Goal: Task Accomplishment & Management: Manage account settings

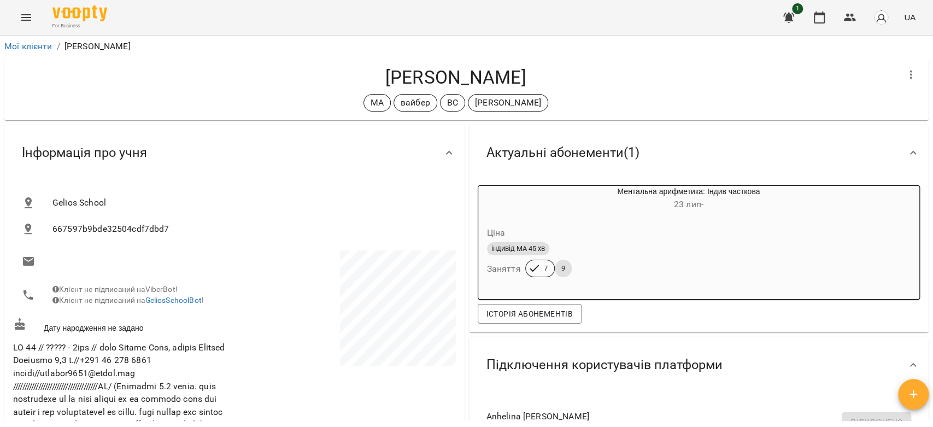
click at [21, 16] on icon "Menu" at bounding box center [26, 17] width 13 height 13
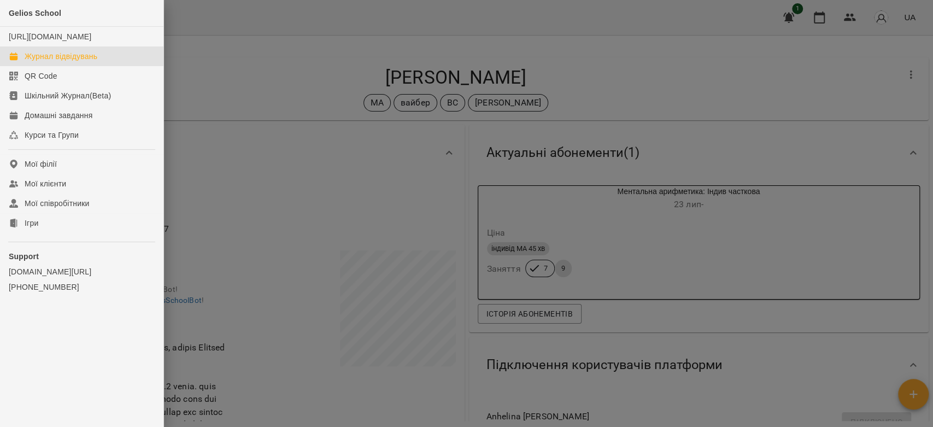
click at [68, 62] on div "Журнал відвідувань" at bounding box center [61, 56] width 73 height 11
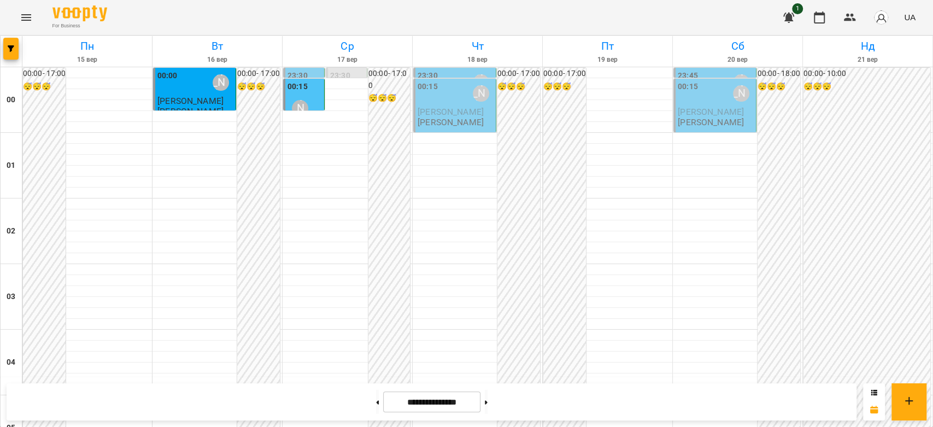
scroll to position [1031, 0]
click at [487, 400] on icon at bounding box center [486, 402] width 3 height 4
type input "**********"
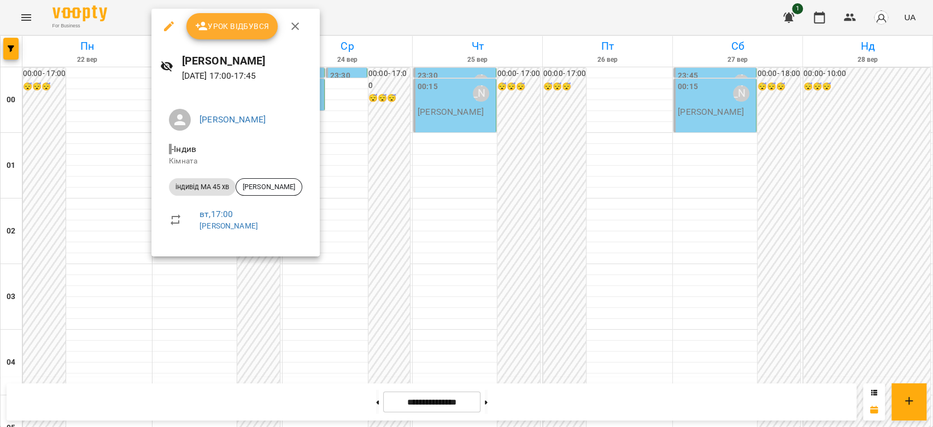
click at [417, 231] on div at bounding box center [466, 213] width 933 height 427
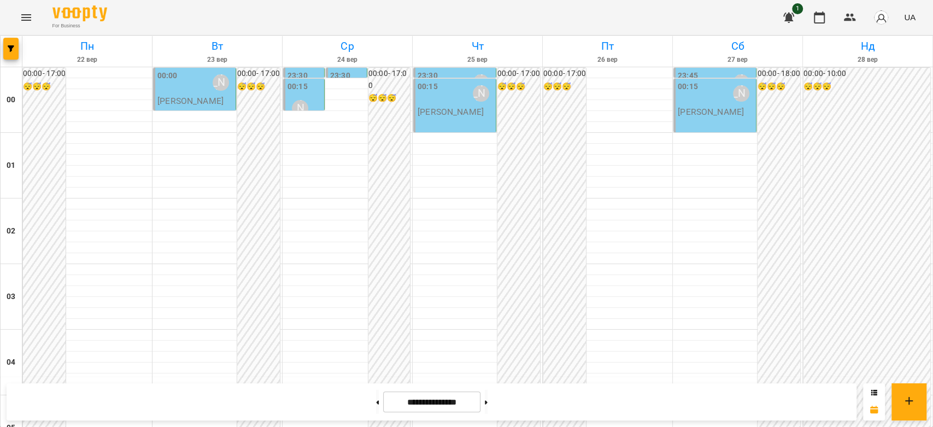
scroll to position [910, 0]
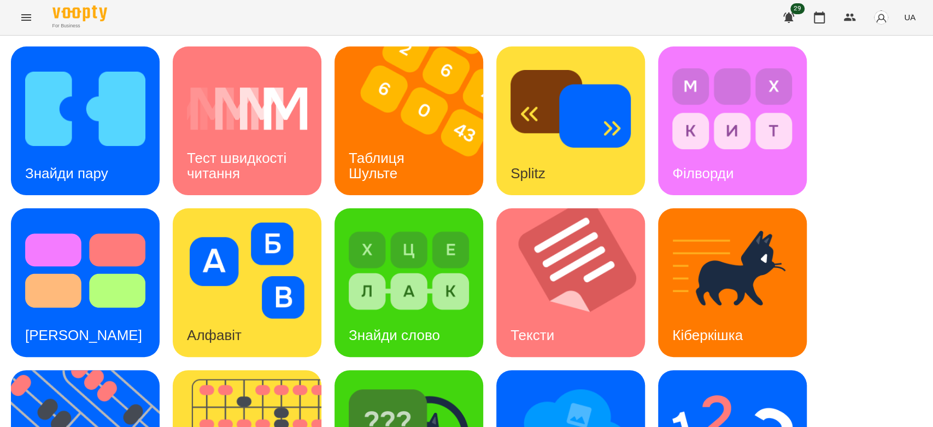
scroll to position [121, 0]
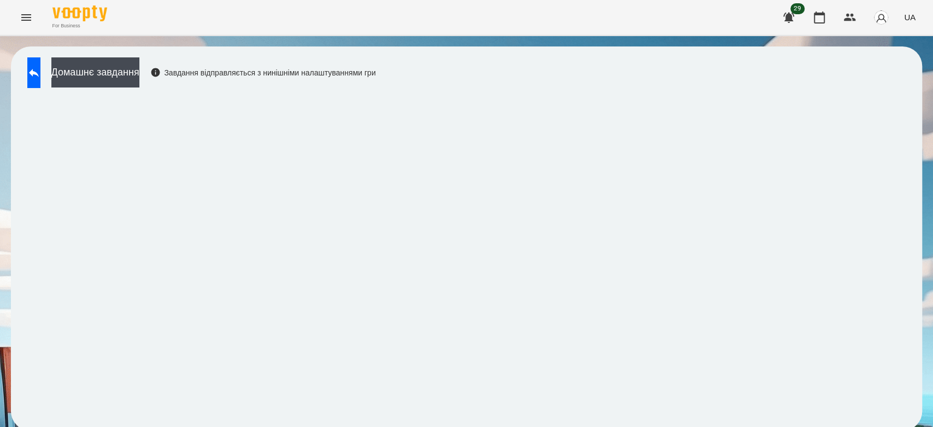
scroll to position [4, 0]
click at [40, 74] on icon at bounding box center [33, 72] width 13 height 13
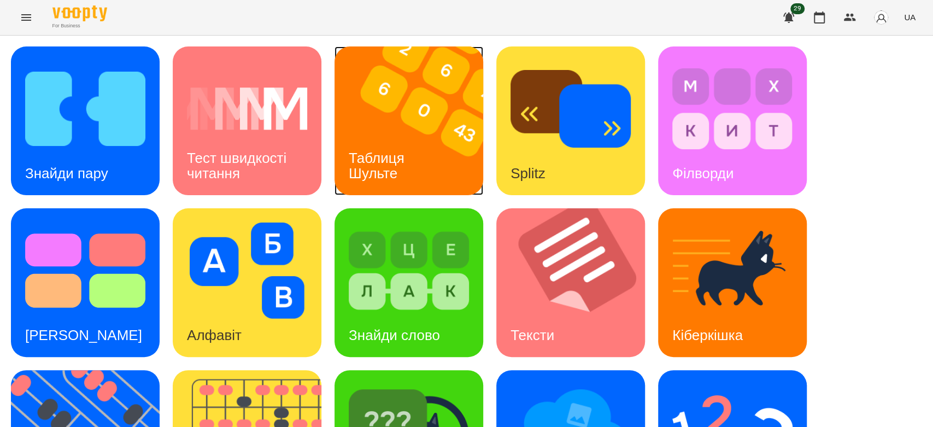
click at [414, 139] on div "Таблиця Шульте" at bounding box center [378, 166] width 88 height 58
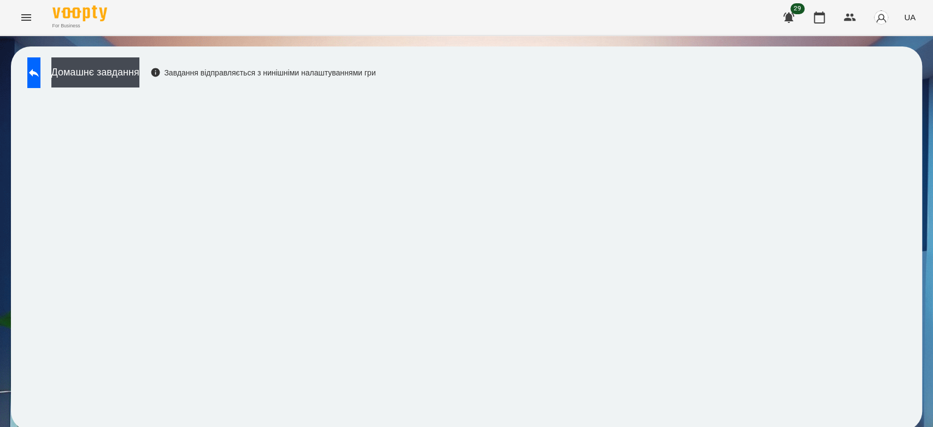
scroll to position [4, 0]
click at [40, 66] on icon at bounding box center [33, 72] width 13 height 13
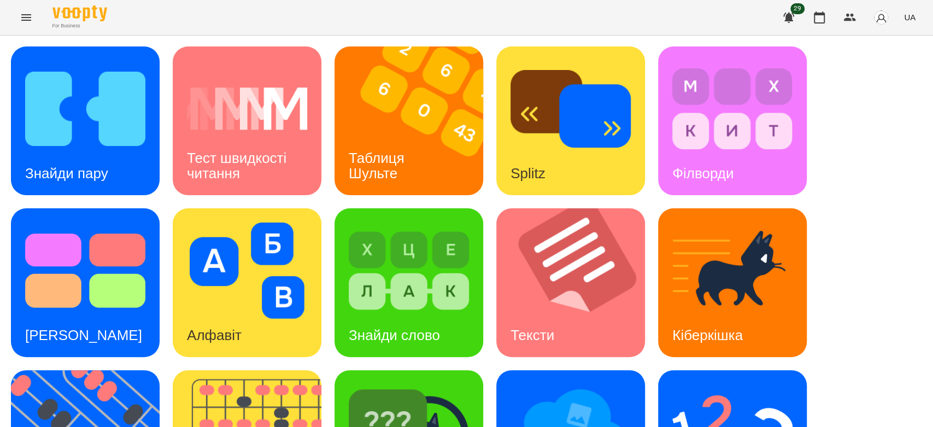
scroll to position [264, 0]
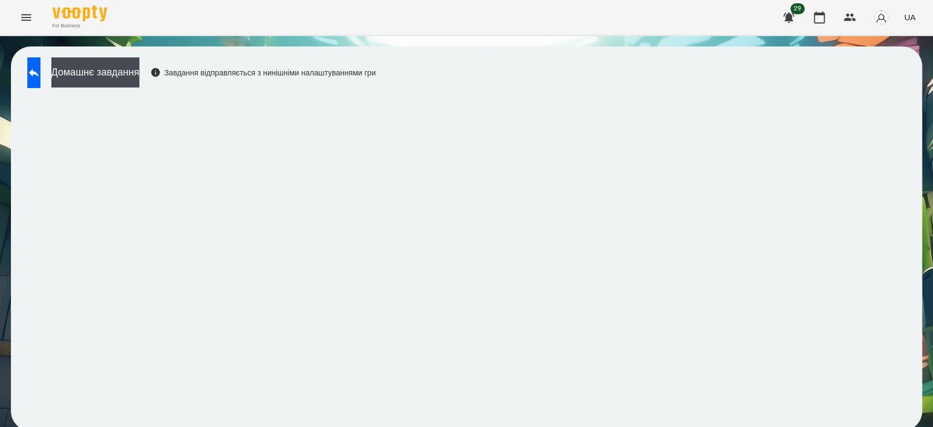
scroll to position [4, 0]
click at [40, 72] on button at bounding box center [33, 72] width 13 height 31
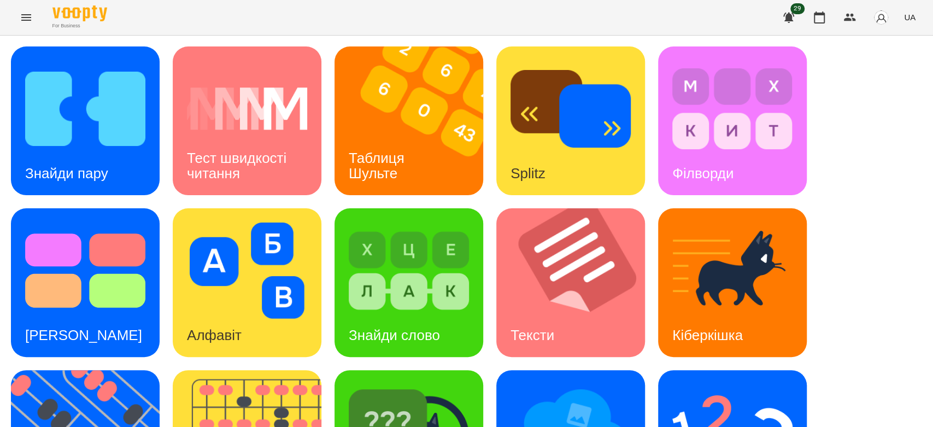
scroll to position [264, 0]
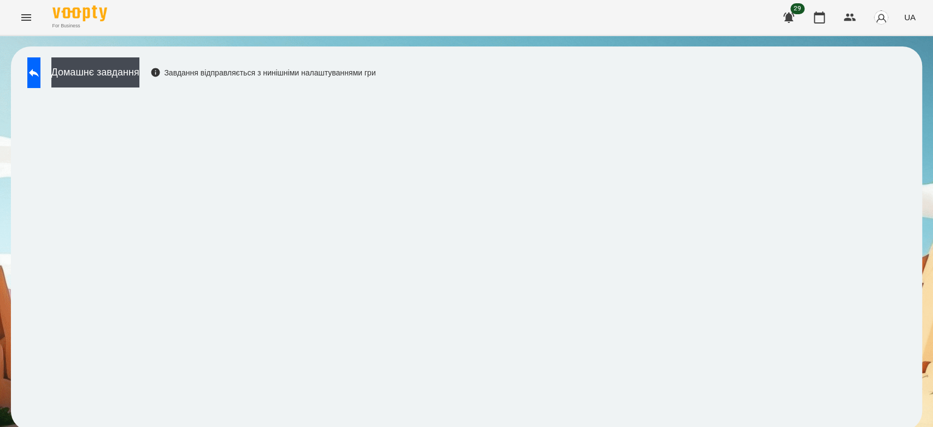
scroll to position [4, 0]
click at [40, 70] on button at bounding box center [33, 72] width 13 height 31
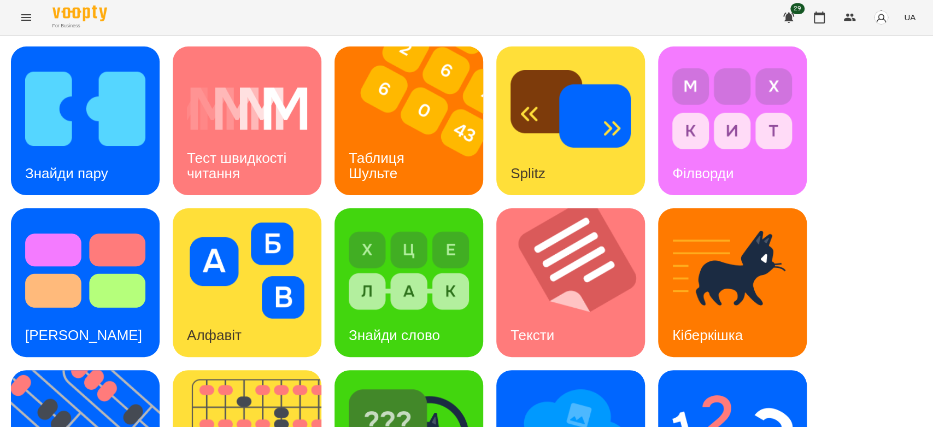
scroll to position [264, 0]
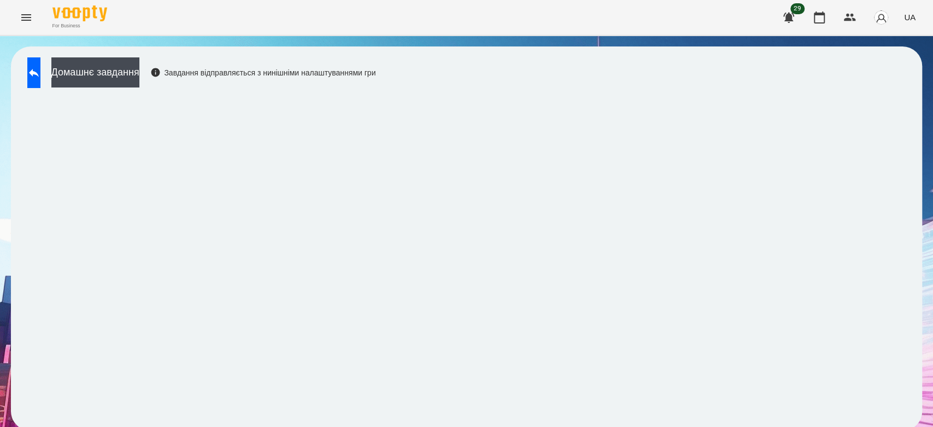
scroll to position [4, 0]
click at [39, 70] on icon at bounding box center [34, 73] width 10 height 8
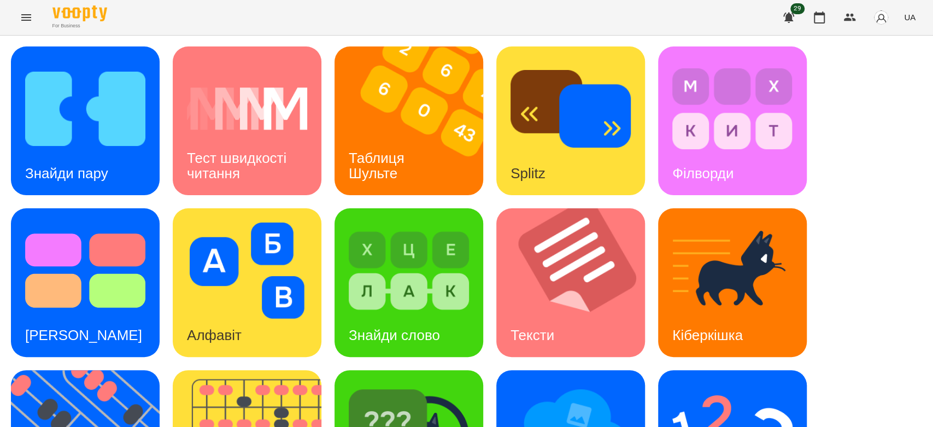
scroll to position [264, 0]
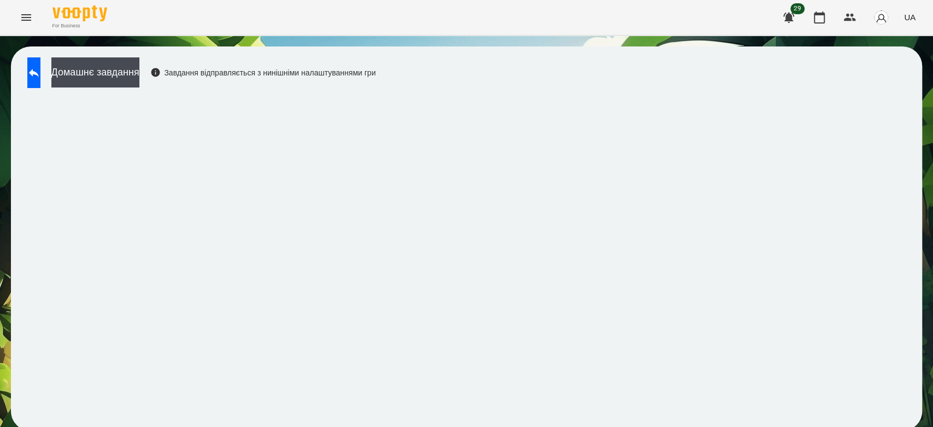
scroll to position [4, 0]
click at [40, 61] on button at bounding box center [33, 72] width 13 height 31
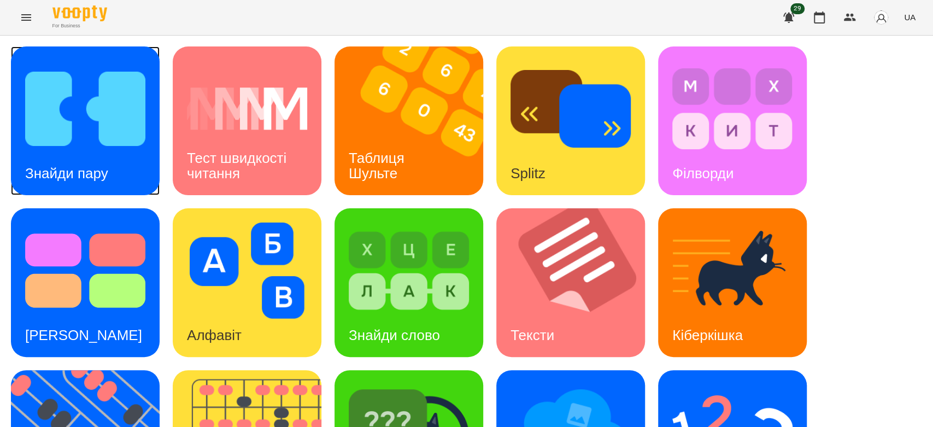
click at [66, 110] on img at bounding box center [85, 109] width 120 height 96
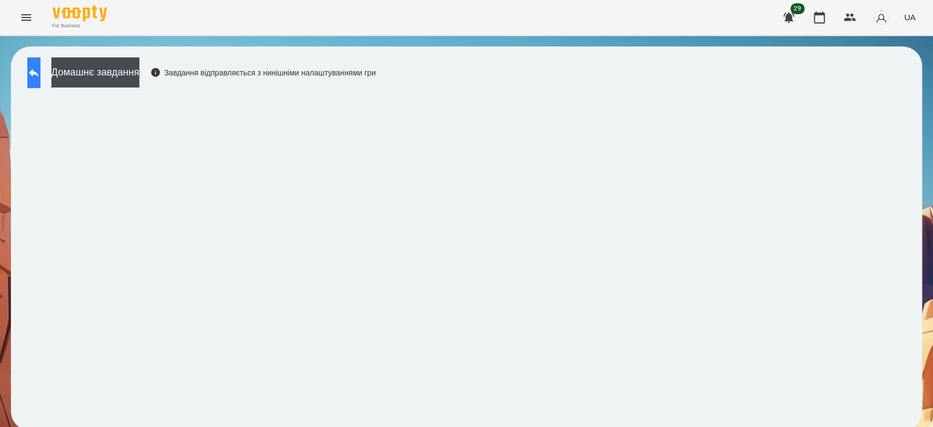
click at [40, 81] on button at bounding box center [33, 72] width 13 height 31
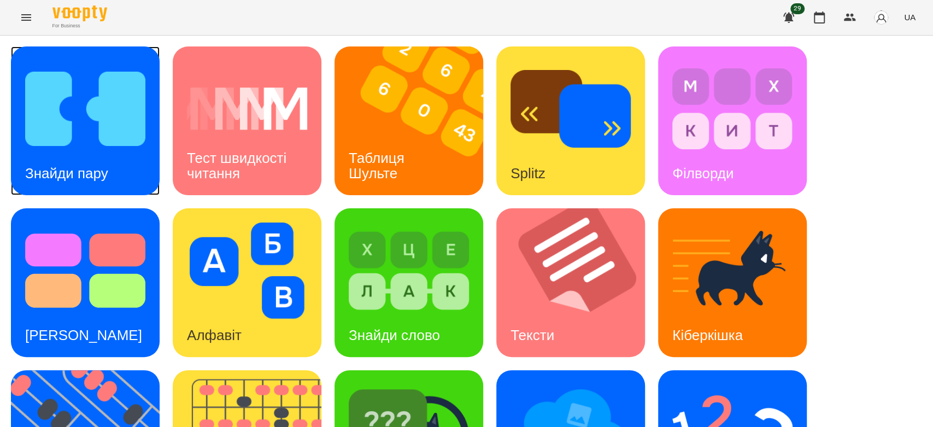
click at [55, 101] on img at bounding box center [85, 109] width 120 height 96
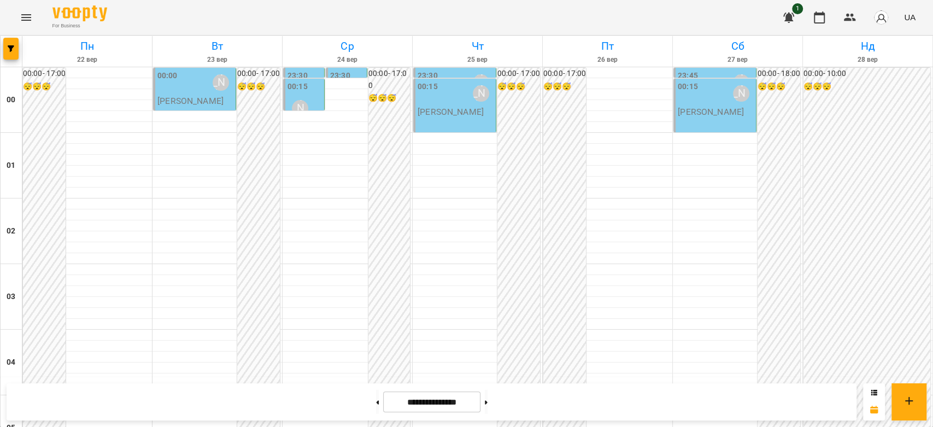
scroll to position [910, 0]
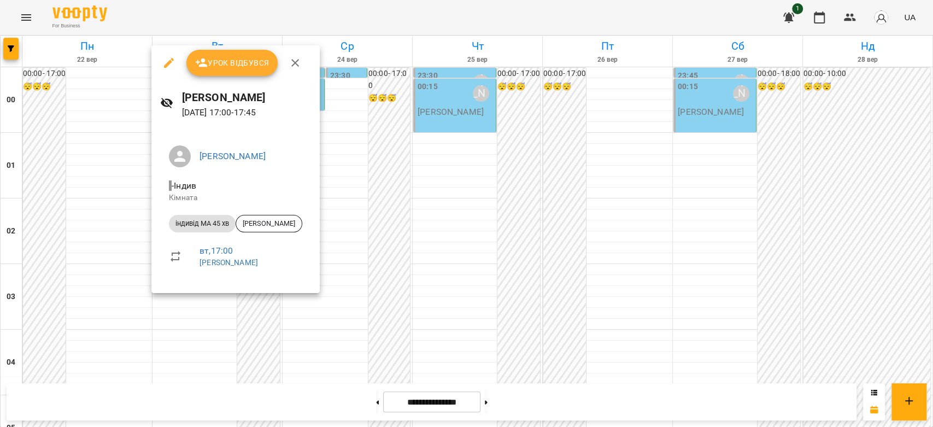
click at [406, 303] on div at bounding box center [466, 213] width 933 height 427
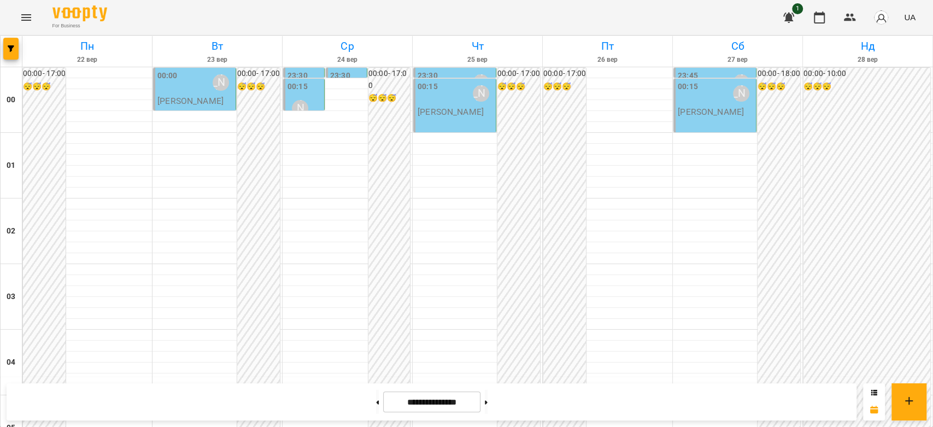
scroll to position [971, 0]
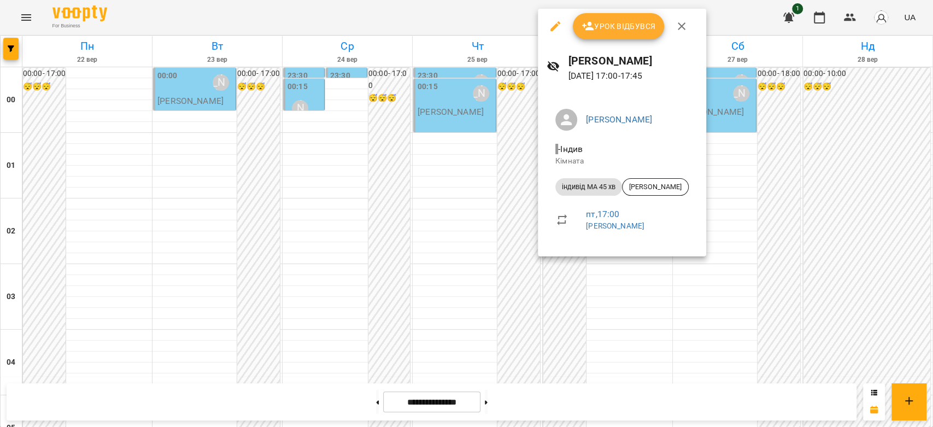
click at [798, 179] on div at bounding box center [466, 213] width 933 height 427
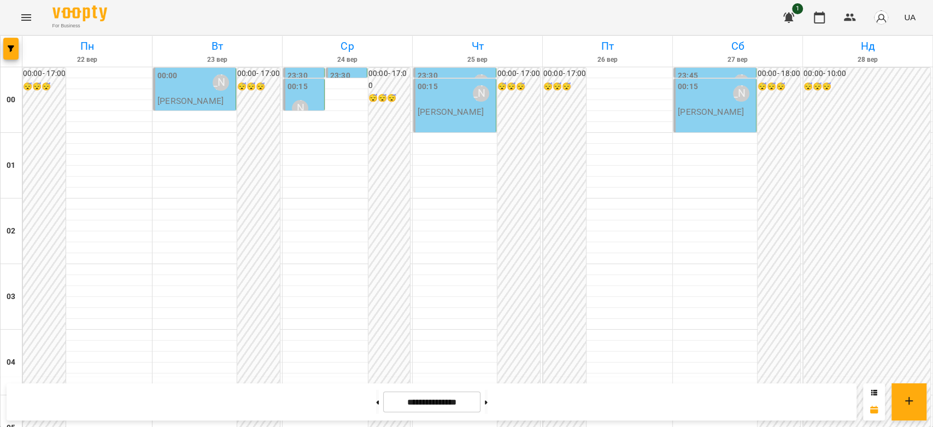
scroll to position [1153, 0]
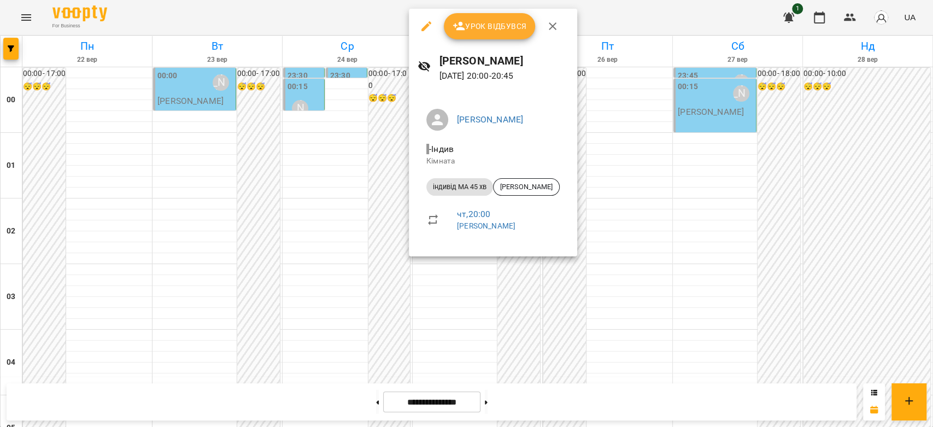
click at [367, 237] on div at bounding box center [466, 213] width 933 height 427
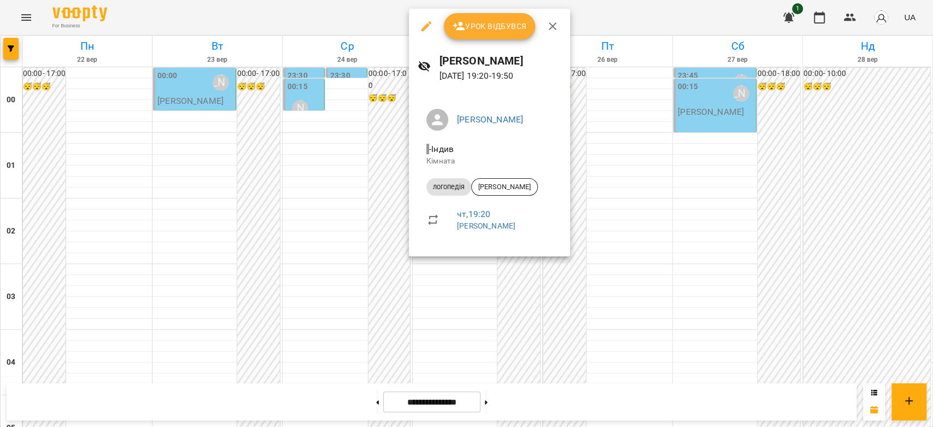
click at [380, 192] on div at bounding box center [466, 213] width 933 height 427
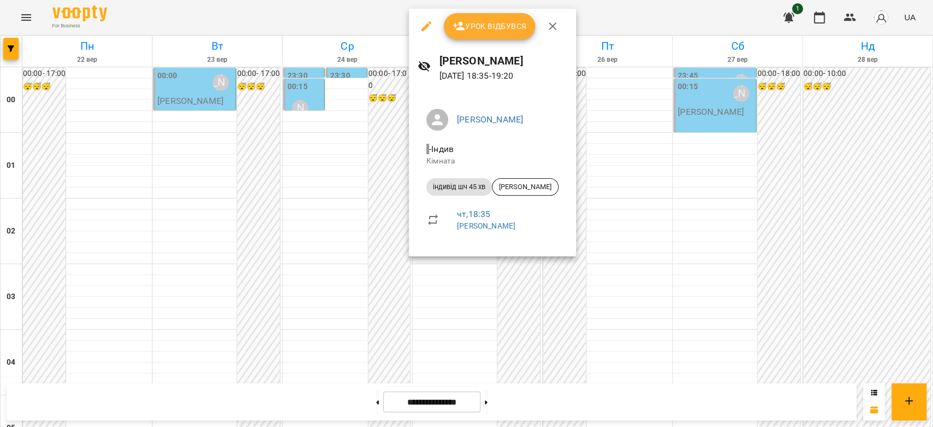
click at [399, 173] on div at bounding box center [466, 213] width 933 height 427
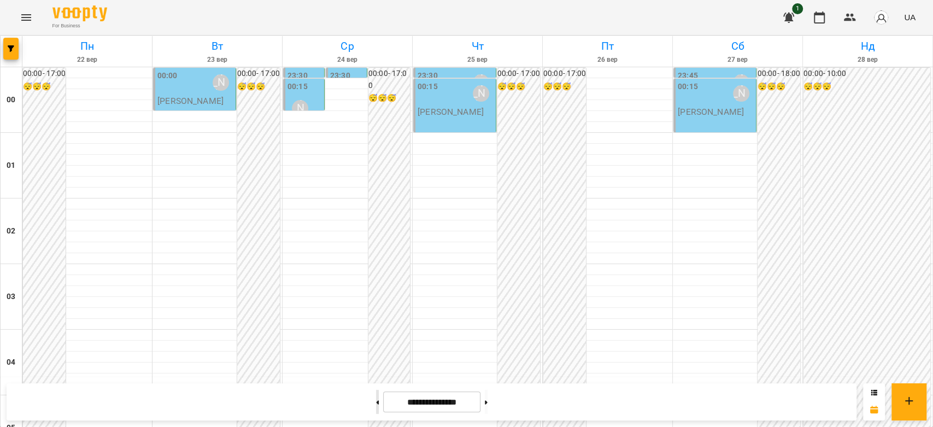
click at [376, 404] on button at bounding box center [377, 402] width 3 height 24
type input "**********"
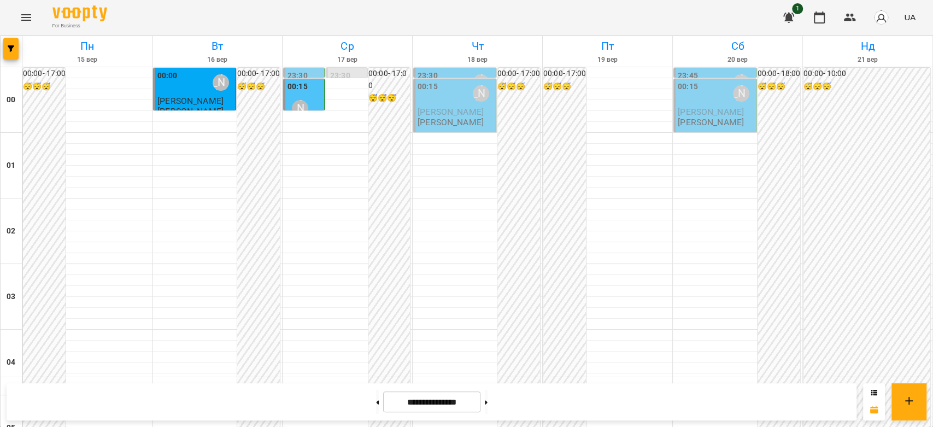
scroll to position [971, 0]
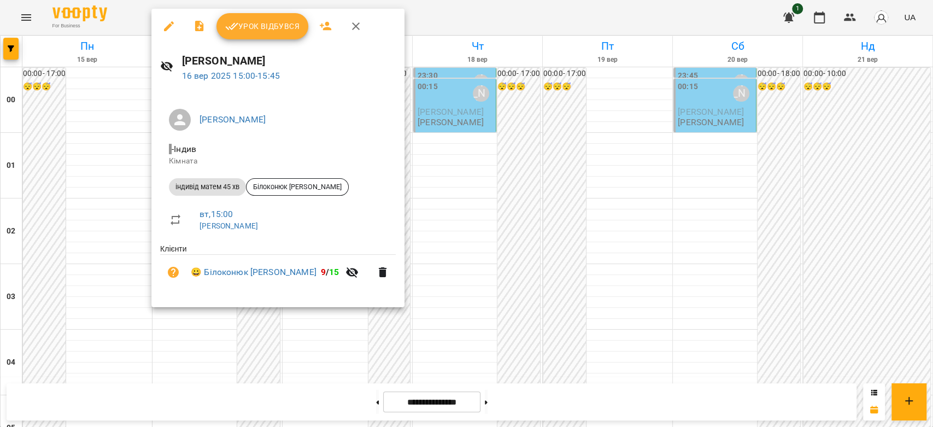
click at [260, 28] on span "Урок відбувся" at bounding box center [262, 26] width 74 height 13
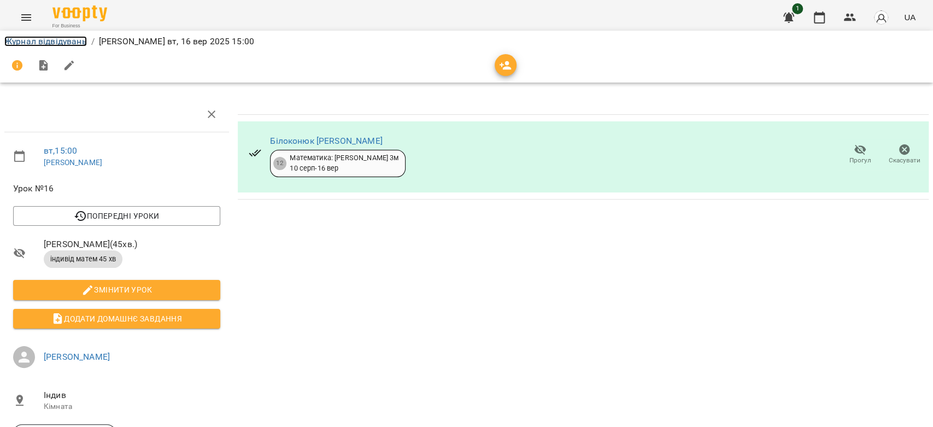
click at [34, 46] on link "Журнал відвідувань" at bounding box center [45, 41] width 82 height 10
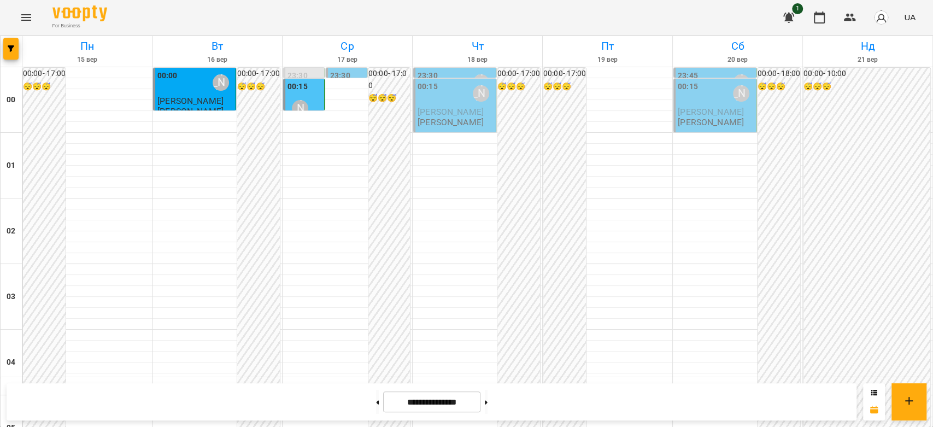
scroll to position [971, 0]
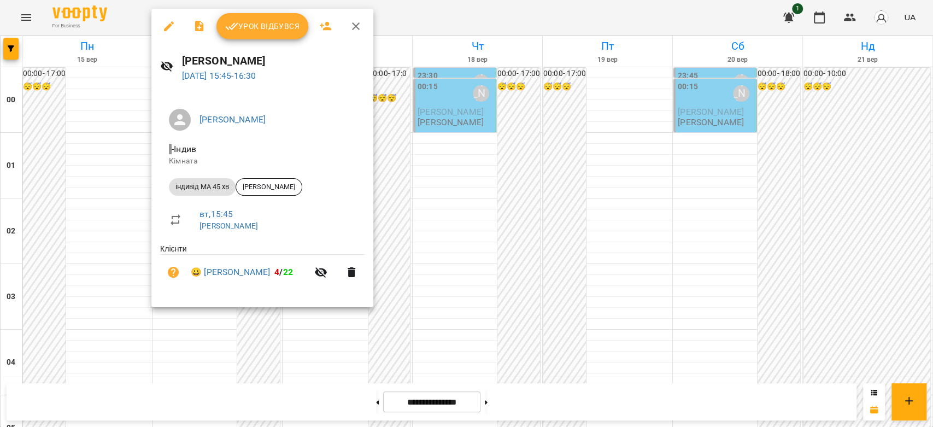
click at [240, 30] on span "Урок відбувся" at bounding box center [262, 26] width 74 height 13
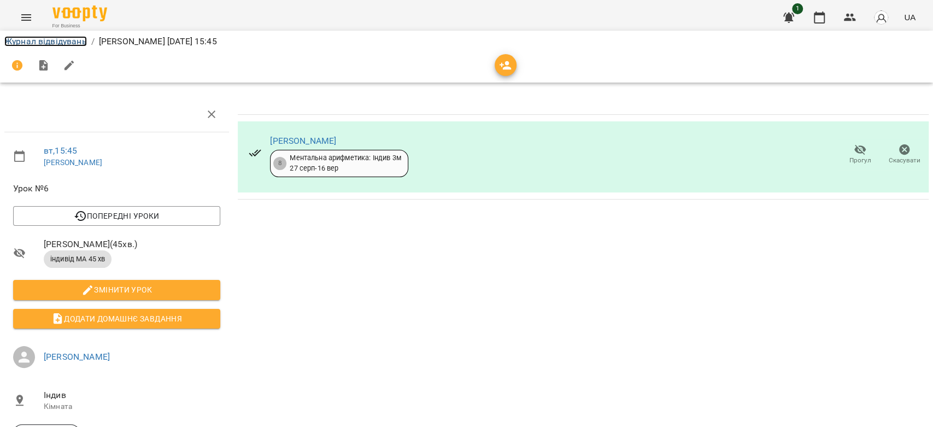
click at [52, 42] on link "Журнал відвідувань" at bounding box center [45, 41] width 82 height 10
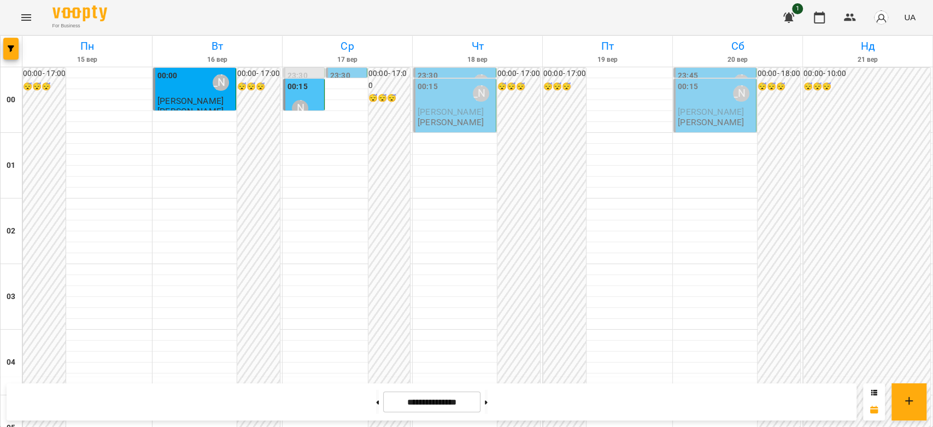
scroll to position [1093, 0]
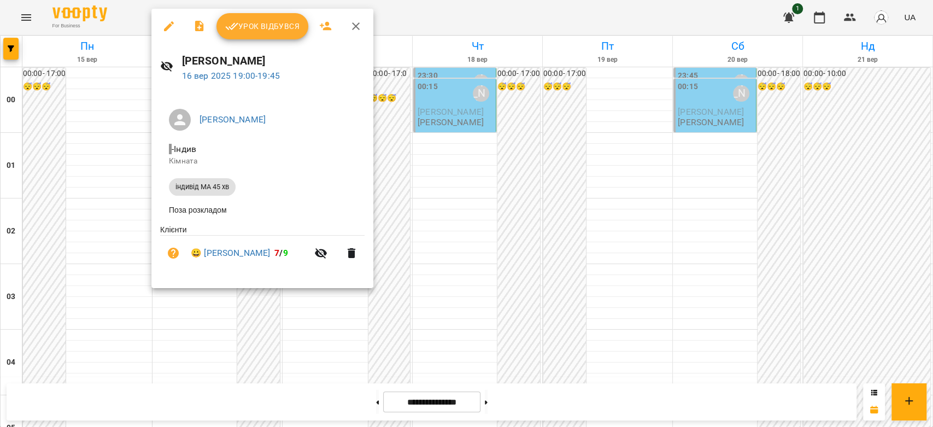
click at [473, 217] on div at bounding box center [466, 213] width 933 height 427
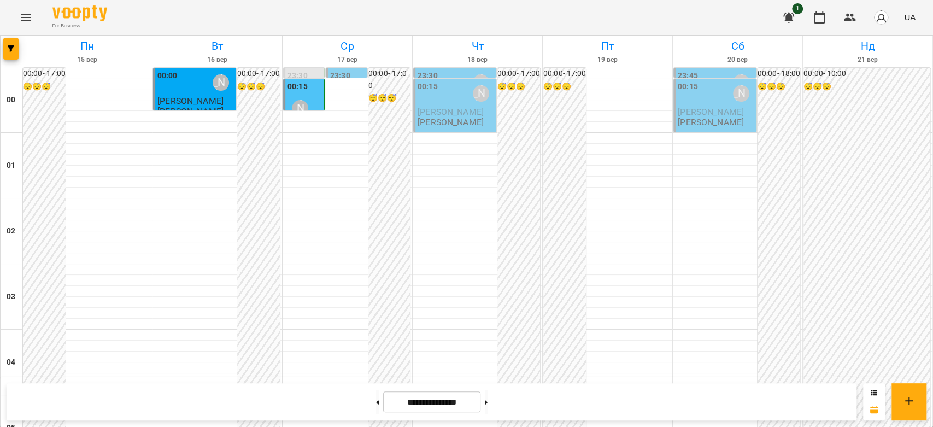
scroll to position [1263, 0]
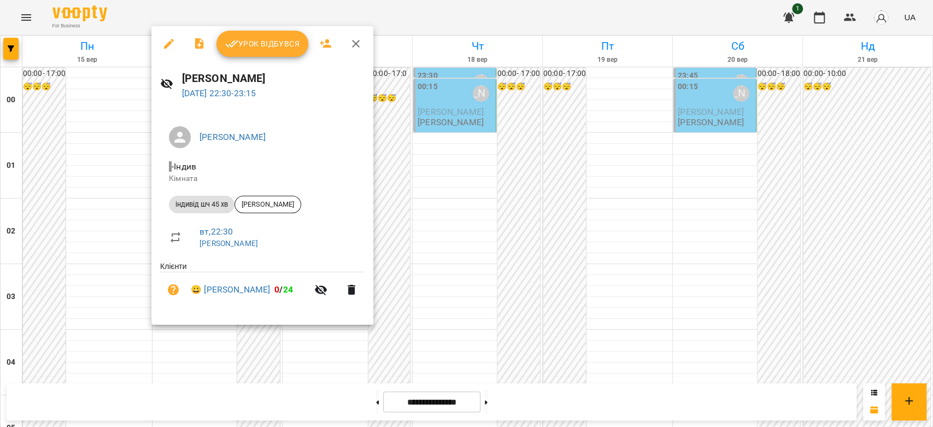
click at [436, 233] on div at bounding box center [466, 213] width 933 height 427
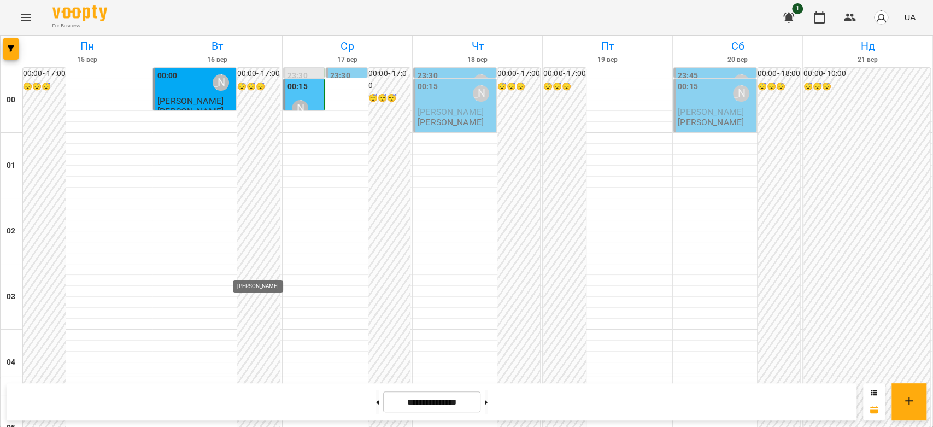
scroll to position [959, 0]
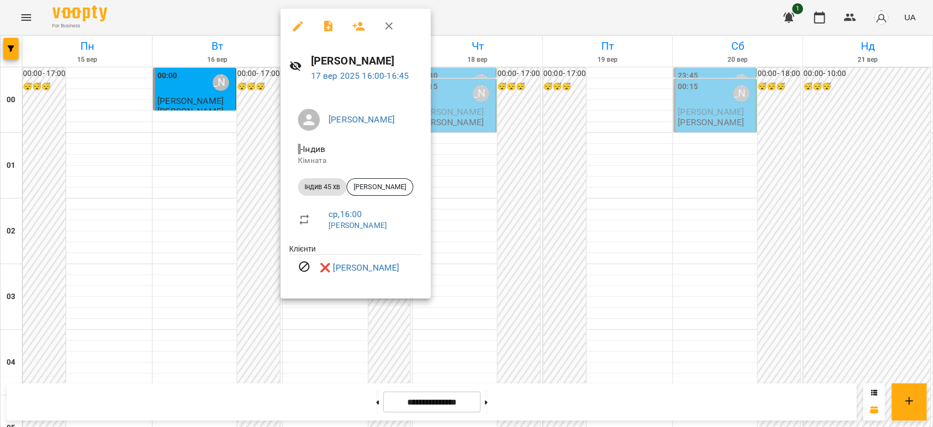
click at [492, 187] on div at bounding box center [466, 213] width 933 height 427
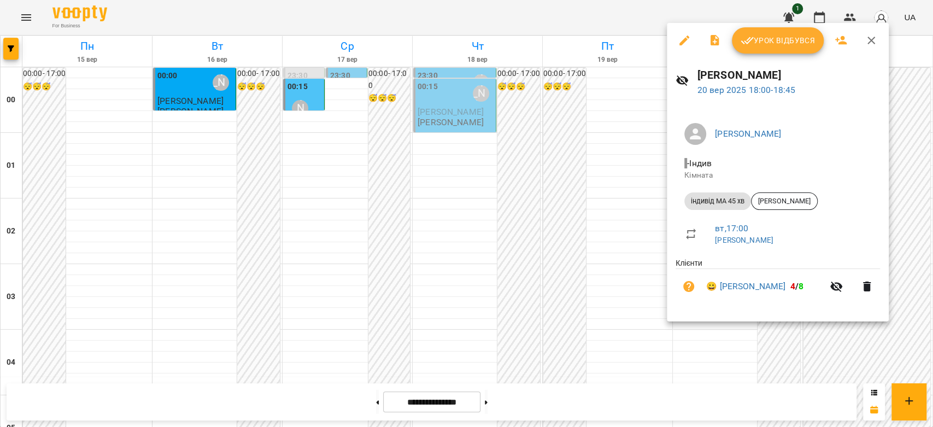
click at [572, 236] on div at bounding box center [466, 213] width 933 height 427
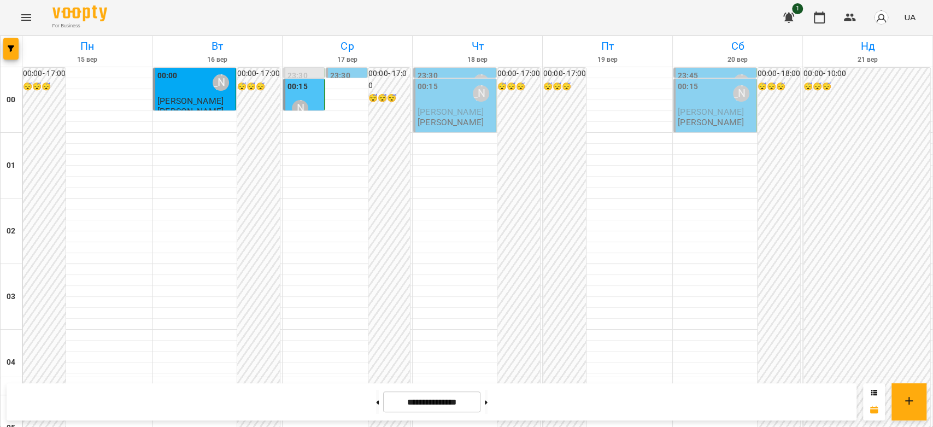
scroll to position [1020, 0]
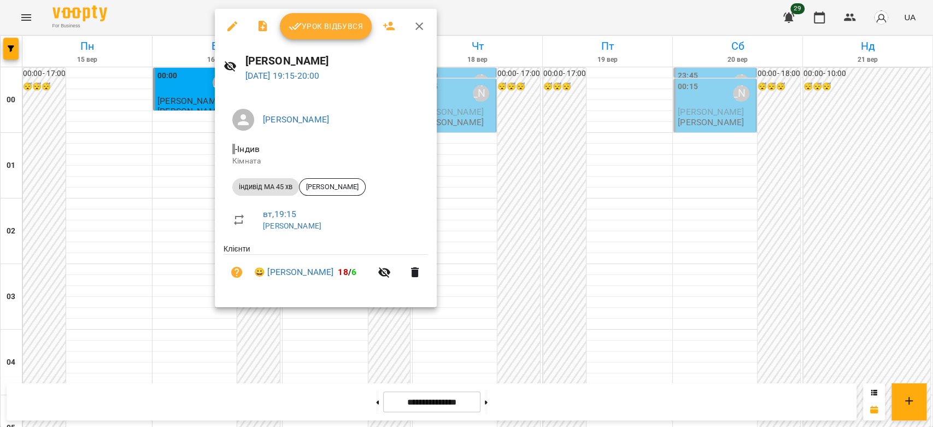
click at [493, 222] on div at bounding box center [466, 213] width 933 height 427
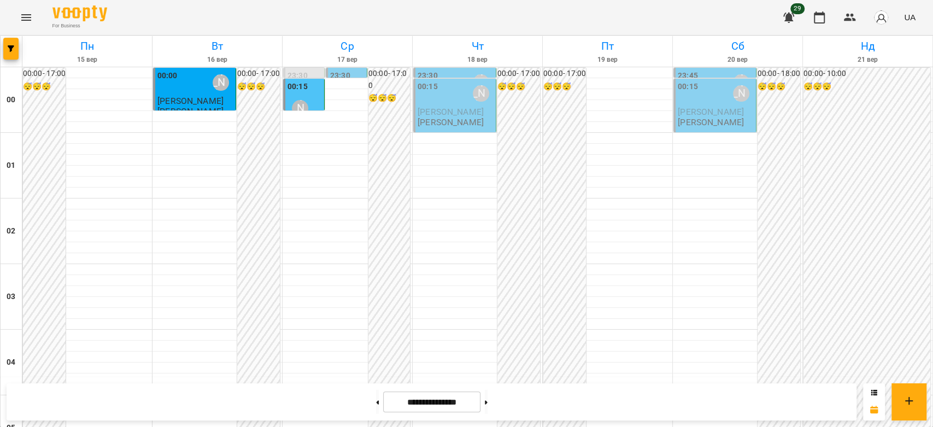
scroll to position [1263, 0]
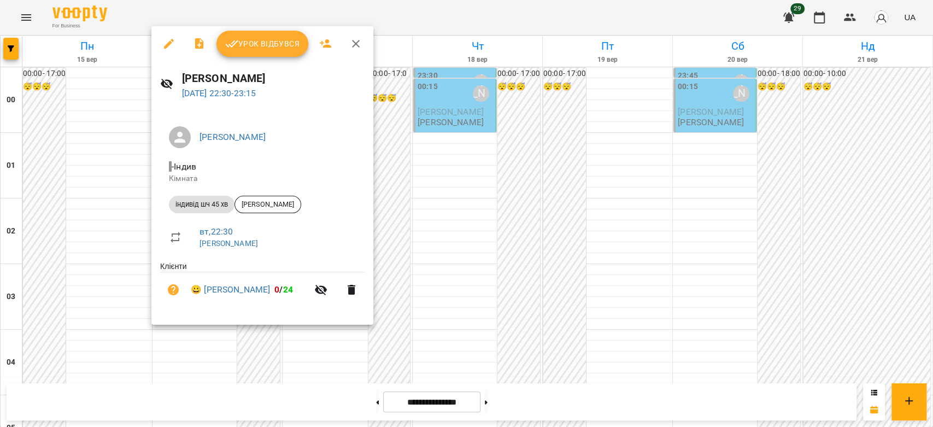
click at [466, 240] on div at bounding box center [466, 213] width 933 height 427
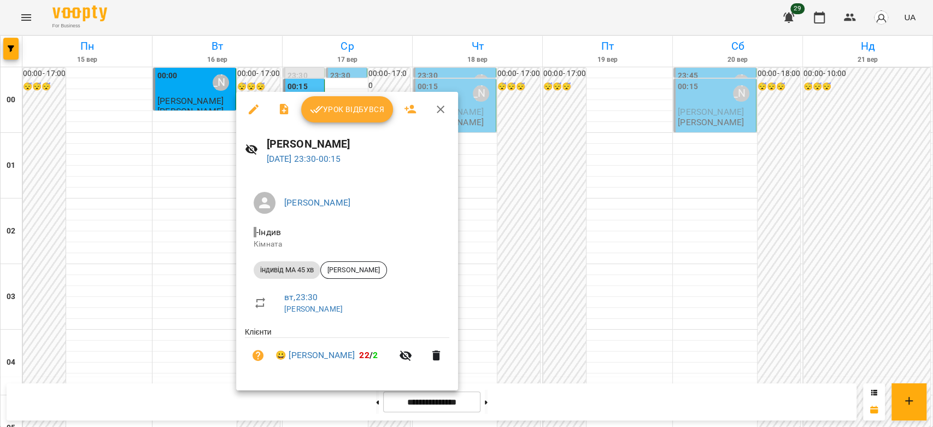
click at [599, 246] on div at bounding box center [466, 213] width 933 height 427
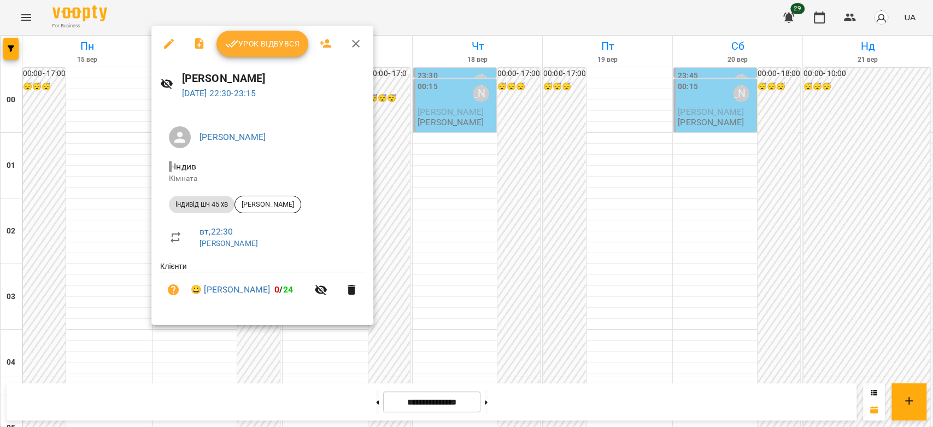
click at [527, 196] on div at bounding box center [466, 213] width 933 height 427
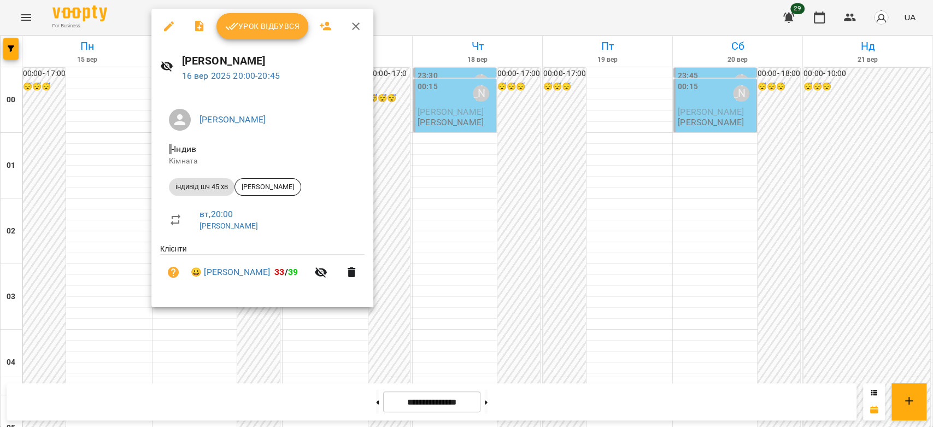
click at [479, 178] on div at bounding box center [466, 213] width 933 height 427
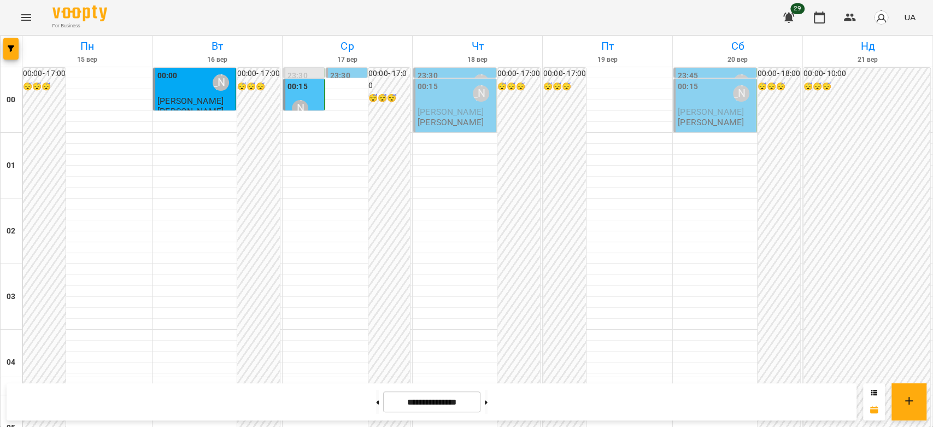
scroll to position [899, 0]
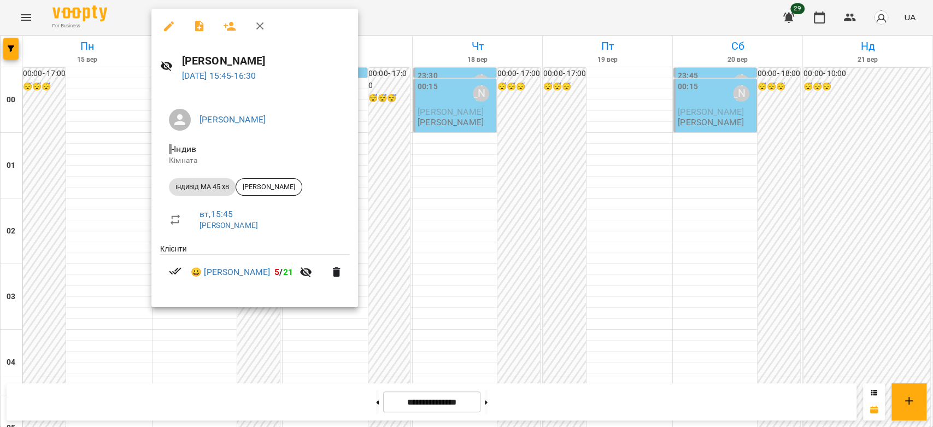
click at [489, 170] on div at bounding box center [466, 213] width 933 height 427
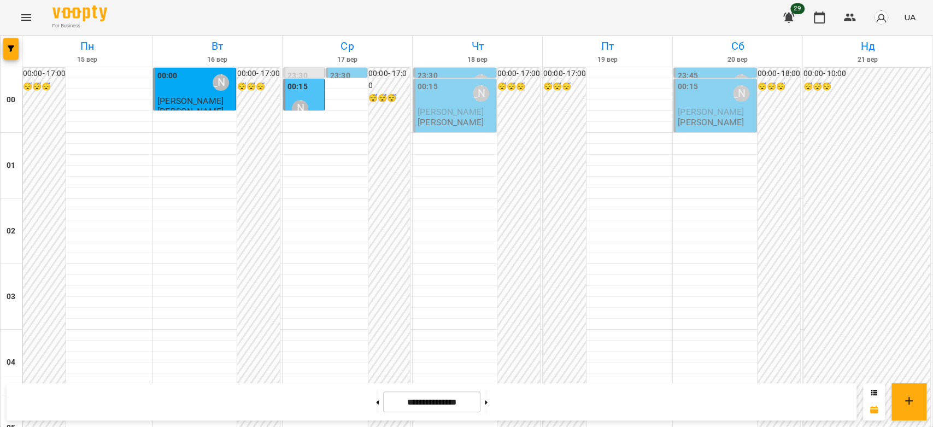
scroll to position [959, 0]
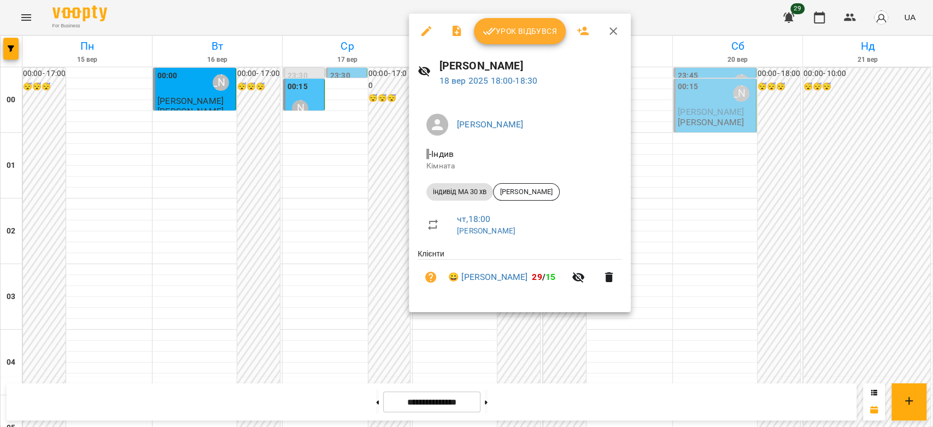
click at [729, 270] on div at bounding box center [466, 213] width 933 height 427
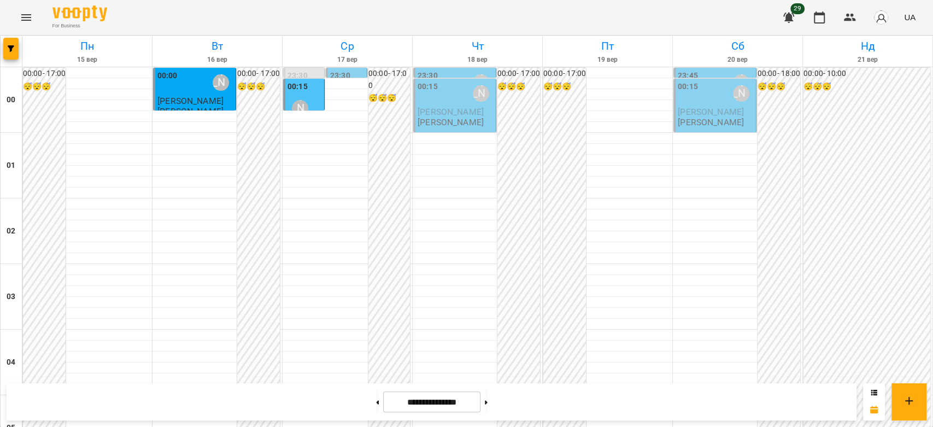
scroll to position [1020, 0]
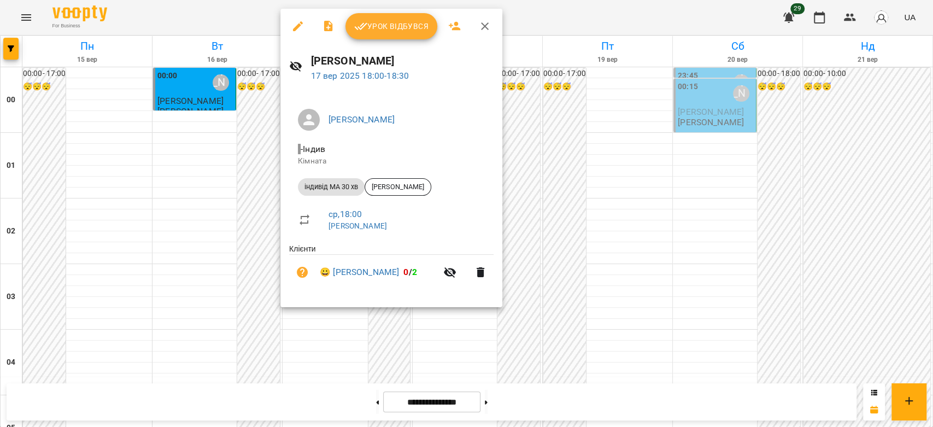
click at [640, 252] on div at bounding box center [466, 213] width 933 height 427
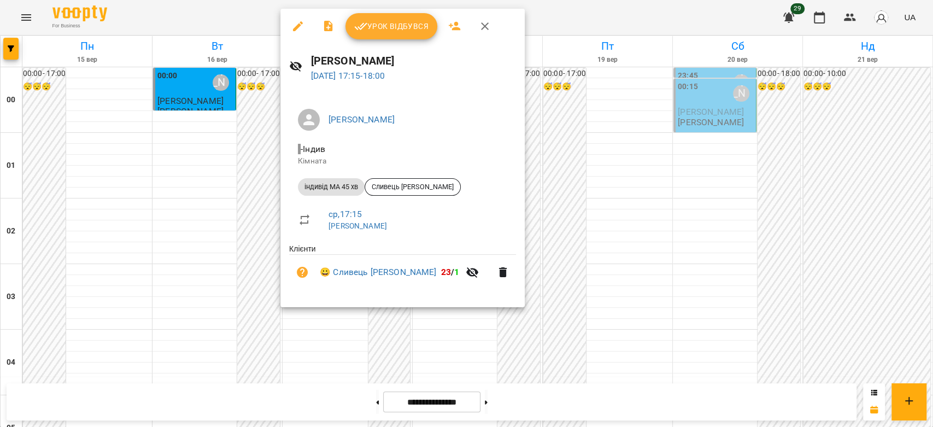
click at [581, 222] on div at bounding box center [466, 213] width 933 height 427
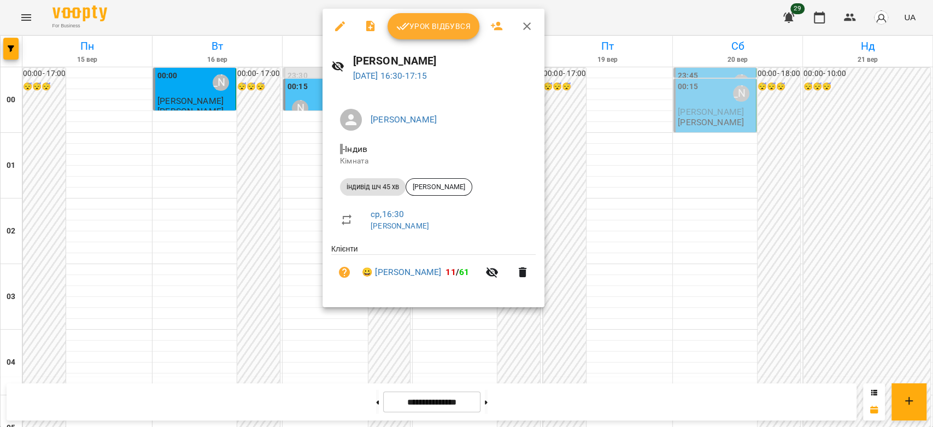
click at [638, 199] on div at bounding box center [466, 213] width 933 height 427
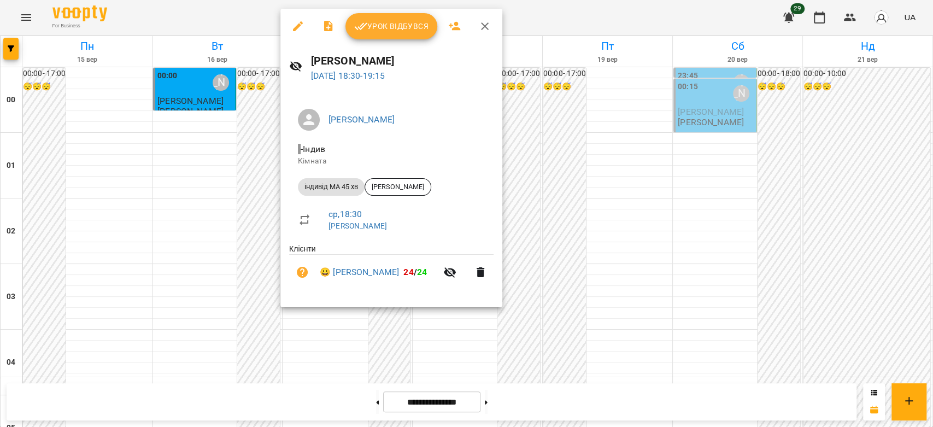
click at [693, 252] on div at bounding box center [466, 213] width 933 height 427
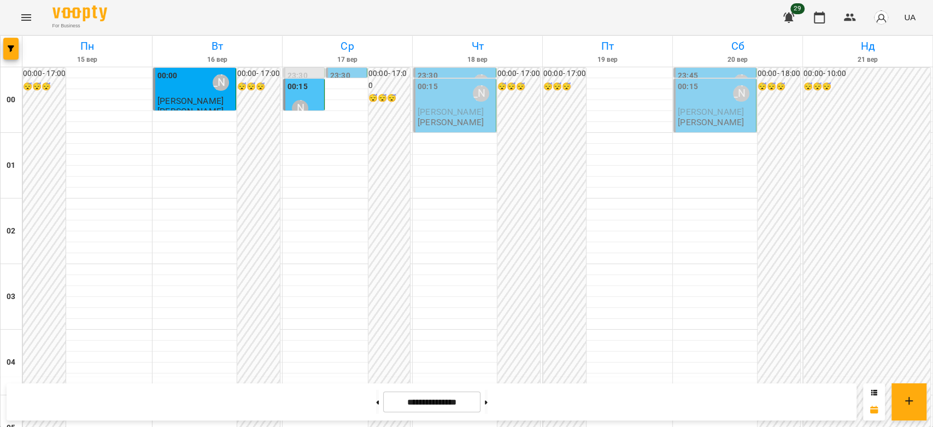
scroll to position [1141, 0]
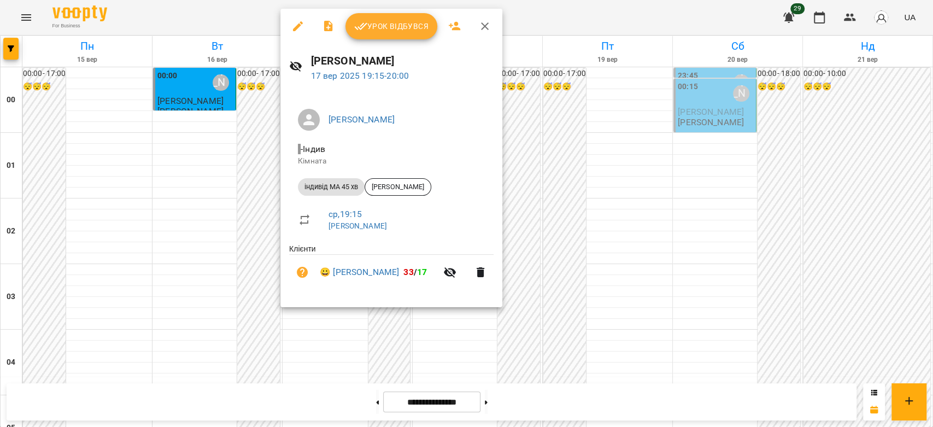
click at [645, 220] on div at bounding box center [466, 213] width 933 height 427
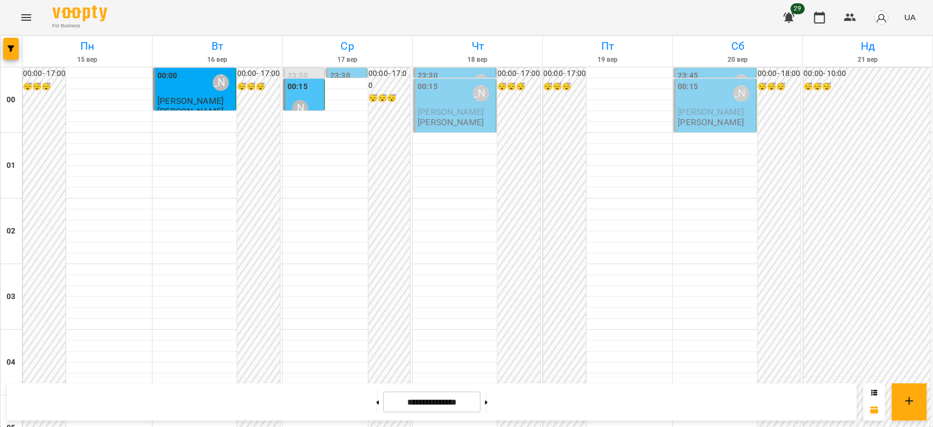
scroll to position [1263, 0]
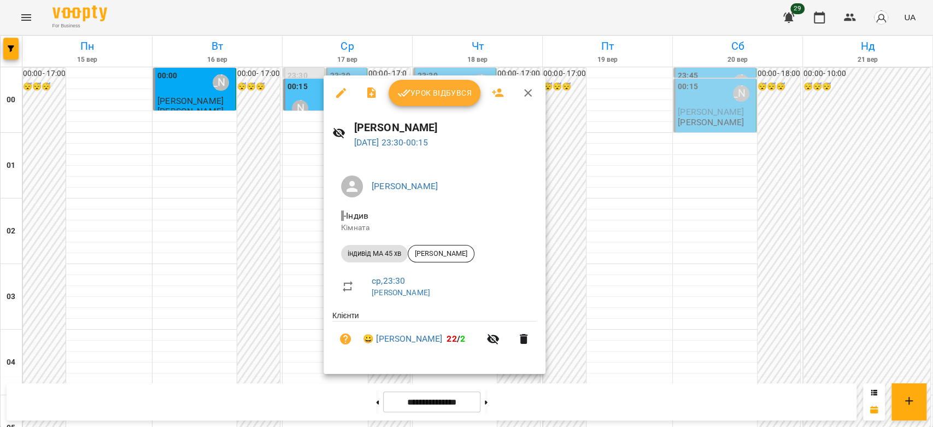
click at [617, 223] on div at bounding box center [466, 213] width 933 height 427
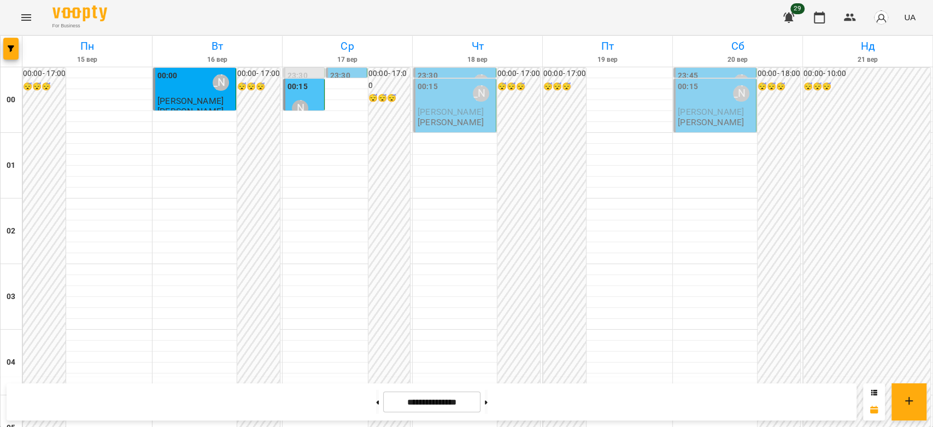
scroll to position [1141, 0]
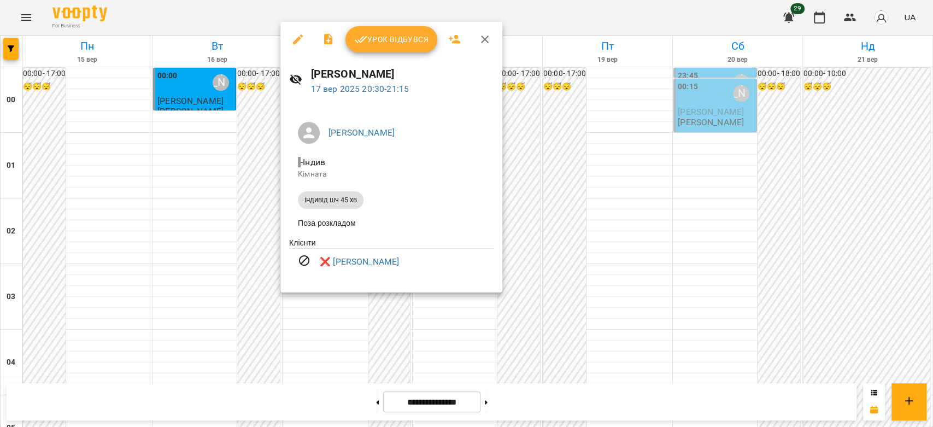
click at [666, 256] on div at bounding box center [466, 213] width 933 height 427
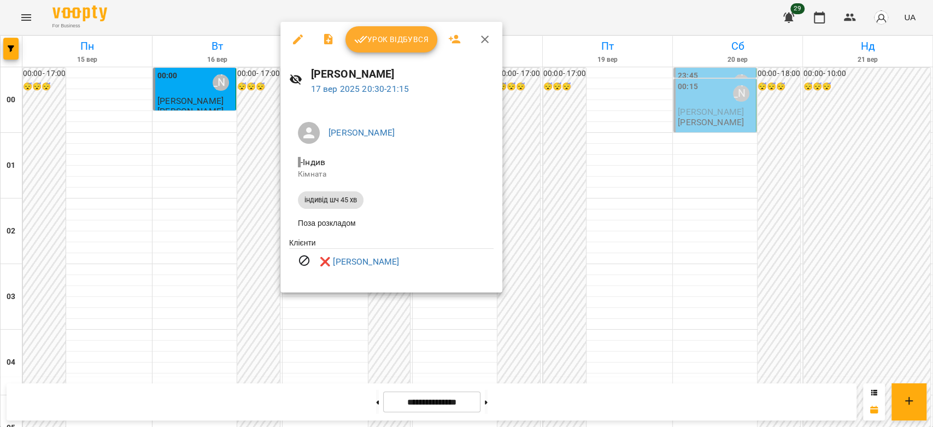
click at [602, 268] on div at bounding box center [466, 213] width 933 height 427
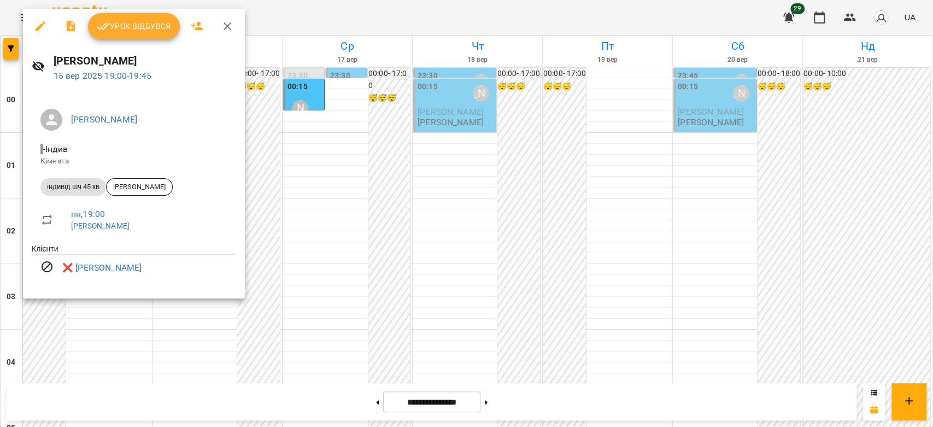
click at [400, 211] on div at bounding box center [466, 213] width 933 height 427
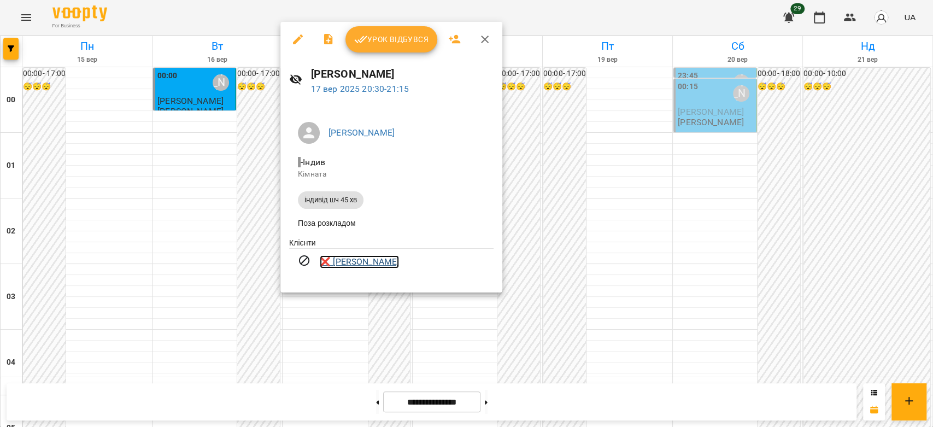
click at [357, 262] on link "❌ Богдан Вельган" at bounding box center [359, 261] width 79 height 13
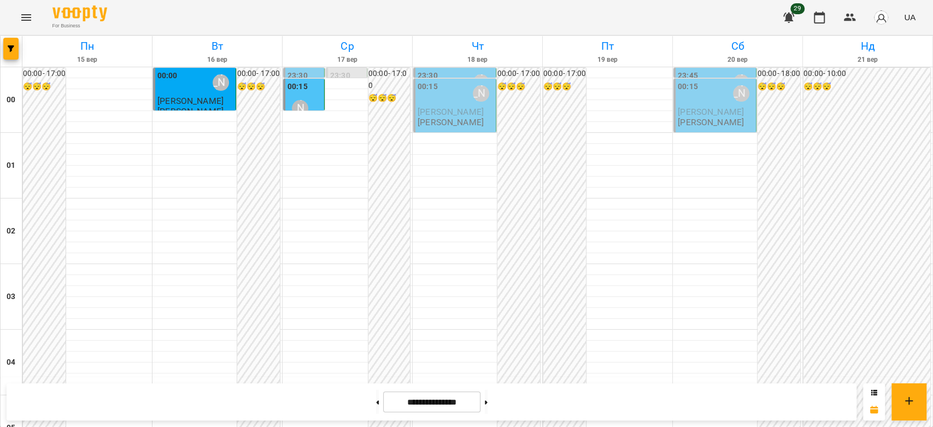
scroll to position [1263, 0]
click at [487, 405] on button at bounding box center [486, 402] width 3 height 24
type input "**********"
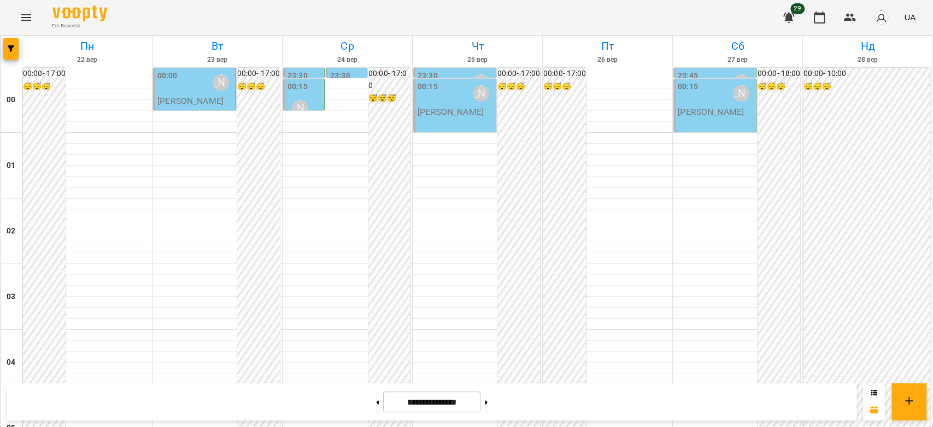
scroll to position [1081, 0]
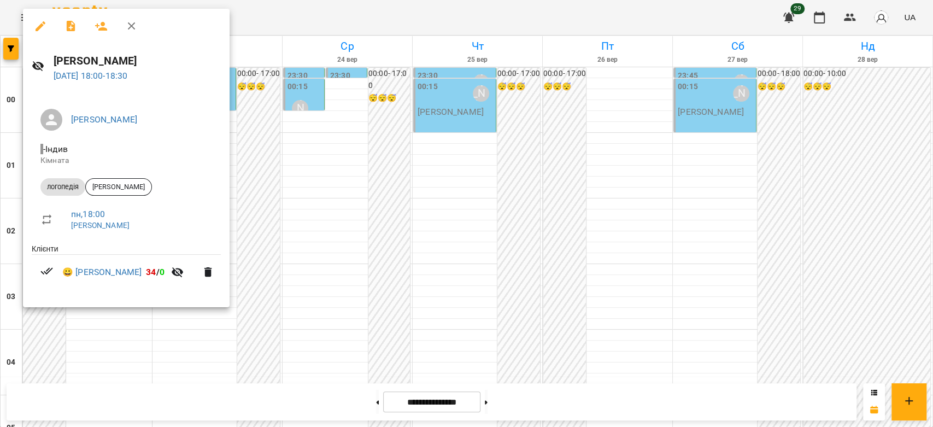
click at [274, 190] on div at bounding box center [466, 213] width 933 height 427
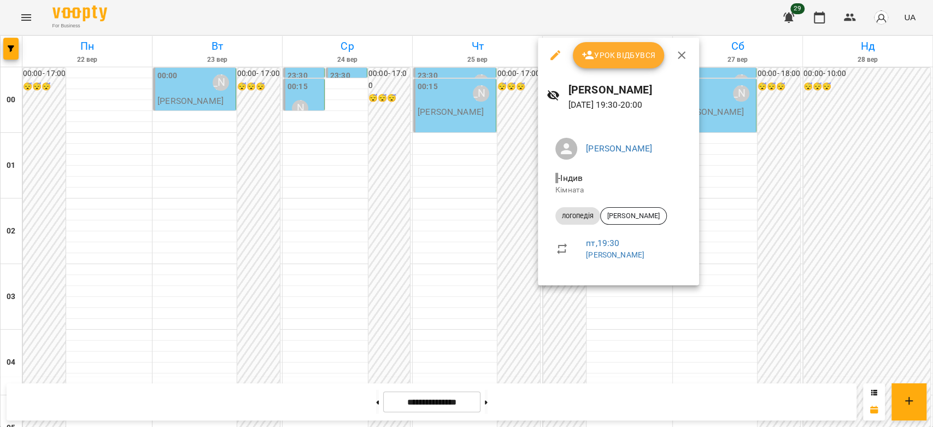
click at [433, 243] on div at bounding box center [466, 213] width 933 height 427
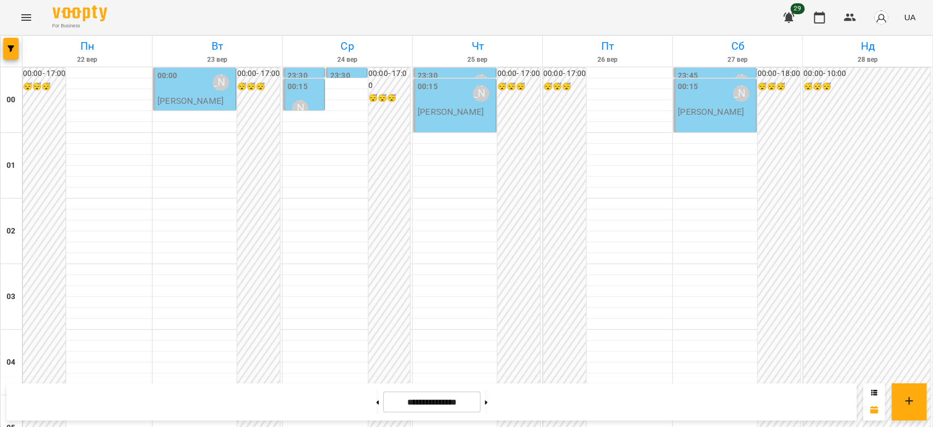
scroll to position [1141, 0]
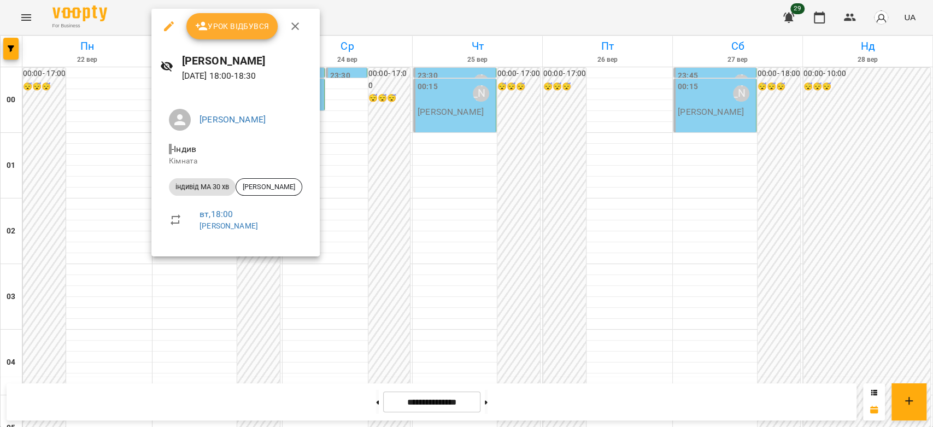
click at [461, 182] on div at bounding box center [466, 213] width 933 height 427
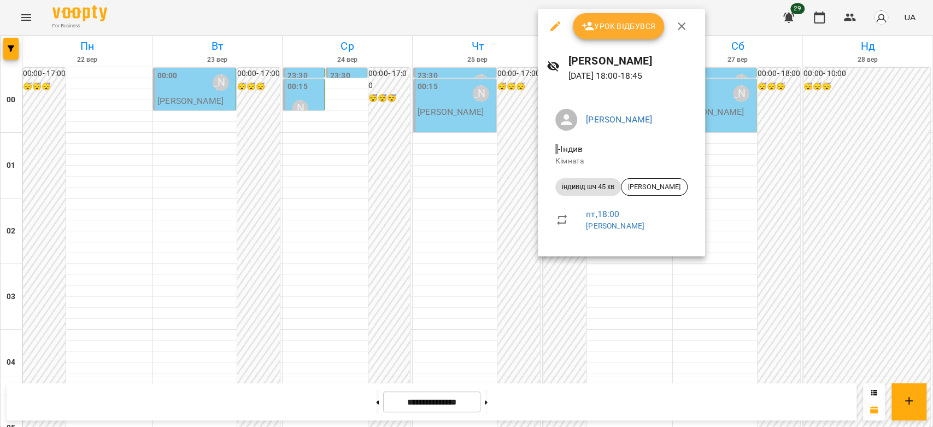
click at [472, 148] on div at bounding box center [466, 213] width 933 height 427
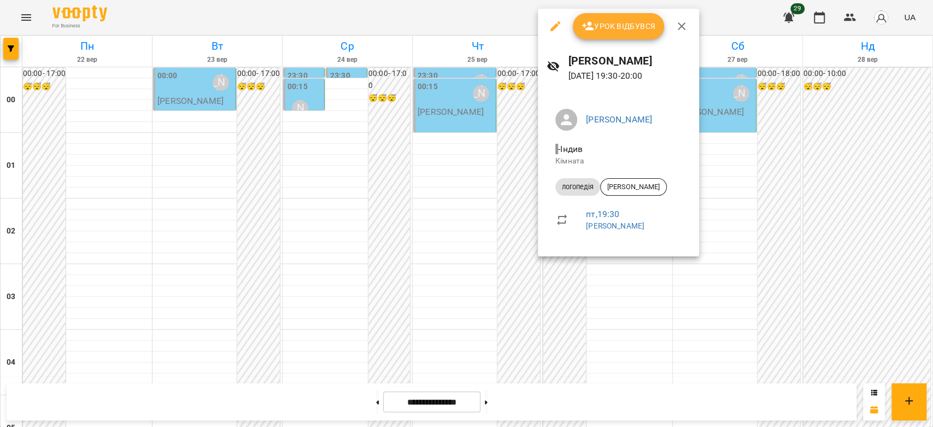
click at [480, 203] on div at bounding box center [466, 213] width 933 height 427
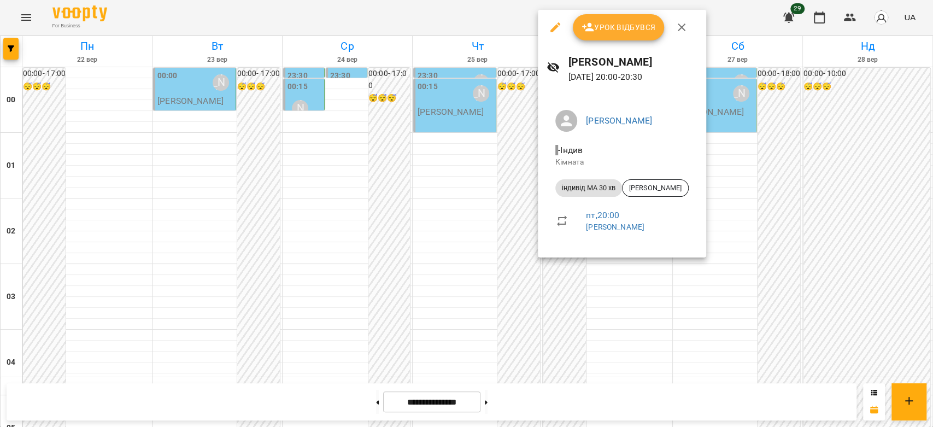
click at [485, 191] on div at bounding box center [466, 213] width 933 height 427
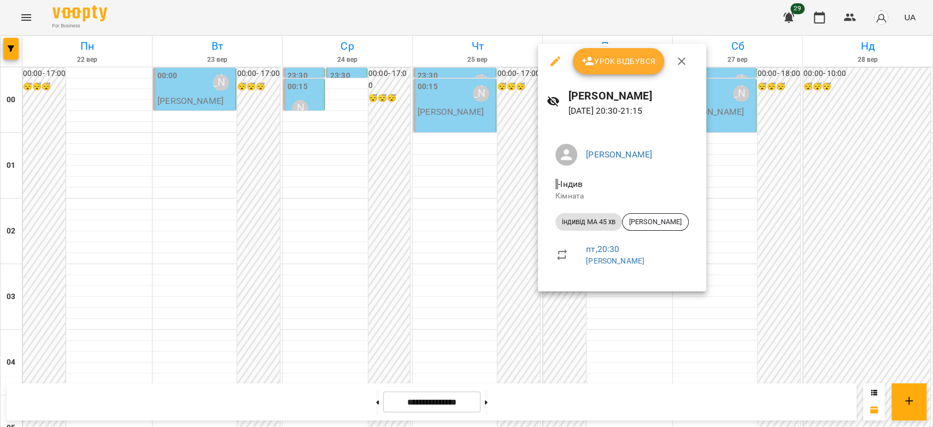
click at [445, 193] on div at bounding box center [466, 213] width 933 height 427
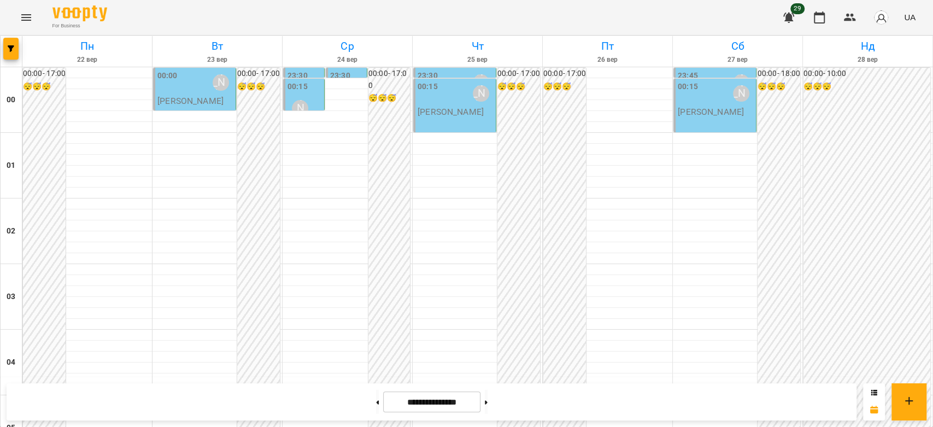
scroll to position [1263, 0]
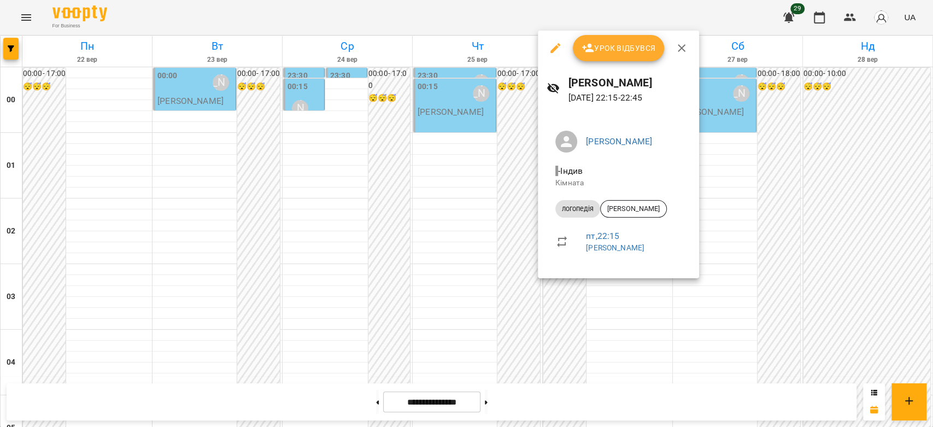
click at [410, 203] on div at bounding box center [466, 213] width 933 height 427
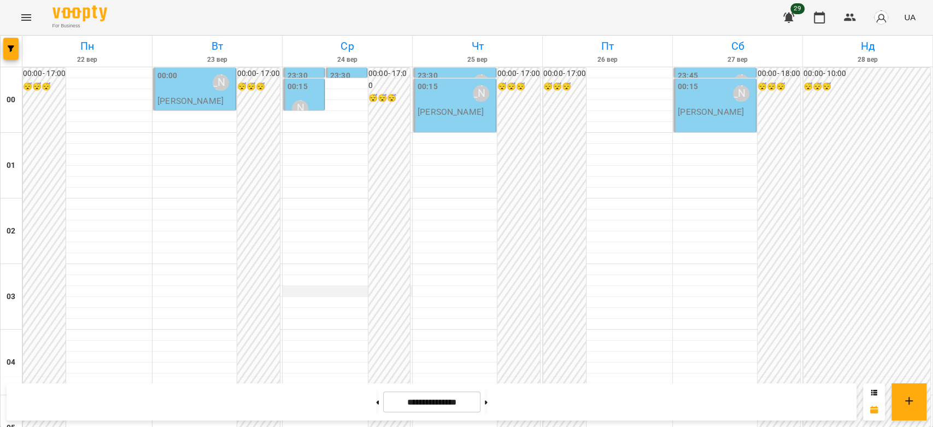
scroll to position [0, 0]
click at [293, 96] on div "[PERSON_NAME]" at bounding box center [299, 108] width 25 height 25
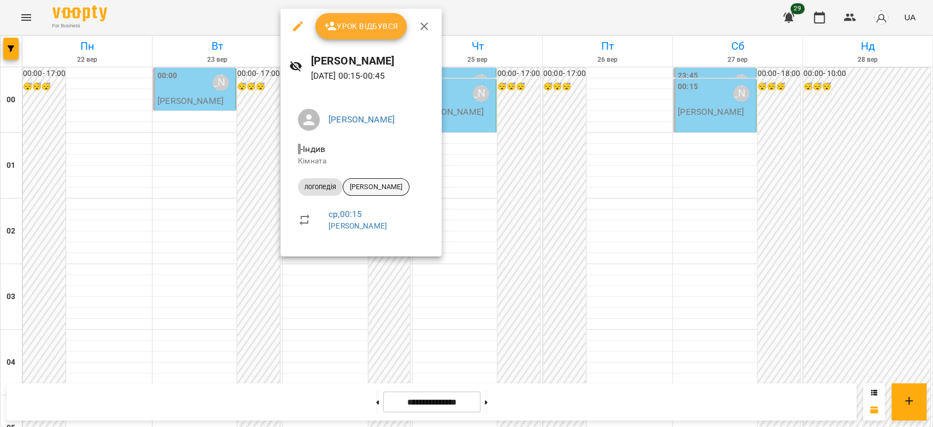
click at [381, 187] on span "[PERSON_NAME]" at bounding box center [376, 187] width 66 height 10
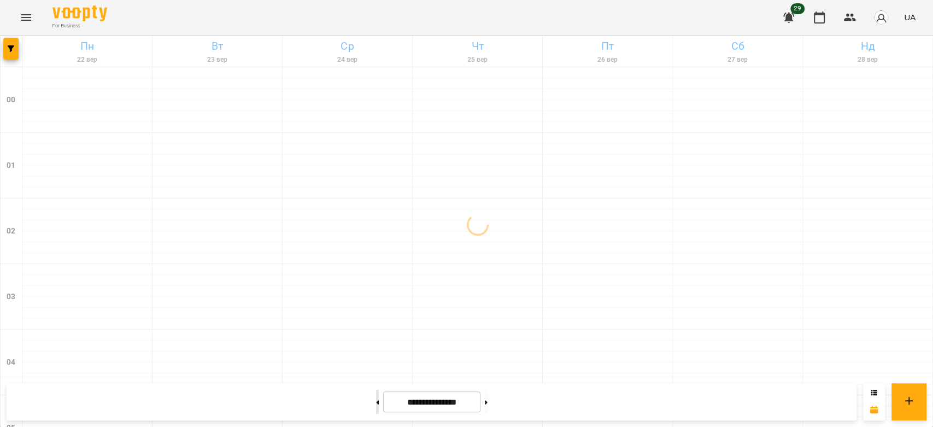
click at [376, 397] on button at bounding box center [377, 402] width 3 height 24
type input "**********"
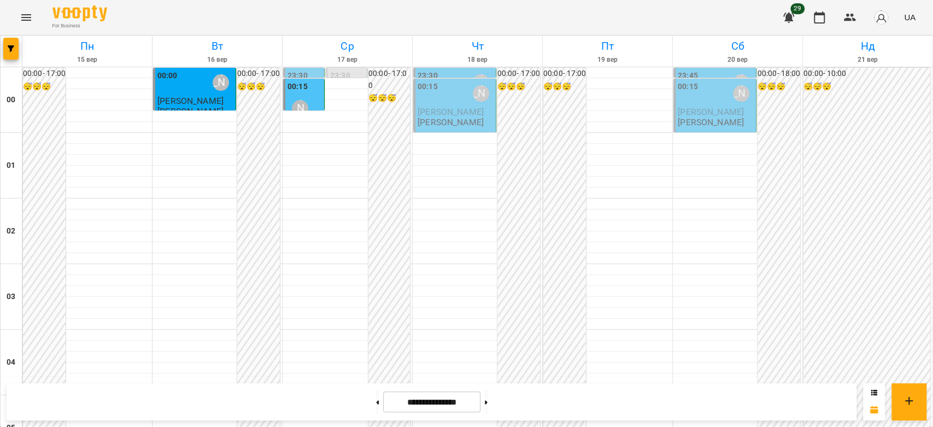
click at [293, 92] on div "00:15" at bounding box center [297, 88] width 20 height 15
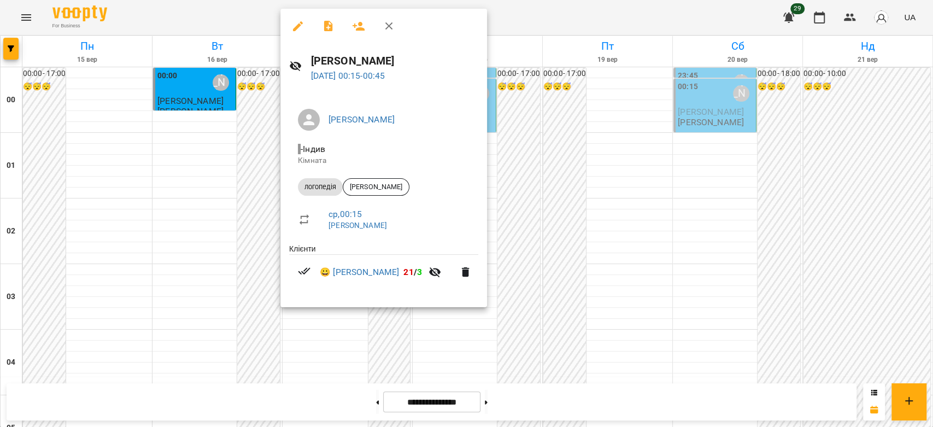
click at [579, 173] on div at bounding box center [466, 213] width 933 height 427
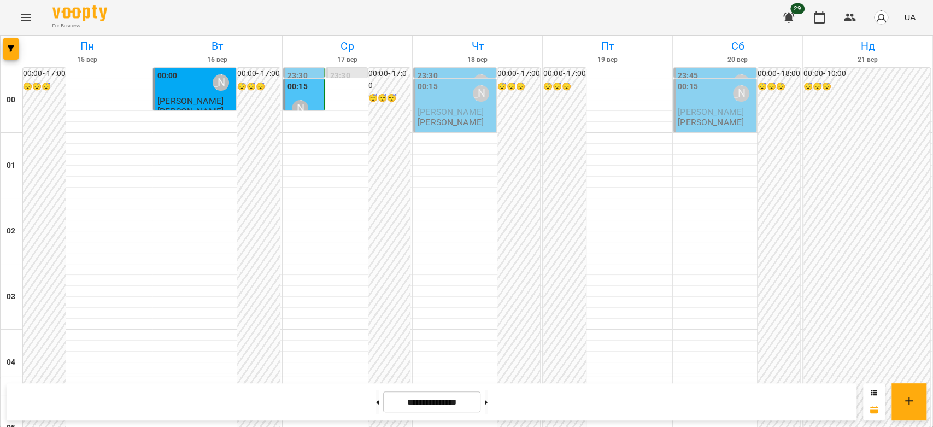
click at [450, 108] on p "[PERSON_NAME]" at bounding box center [455, 111] width 76 height 9
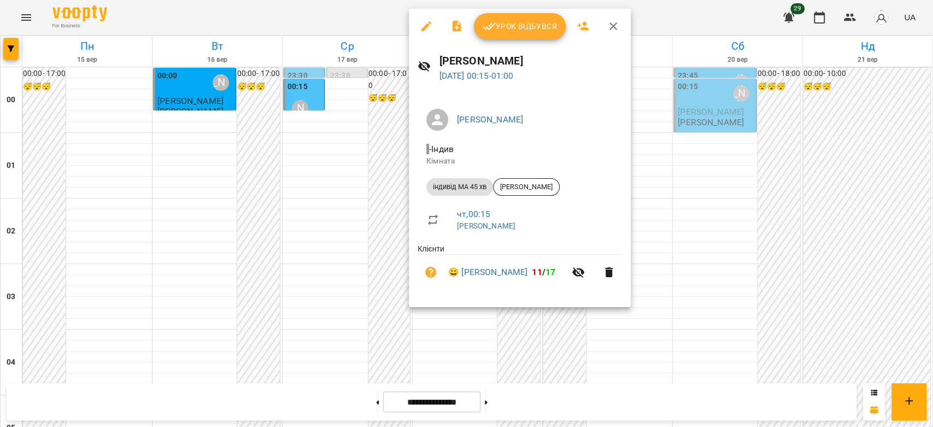
click at [364, 119] on div at bounding box center [466, 213] width 933 height 427
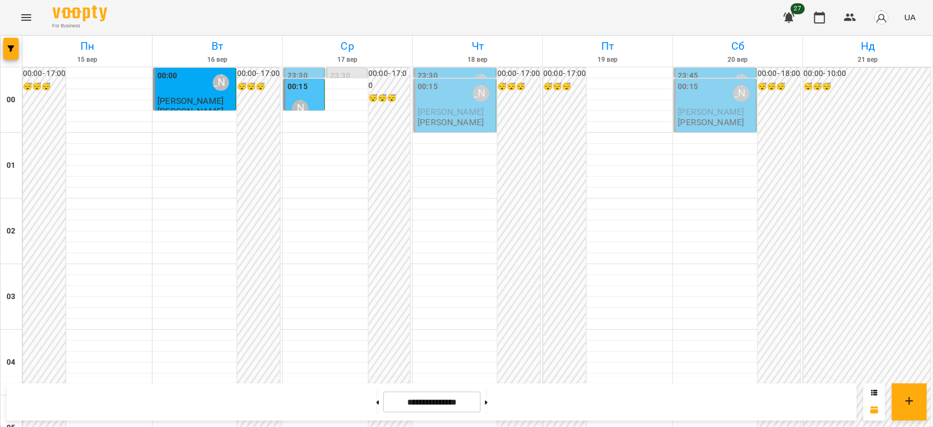
scroll to position [971, 0]
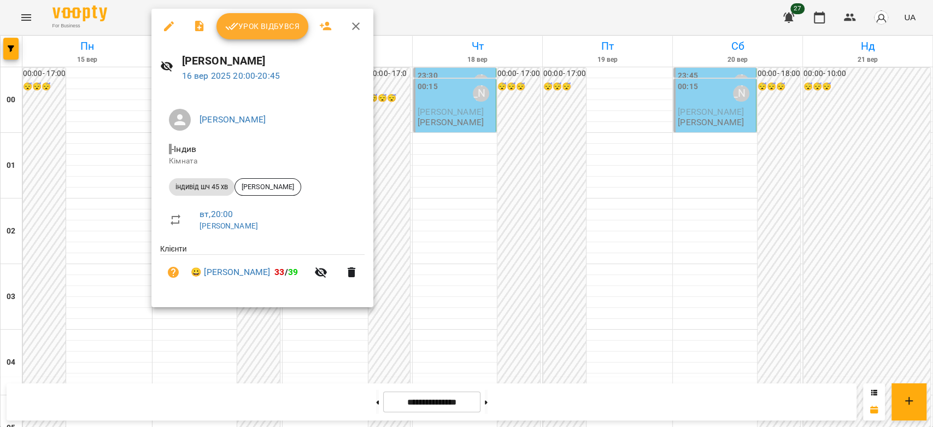
click at [102, 194] on div at bounding box center [466, 213] width 933 height 427
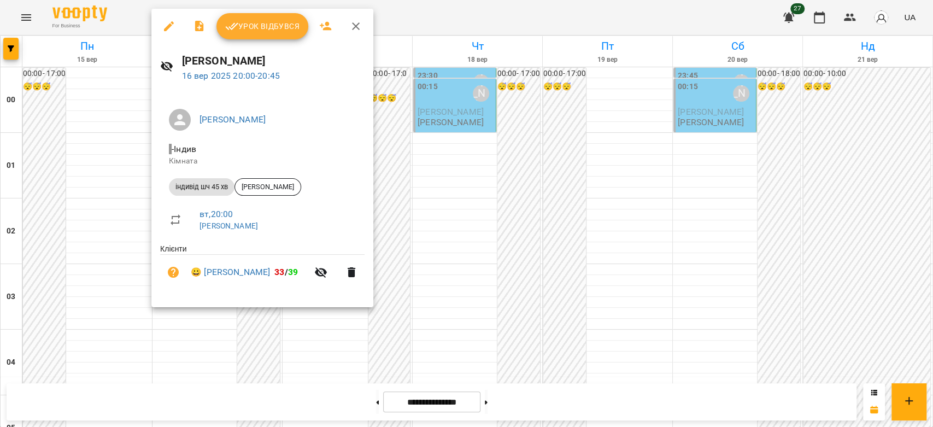
click at [144, 194] on div at bounding box center [466, 213] width 933 height 427
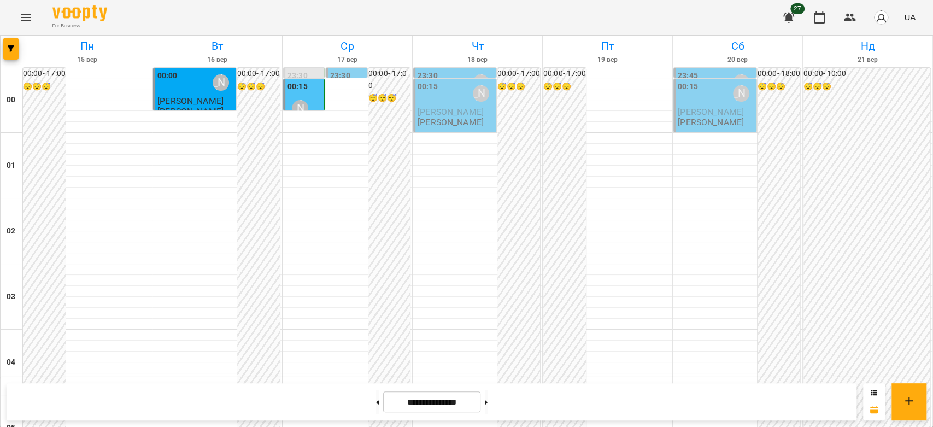
scroll to position [1263, 0]
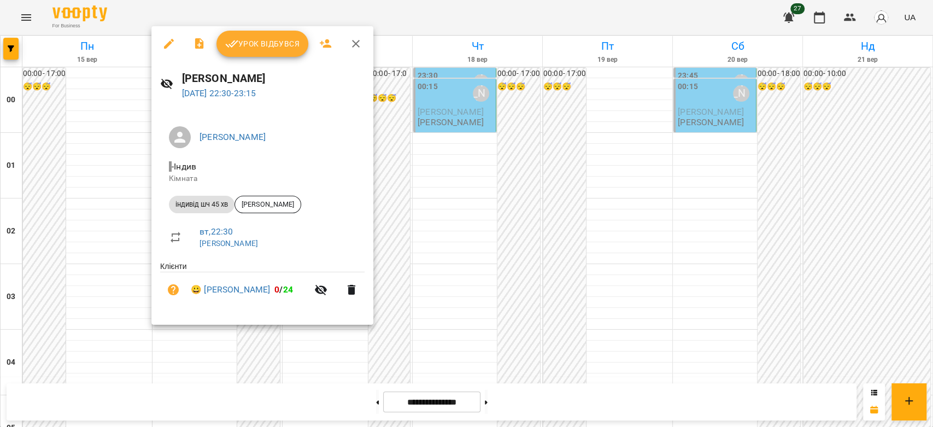
click at [69, 173] on div at bounding box center [466, 213] width 933 height 427
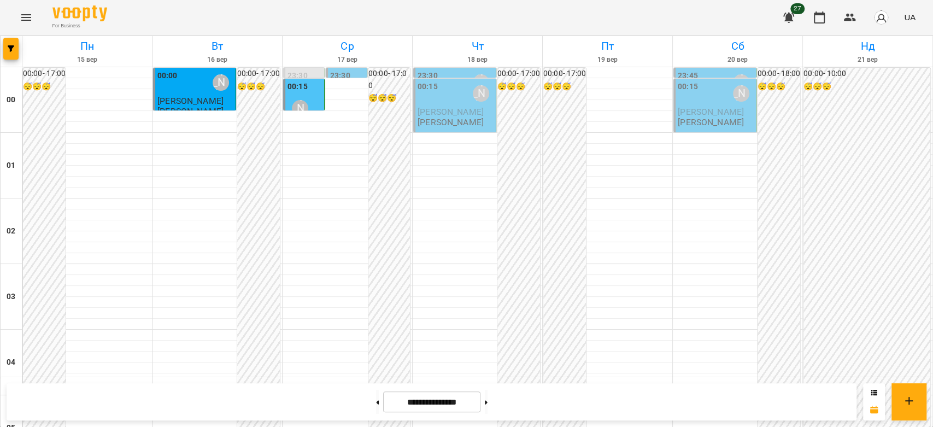
scroll to position [0, 0]
click at [300, 90] on label "00:15" at bounding box center [297, 87] width 20 height 12
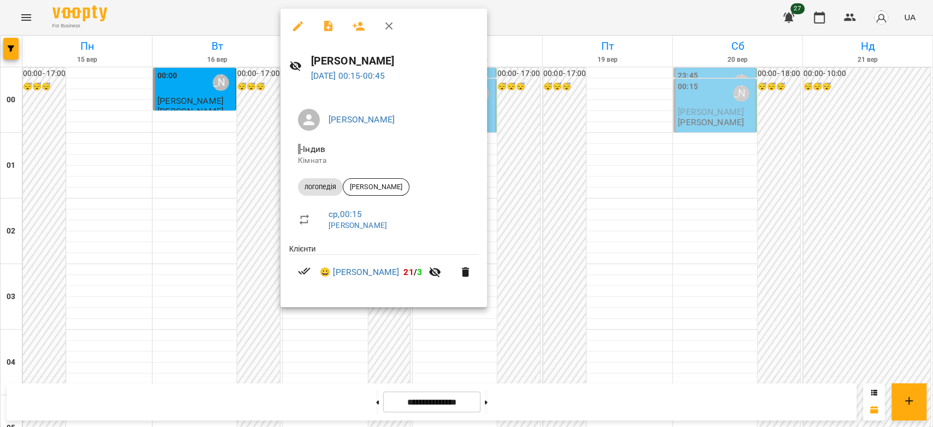
click at [260, 126] on div at bounding box center [466, 213] width 933 height 427
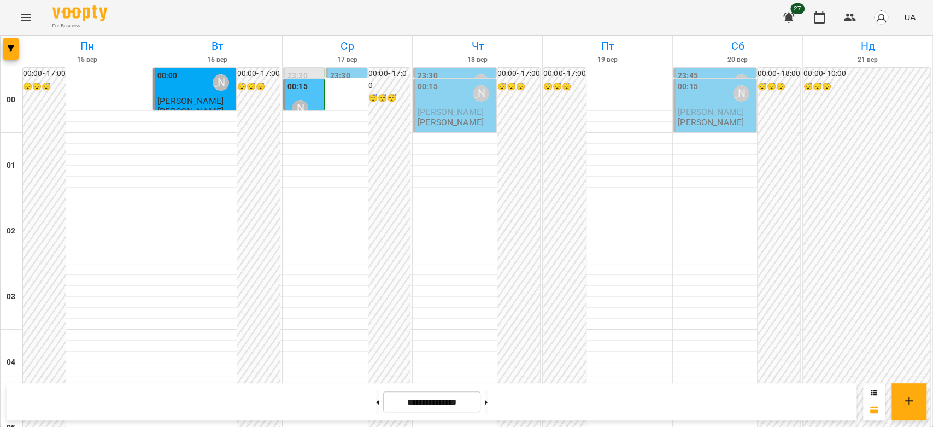
scroll to position [1093, 0]
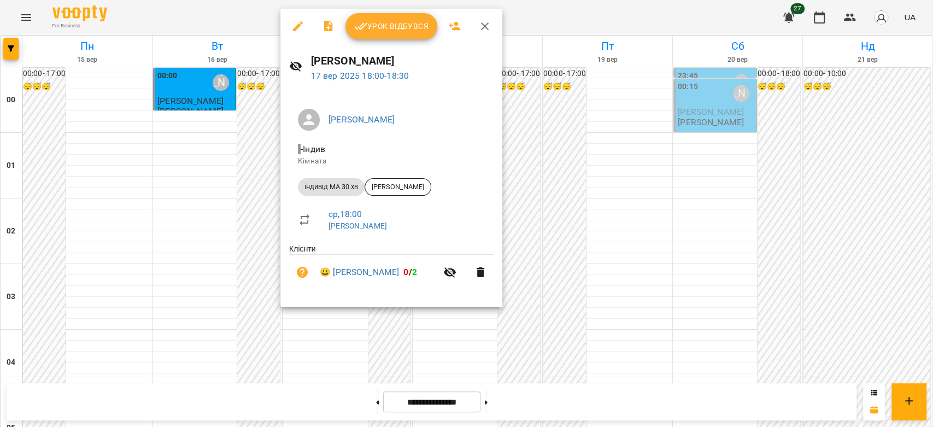
click at [240, 192] on div at bounding box center [466, 213] width 933 height 427
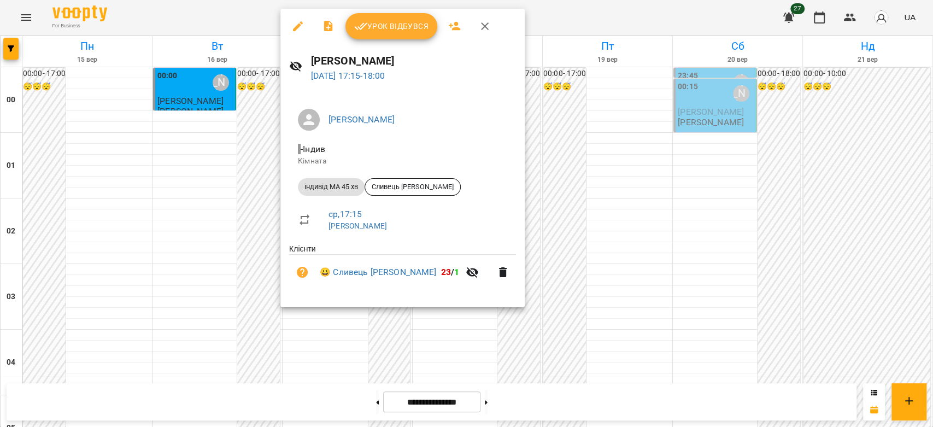
click at [251, 168] on div at bounding box center [466, 213] width 933 height 427
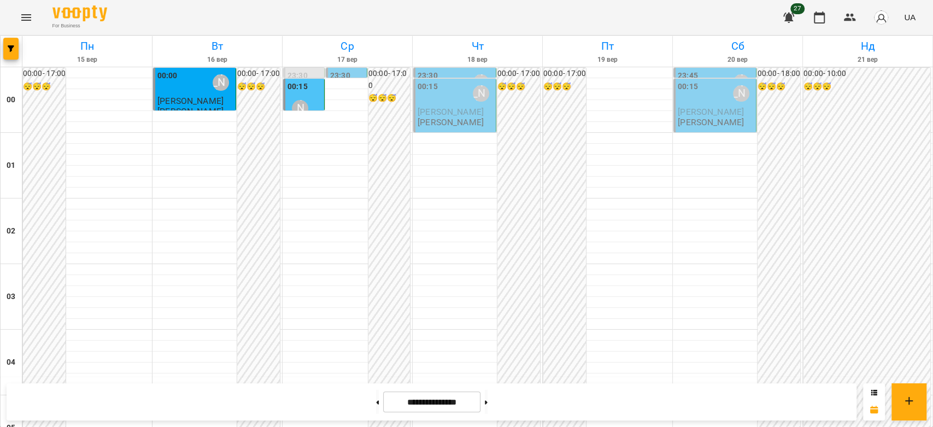
scroll to position [1214, 0]
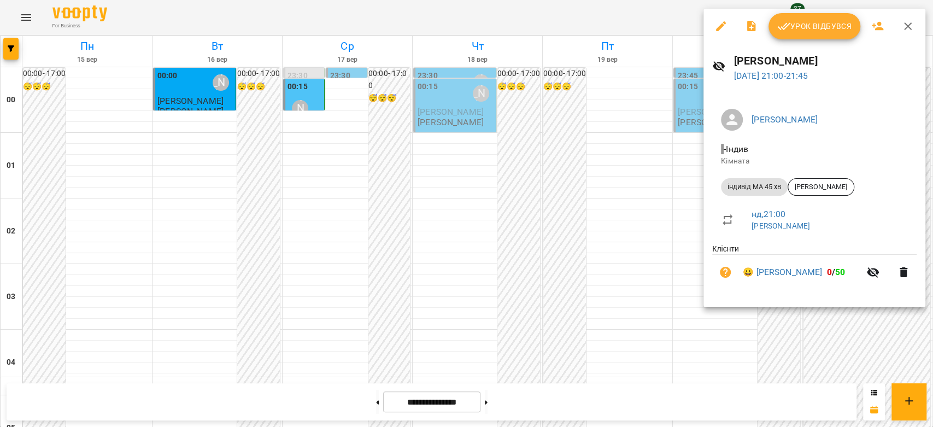
click at [622, 224] on div at bounding box center [466, 213] width 933 height 427
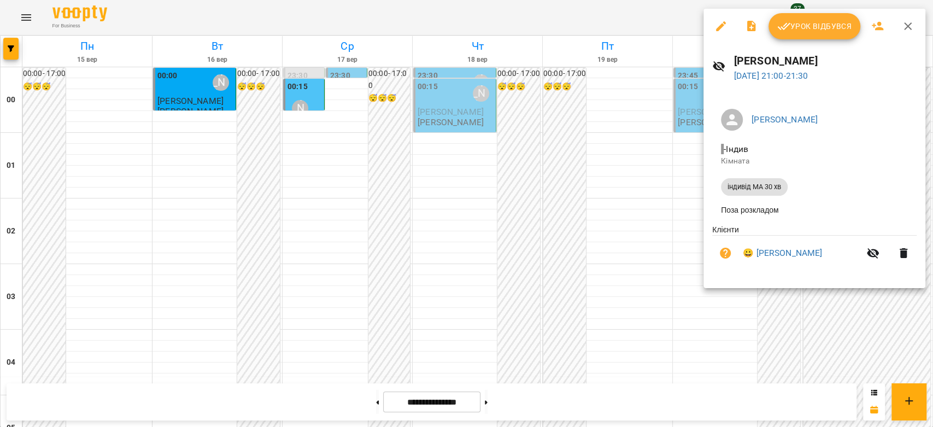
click at [421, 198] on div at bounding box center [466, 213] width 933 height 427
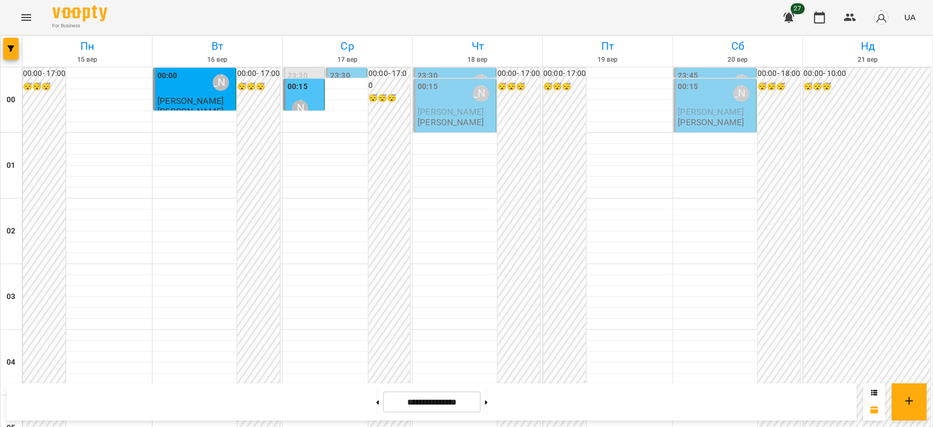
scroll to position [1263, 0]
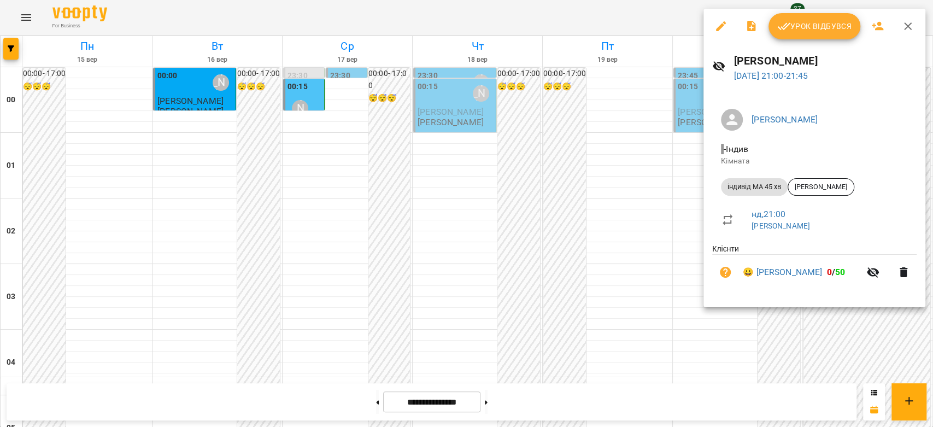
click at [559, 197] on div at bounding box center [466, 213] width 933 height 427
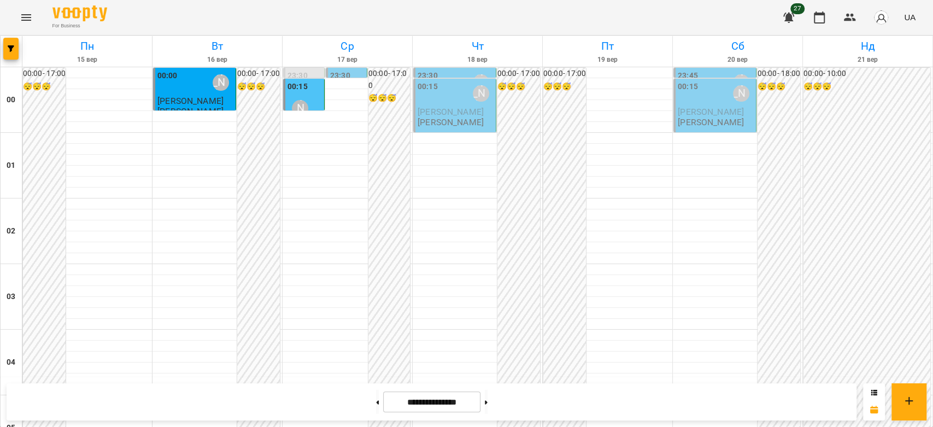
scroll to position [1081, 0]
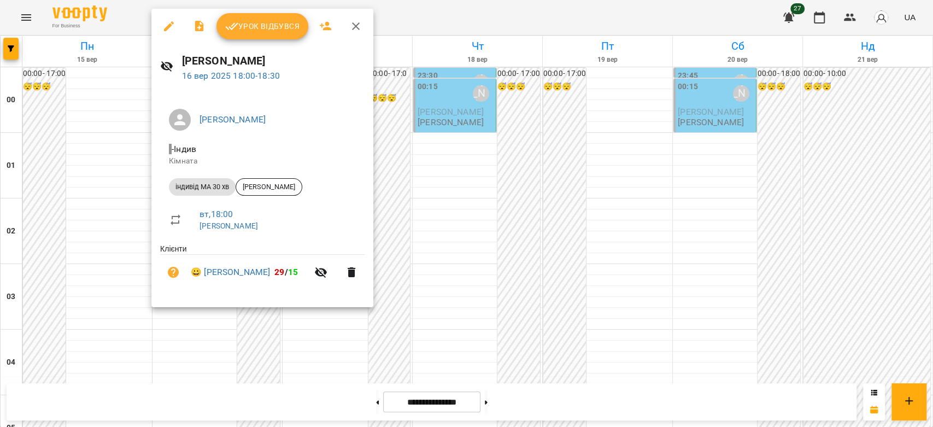
click at [415, 196] on div at bounding box center [466, 213] width 933 height 427
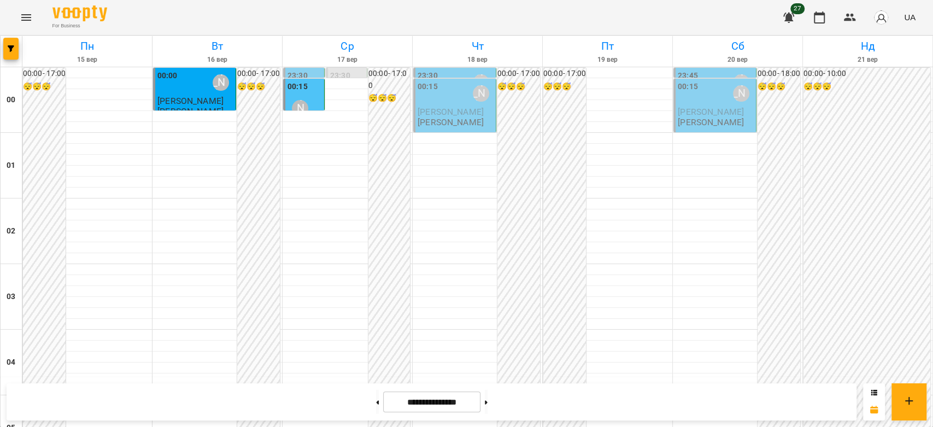
scroll to position [1141, 0]
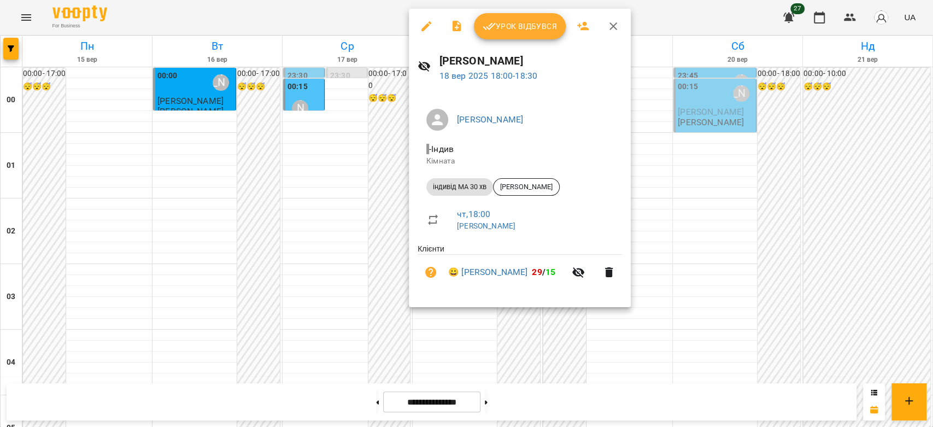
click at [736, 164] on div at bounding box center [466, 213] width 933 height 427
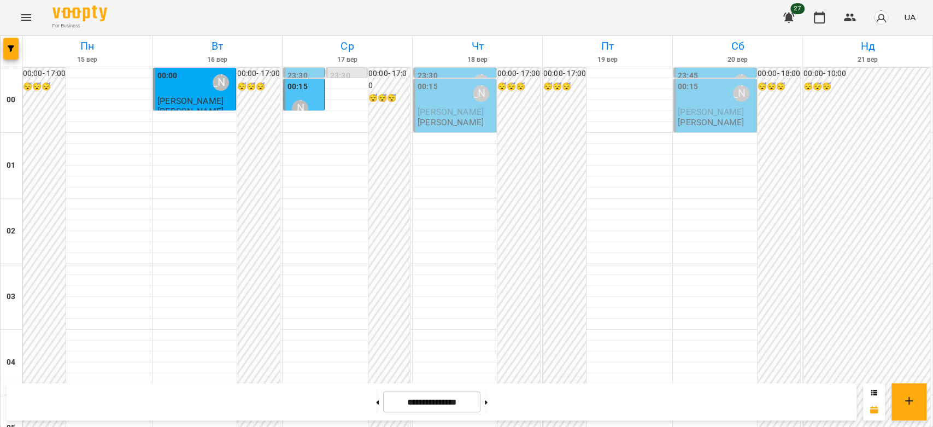
scroll to position [1263, 0]
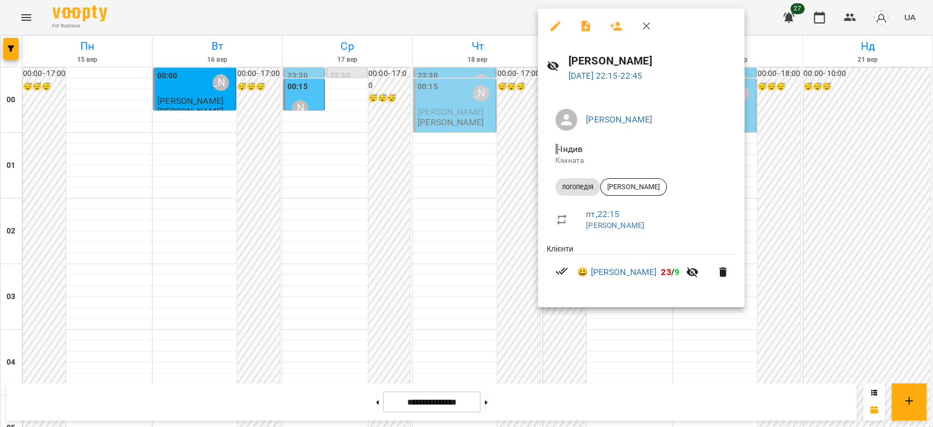
click at [491, 208] on div at bounding box center [466, 213] width 933 height 427
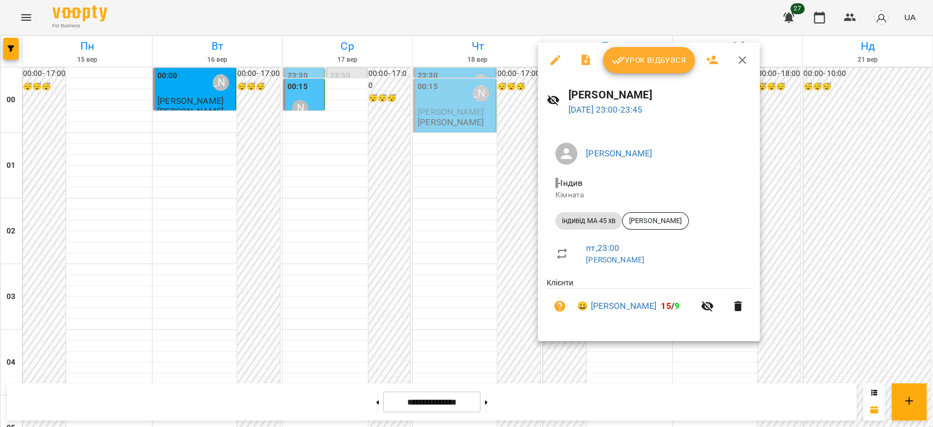
click at [527, 245] on div at bounding box center [466, 213] width 933 height 427
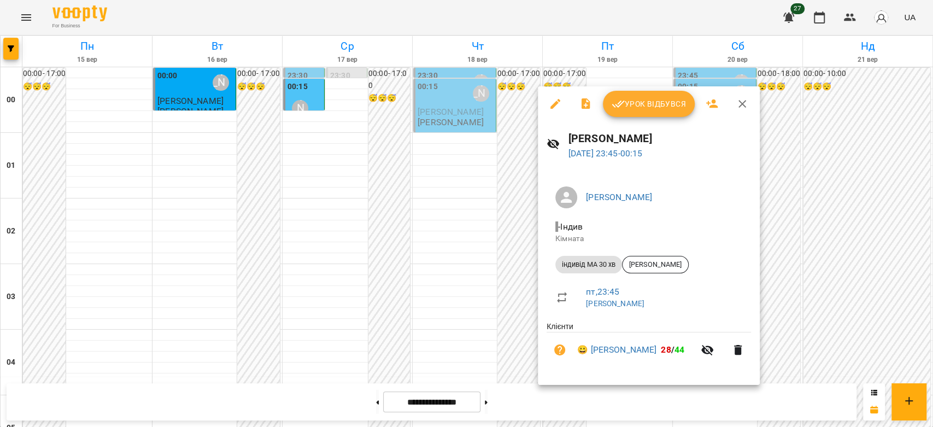
click at [346, 193] on div at bounding box center [466, 213] width 933 height 427
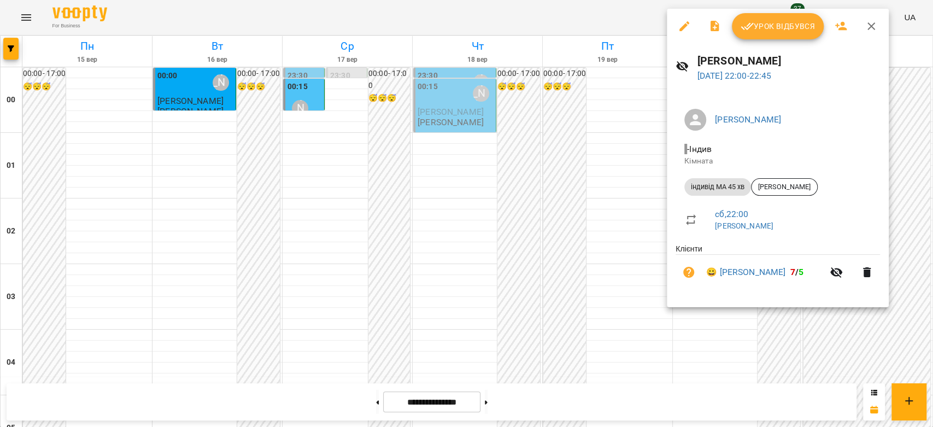
click at [578, 171] on div at bounding box center [466, 213] width 933 height 427
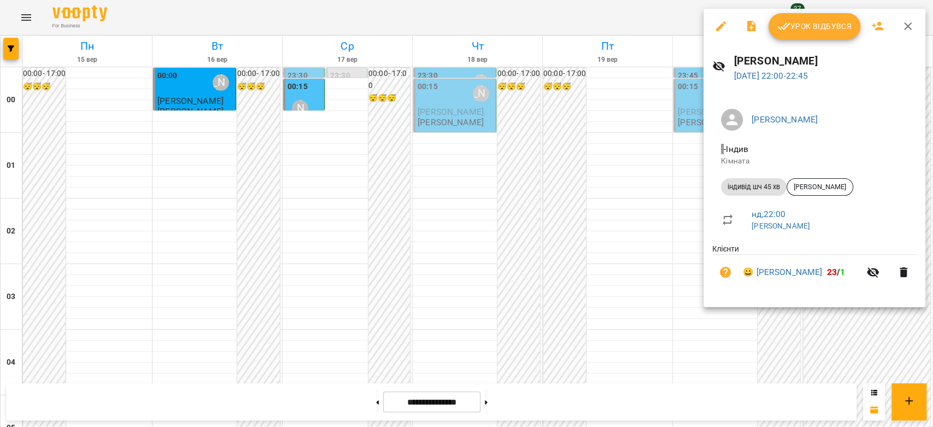
click at [592, 190] on div at bounding box center [466, 213] width 933 height 427
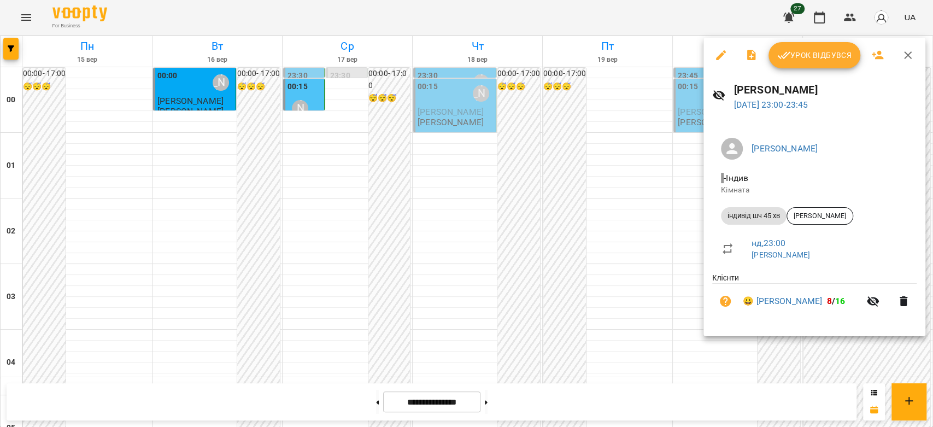
click at [635, 202] on div at bounding box center [466, 213] width 933 height 427
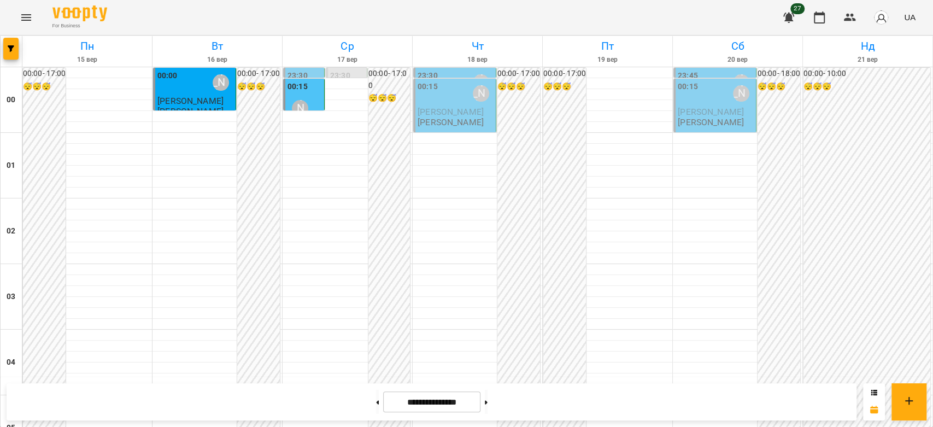
scroll to position [1081, 0]
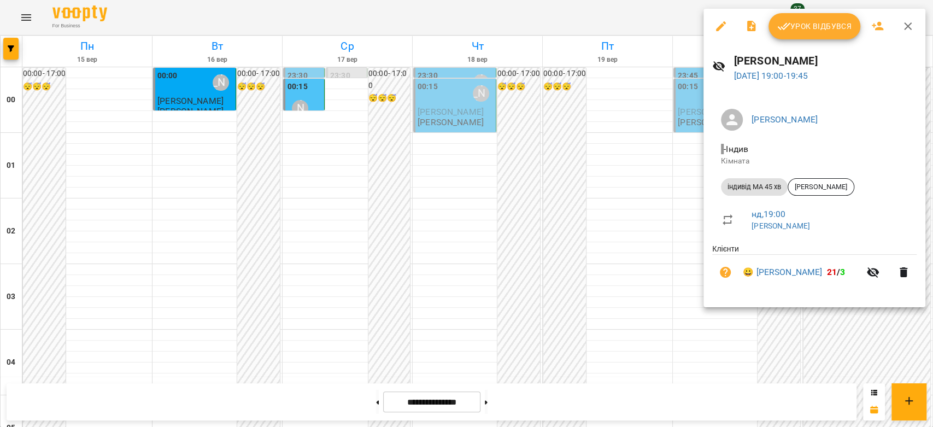
click at [609, 156] on div at bounding box center [466, 213] width 933 height 427
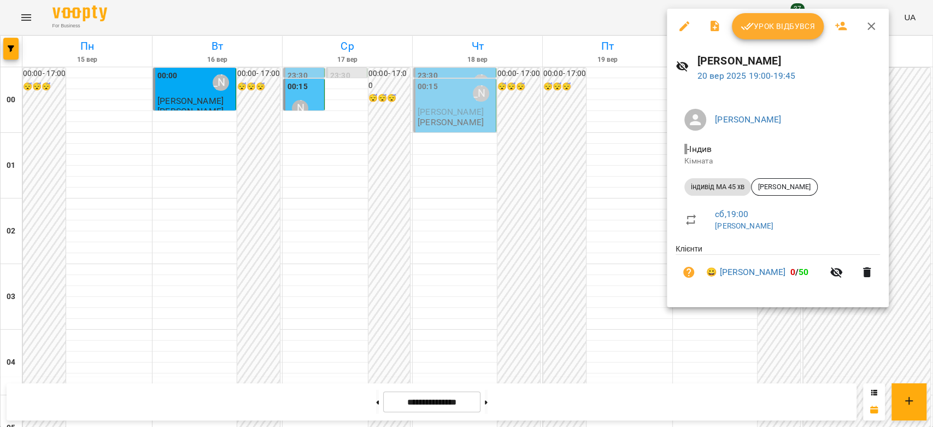
click at [587, 161] on div at bounding box center [466, 213] width 933 height 427
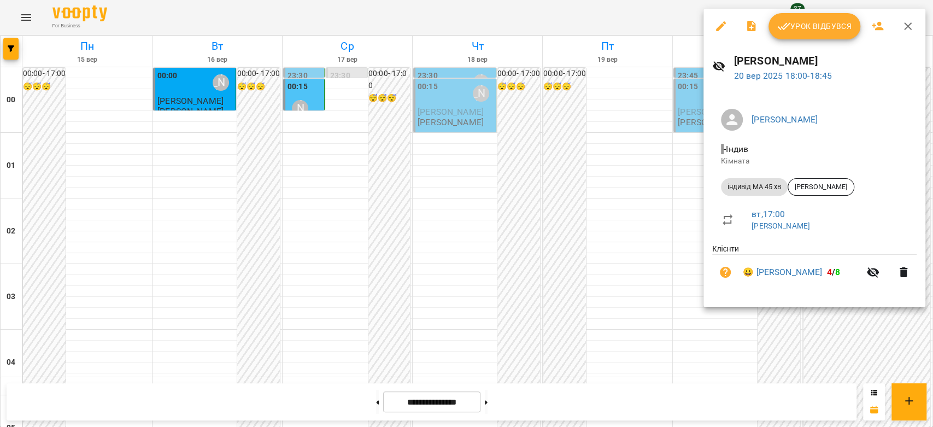
click at [557, 166] on div at bounding box center [466, 213] width 933 height 427
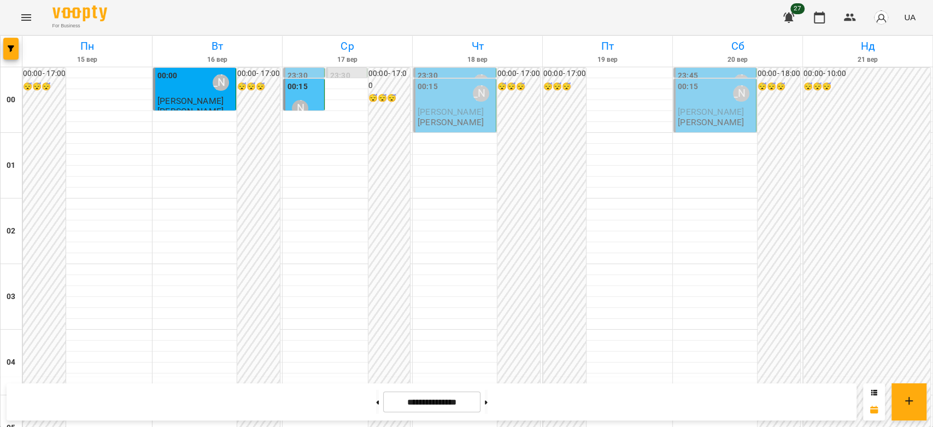
scroll to position [959, 0]
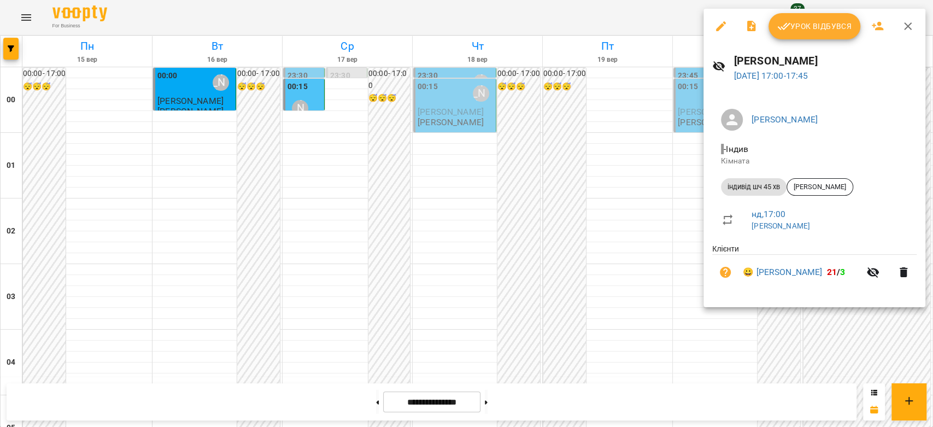
click at [693, 191] on div at bounding box center [466, 213] width 933 height 427
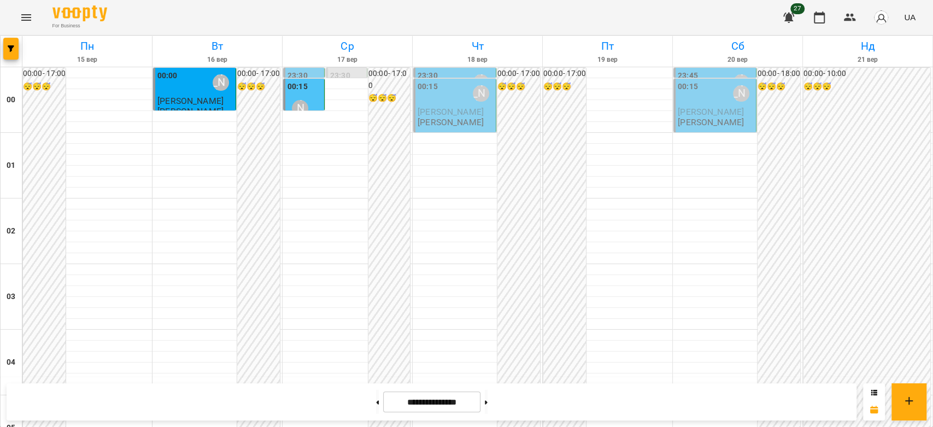
scroll to position [1020, 0]
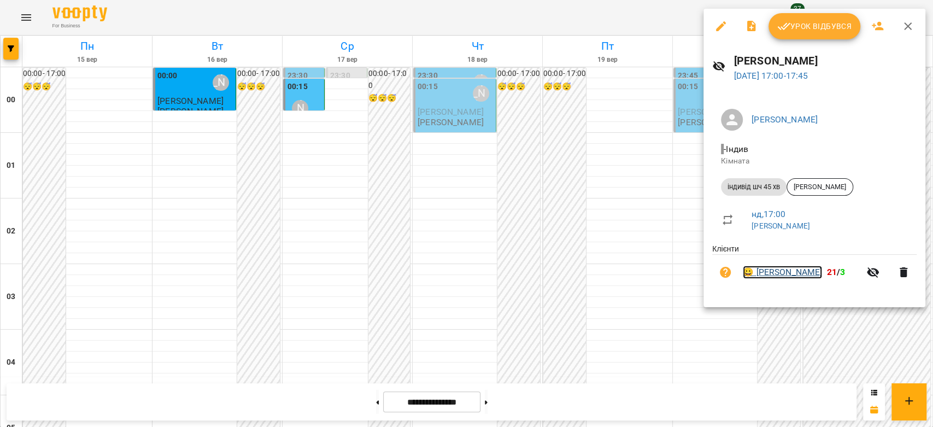
click at [781, 270] on link "😀 Олександр Степанюк" at bounding box center [781, 272] width 79 height 13
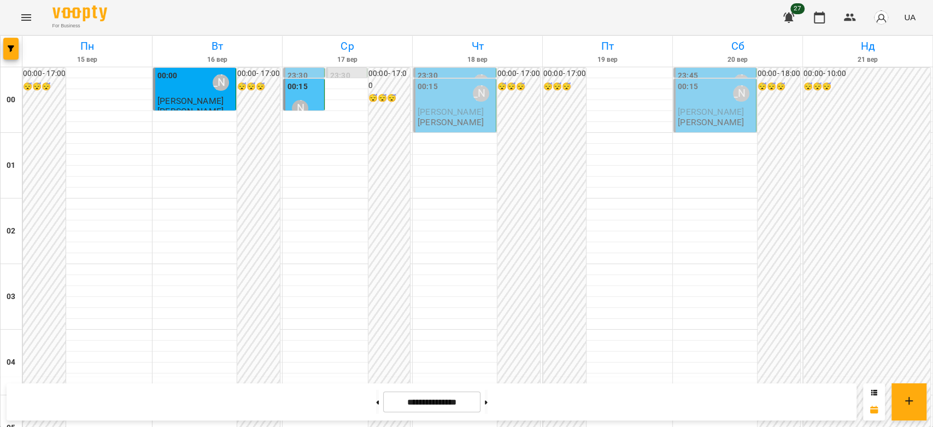
scroll to position [1153, 0]
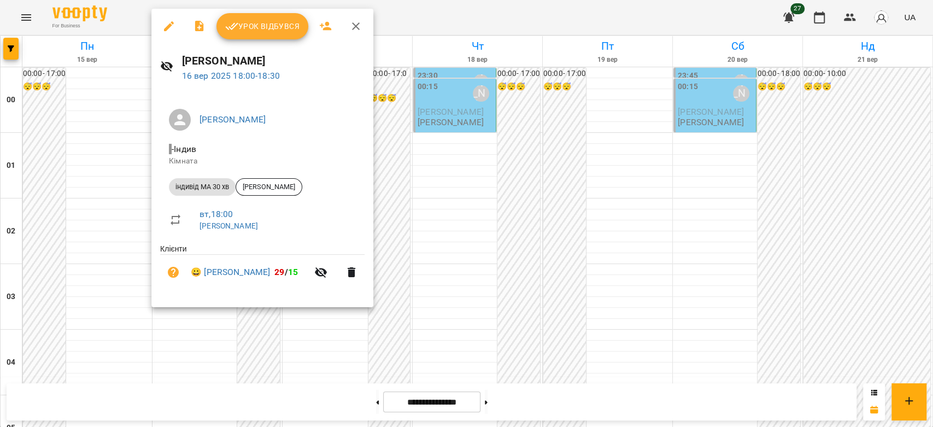
click at [451, 168] on div at bounding box center [466, 213] width 933 height 427
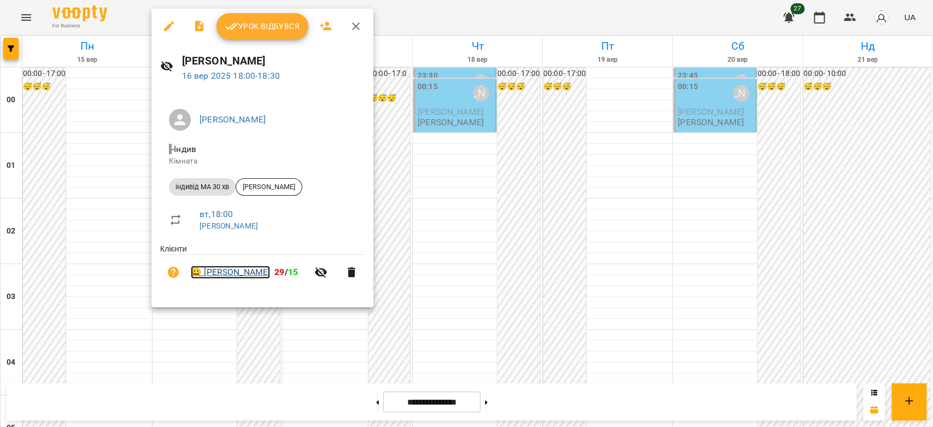
click at [241, 269] on link "😀 Бойко Іван" at bounding box center [230, 272] width 79 height 13
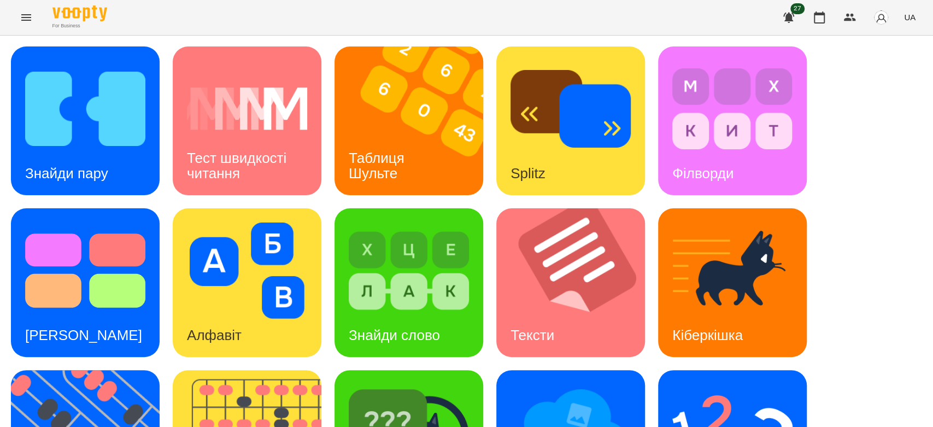
scroll to position [264, 0]
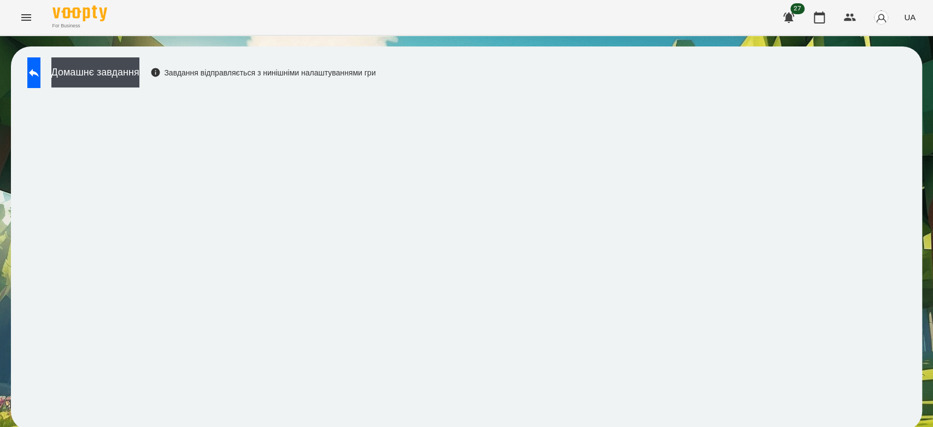
click at [188, 78] on div "Домашнє завдання Завдання відправляється з нинішніми налаштуваннями гри" at bounding box center [198, 75] width 353 height 36
click at [139, 73] on button "Домашнє завдання" at bounding box center [95, 72] width 88 height 30
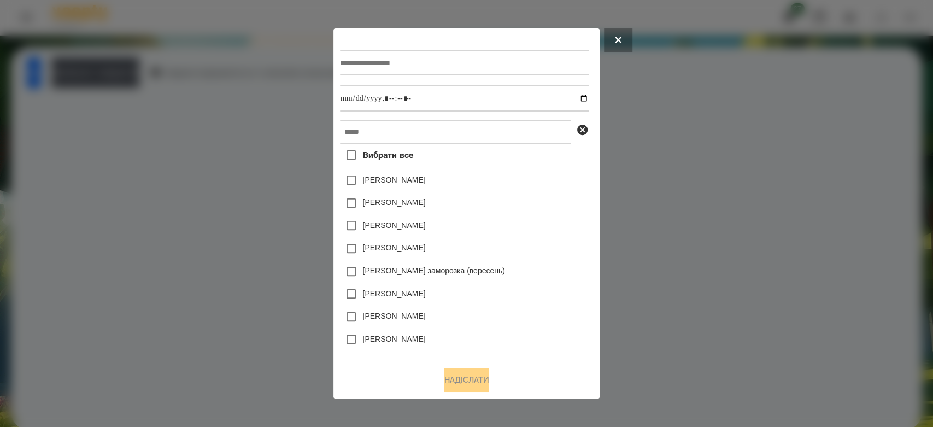
click at [486, 64] on input "text" at bounding box center [464, 62] width 249 height 25
type input "*********"
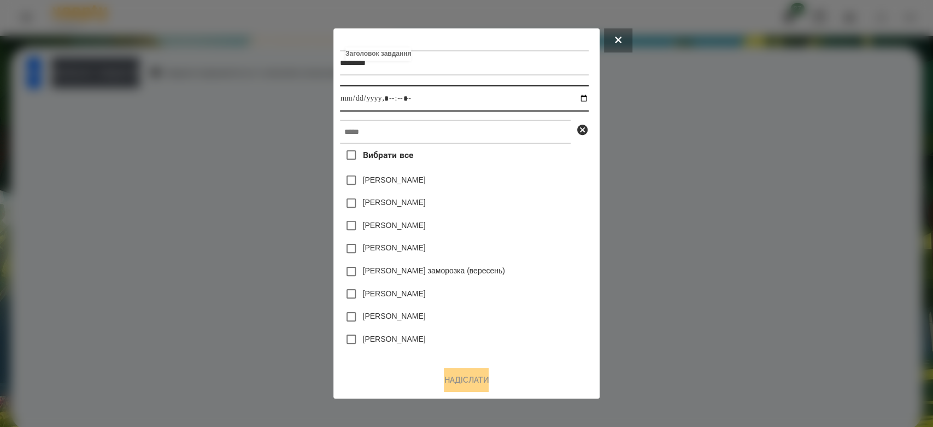
click at [587, 101] on input "datetime-local" at bounding box center [464, 98] width 249 height 26
type input "**********"
drag, startPoint x: 518, startPoint y: 216, endPoint x: 522, endPoint y: 127, distance: 89.2
click at [540, 196] on div "Коля Главач" at bounding box center [464, 203] width 249 height 23
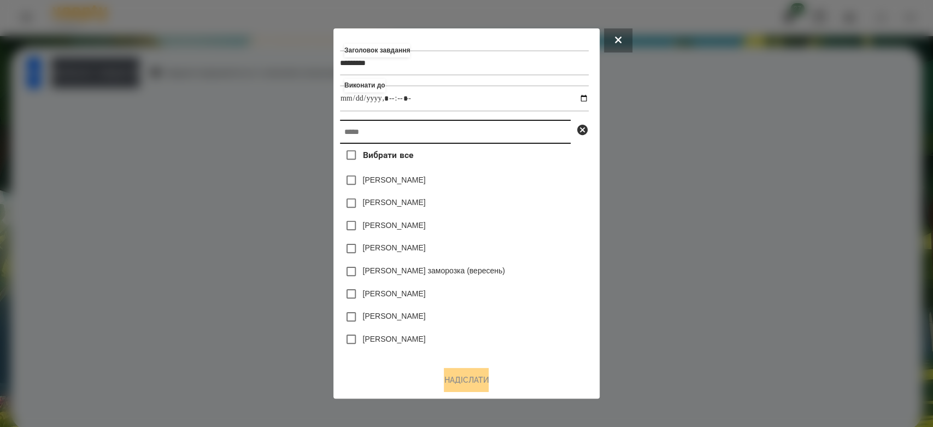
click at [522, 127] on input "text" at bounding box center [455, 132] width 231 height 24
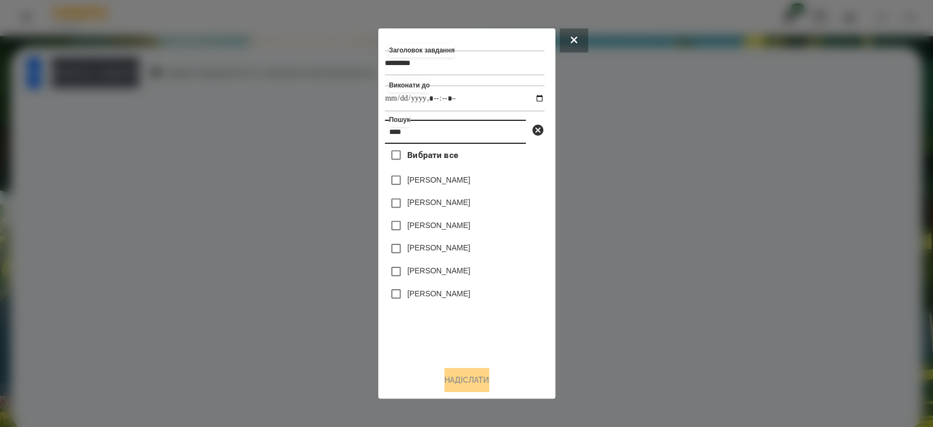
type input "****"
click at [423, 203] on label "[PERSON_NAME]" at bounding box center [438, 202] width 63 height 11
click at [472, 382] on button "Надіслати" at bounding box center [466, 380] width 45 height 24
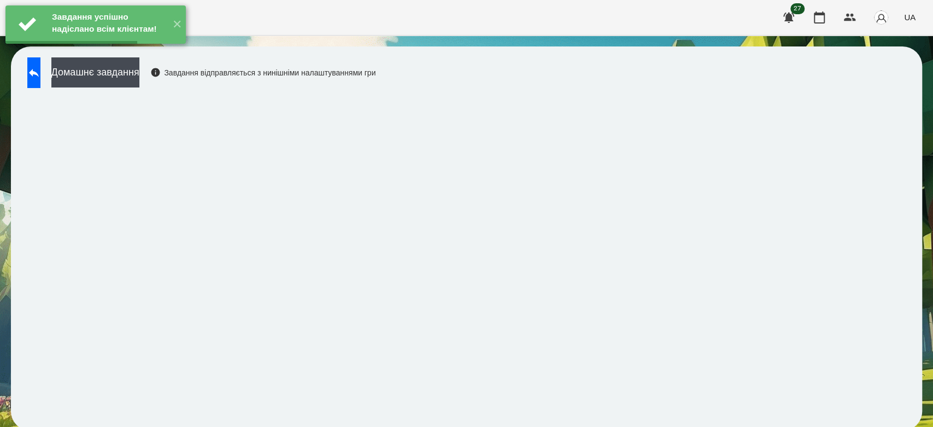
click at [40, 78] on icon at bounding box center [33, 72] width 13 height 13
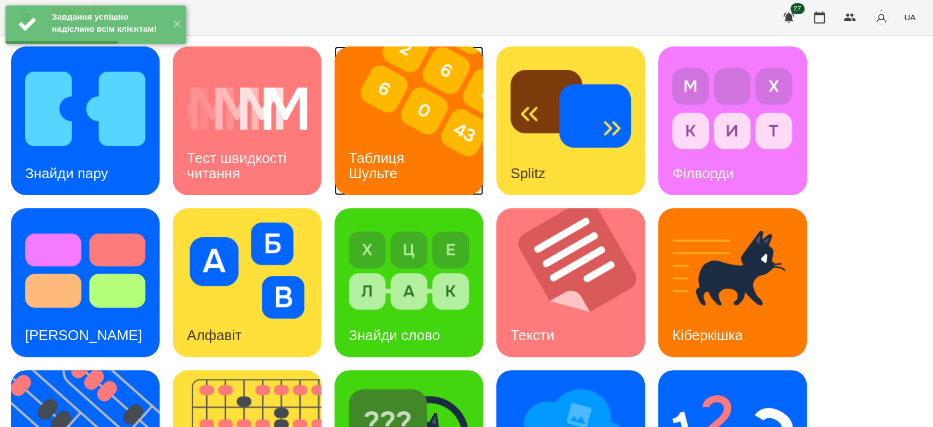
click at [376, 132] on img at bounding box center [415, 120] width 162 height 149
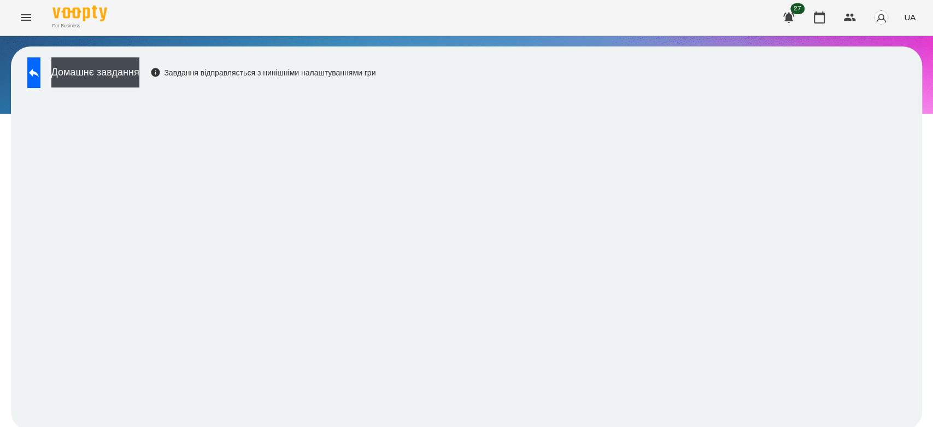
scroll to position [4, 0]
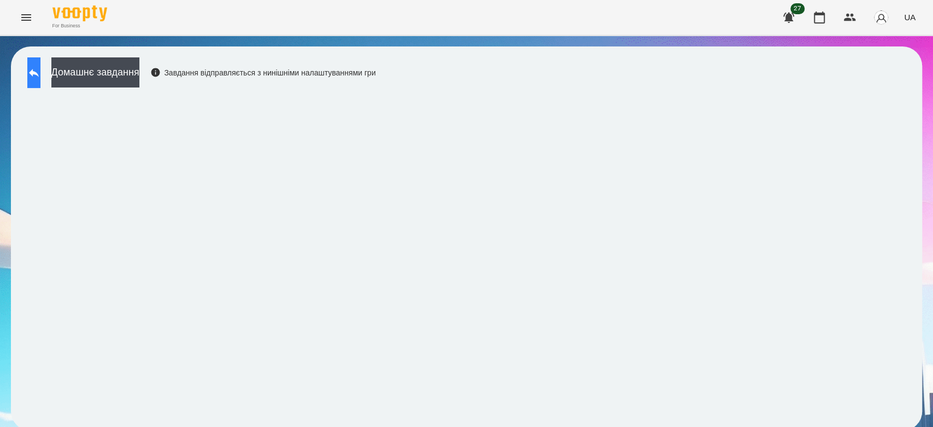
click at [40, 66] on icon at bounding box center [33, 72] width 13 height 13
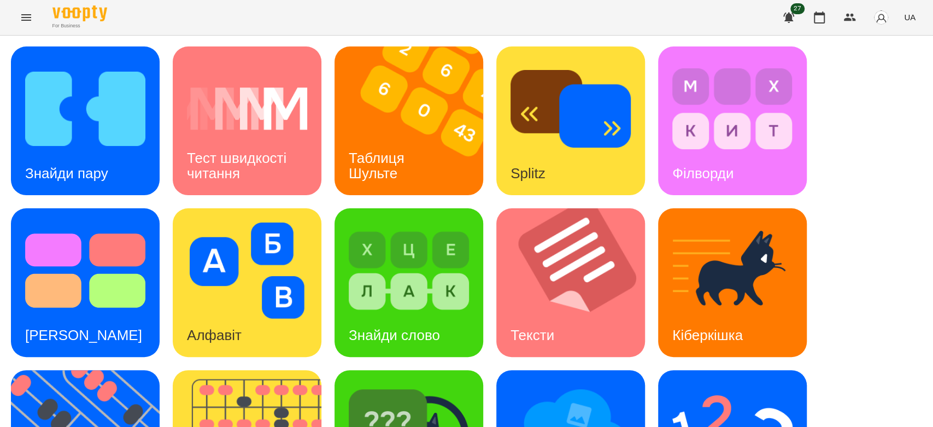
scroll to position [264, 0]
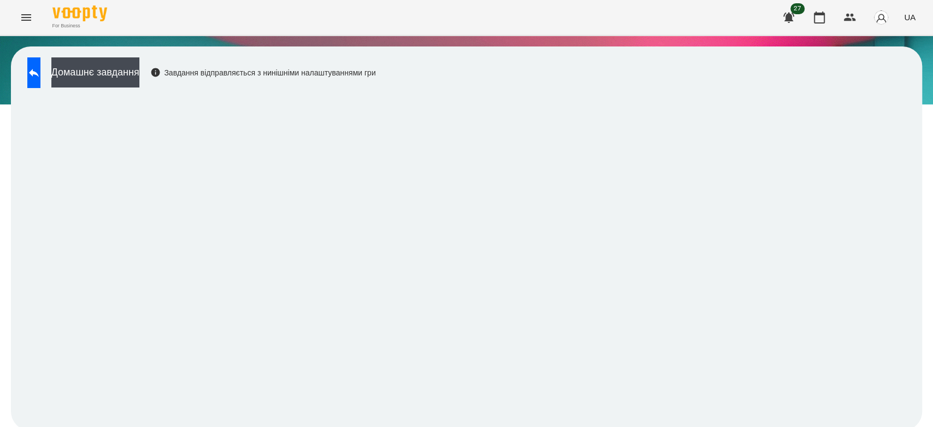
scroll to position [4, 0]
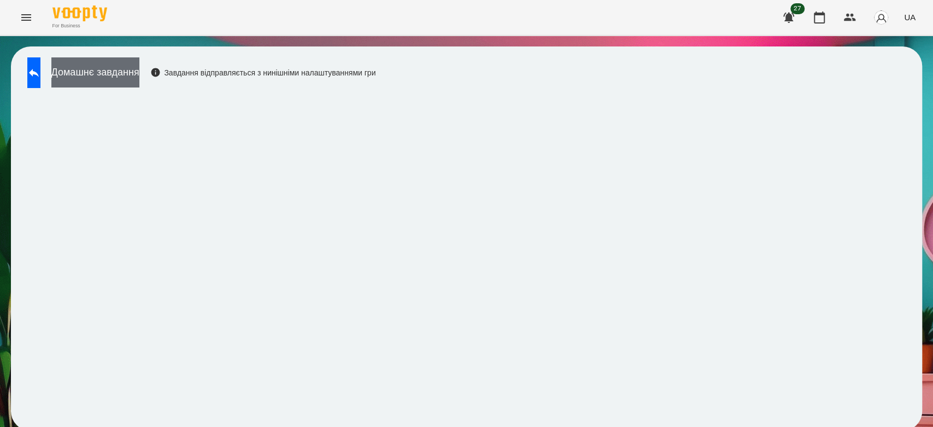
click at [139, 70] on button "Домашнє завдання" at bounding box center [95, 72] width 88 height 30
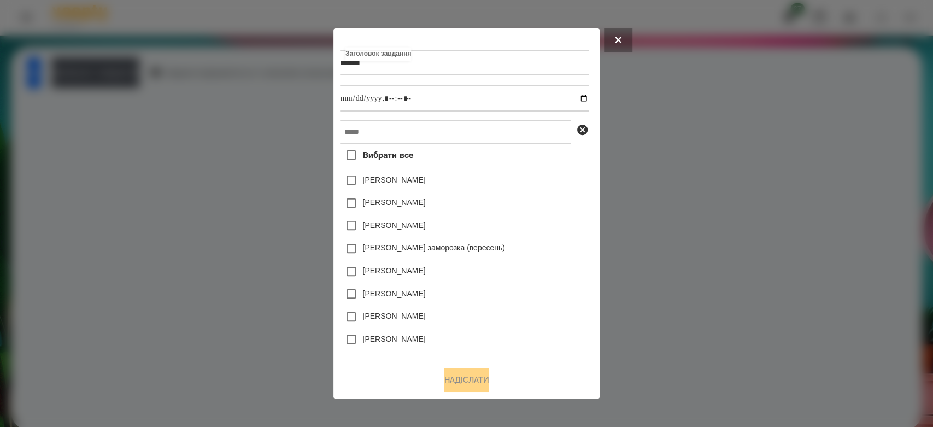
type input "*******"
click at [586, 101] on input "datetime-local" at bounding box center [464, 98] width 249 height 26
type input "**********"
drag, startPoint x: 517, startPoint y: 204, endPoint x: 540, endPoint y: 166, distance: 44.8
click at [540, 168] on div "Вибрати все Коля Главач Емма Северен Яна Щербакова Злата Миц заморозка (вересен…" at bounding box center [464, 251] width 249 height 214
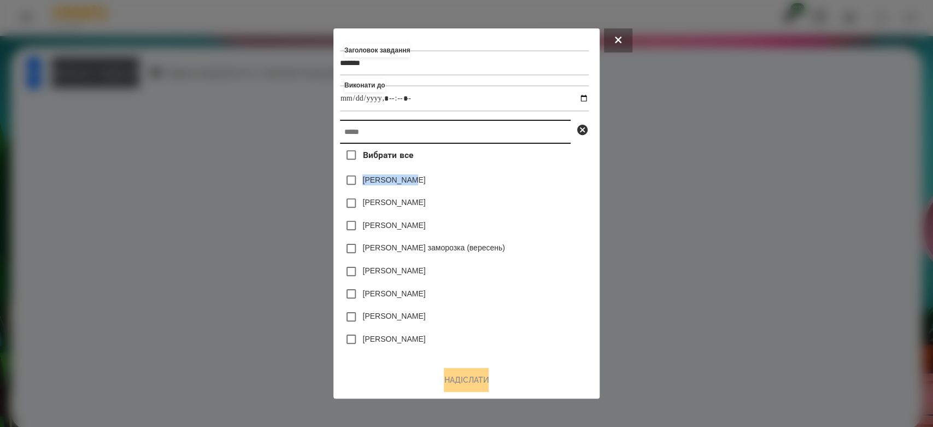
click at [528, 127] on input "text" at bounding box center [455, 132] width 231 height 24
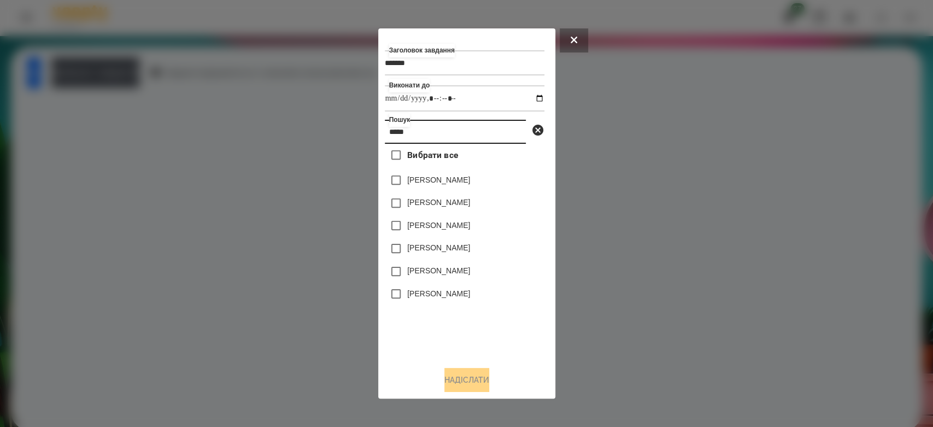
type input "*****"
click at [446, 205] on label "[PERSON_NAME]" at bounding box center [438, 202] width 63 height 11
click at [481, 379] on button "Надіслати" at bounding box center [466, 380] width 45 height 24
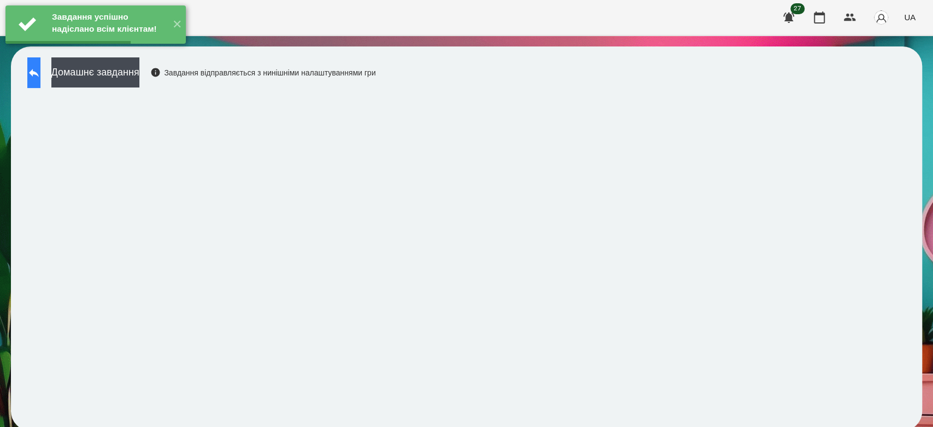
click at [29, 74] on button at bounding box center [33, 72] width 13 height 31
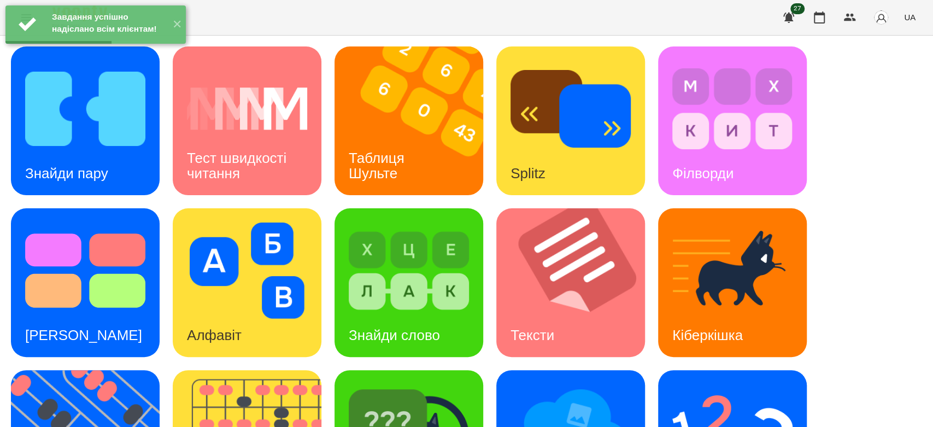
scroll to position [264, 0]
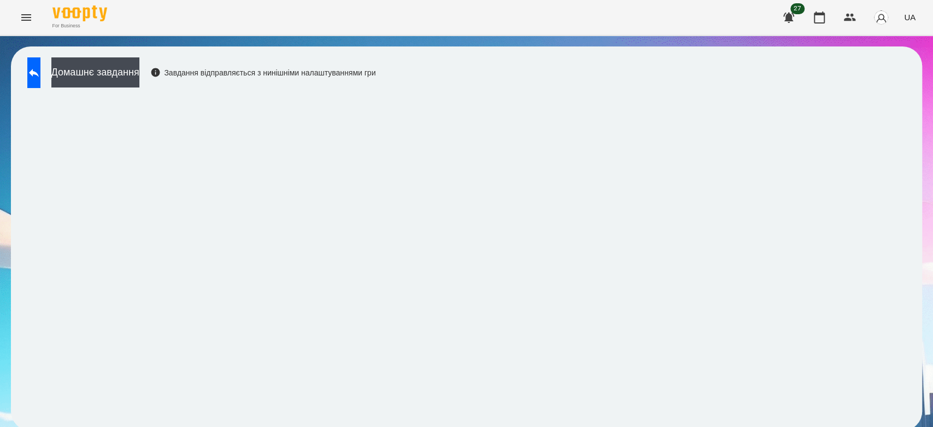
scroll to position [4, 0]
click at [139, 67] on button "Домашнє завдання" at bounding box center [95, 72] width 88 height 30
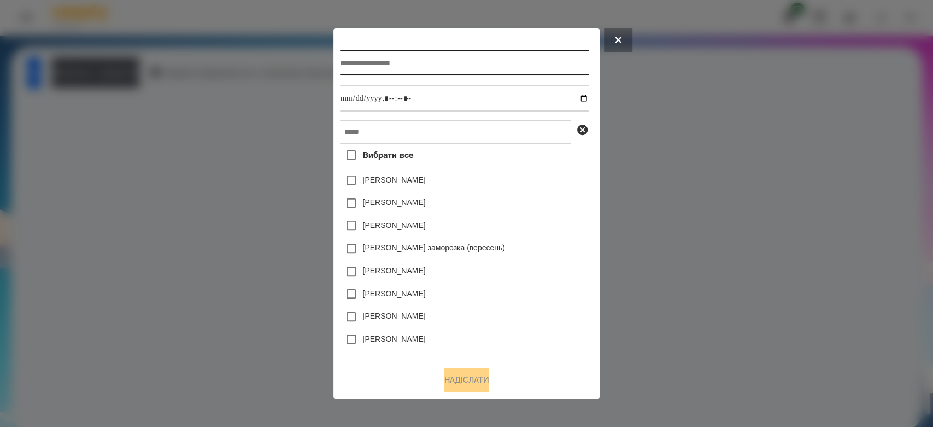
click at [555, 60] on input "text" at bounding box center [464, 62] width 249 height 25
type input "*********"
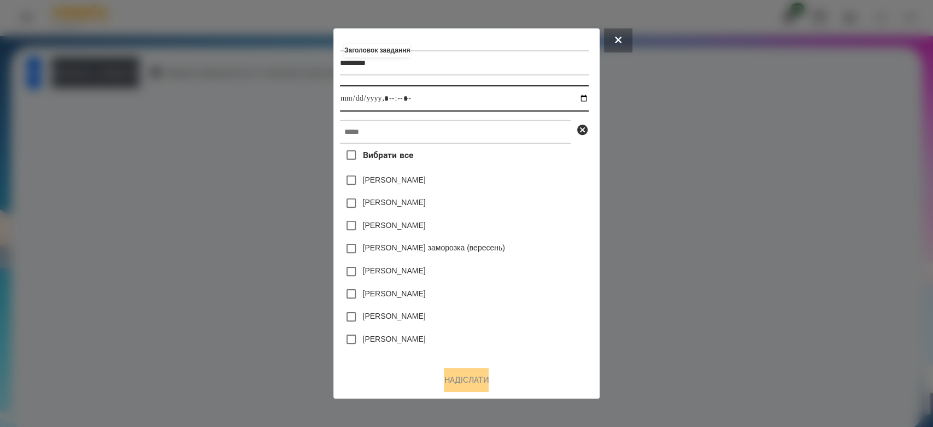
drag, startPoint x: 585, startPoint y: 96, endPoint x: 580, endPoint y: 110, distance: 15.0
click at [586, 96] on input "datetime-local" at bounding box center [464, 98] width 249 height 26
type input "**********"
drag, startPoint x: 513, startPoint y: 216, endPoint x: 532, endPoint y: 139, distance: 79.2
click at [544, 197] on div "Емма Северен" at bounding box center [464, 203] width 249 height 23
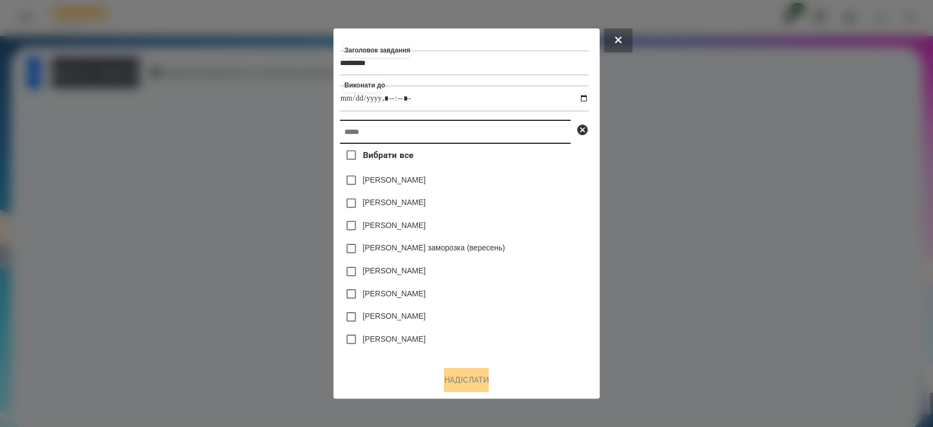
click at [532, 138] on input "text" at bounding box center [455, 132] width 231 height 24
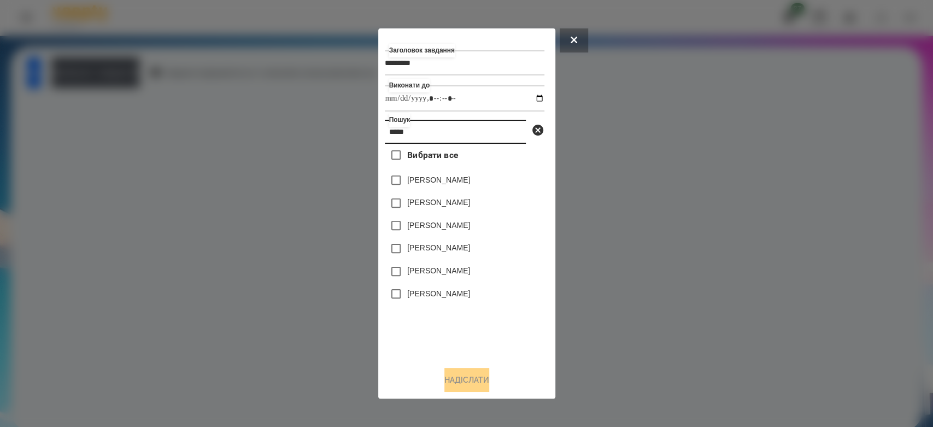
type input "*****"
click at [438, 204] on label "[PERSON_NAME]" at bounding box center [438, 202] width 63 height 11
click at [478, 376] on button "Надіслати" at bounding box center [466, 380] width 45 height 24
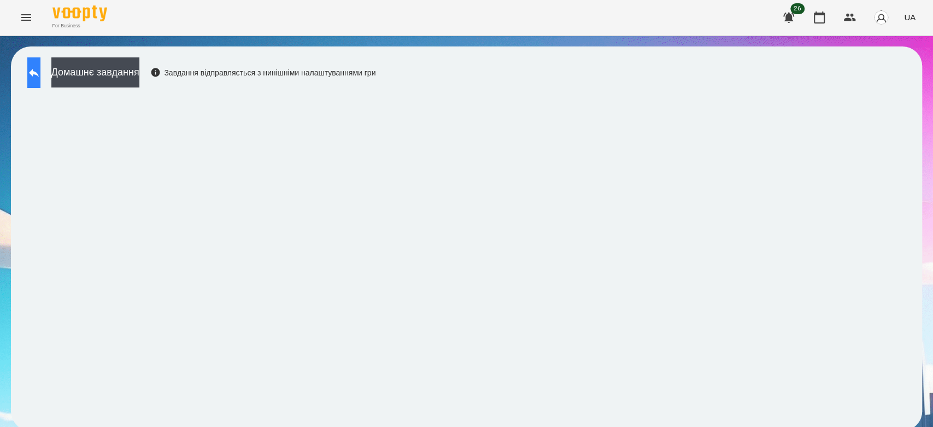
click at [40, 68] on icon at bounding box center [33, 72] width 13 height 13
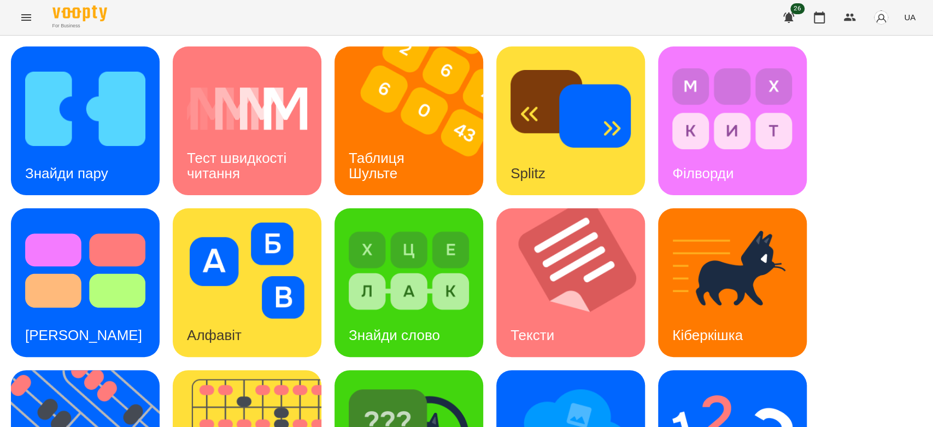
scroll to position [64, 0]
click at [582, 256] on img at bounding box center [577, 282] width 162 height 149
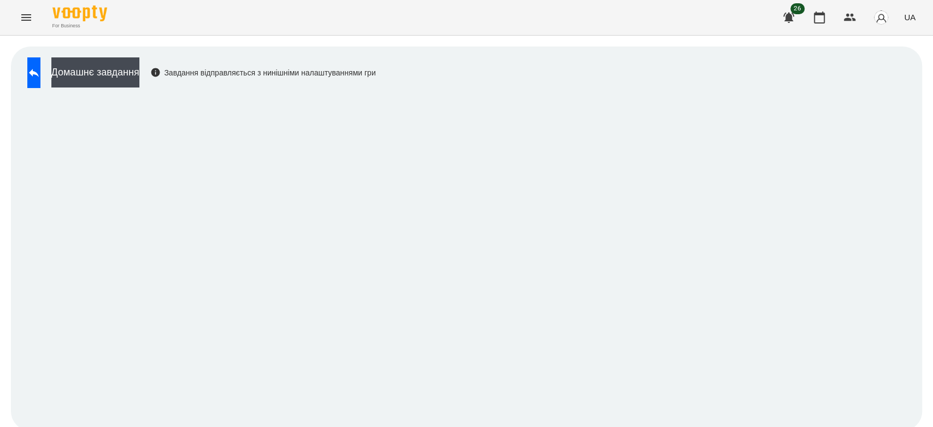
scroll to position [4, 0]
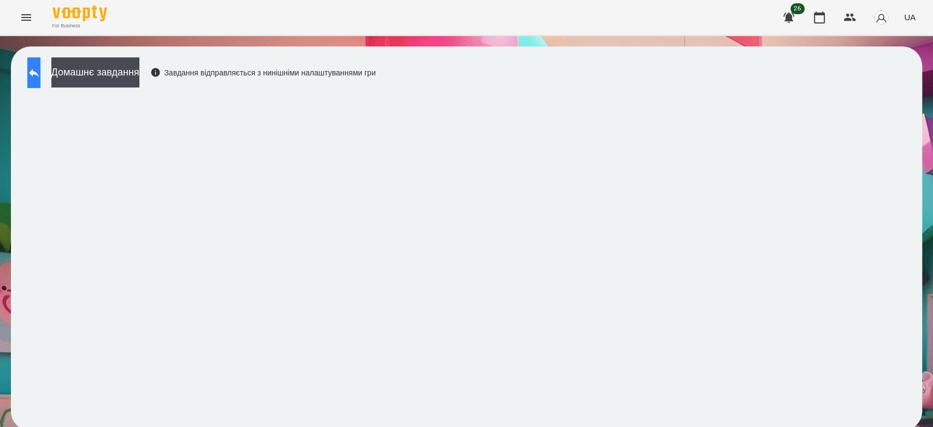
click at [33, 62] on button at bounding box center [33, 72] width 13 height 31
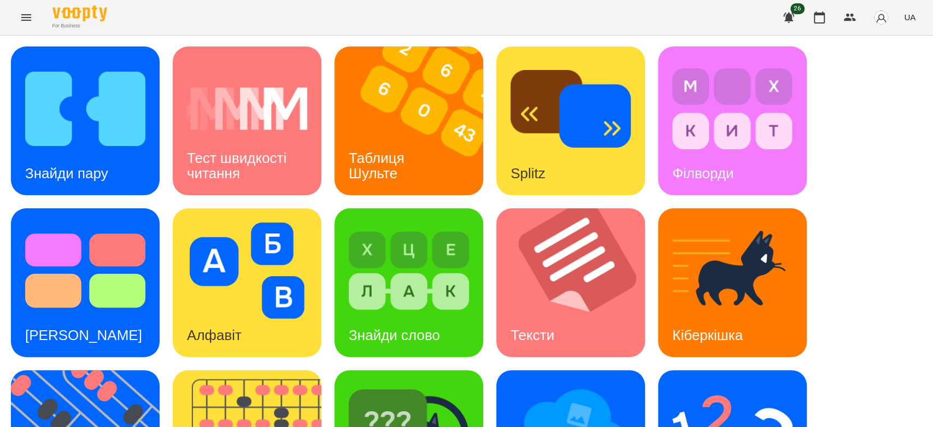
scroll to position [82, 0]
click at [261, 273] on div "Алфавіт" at bounding box center [247, 282] width 149 height 149
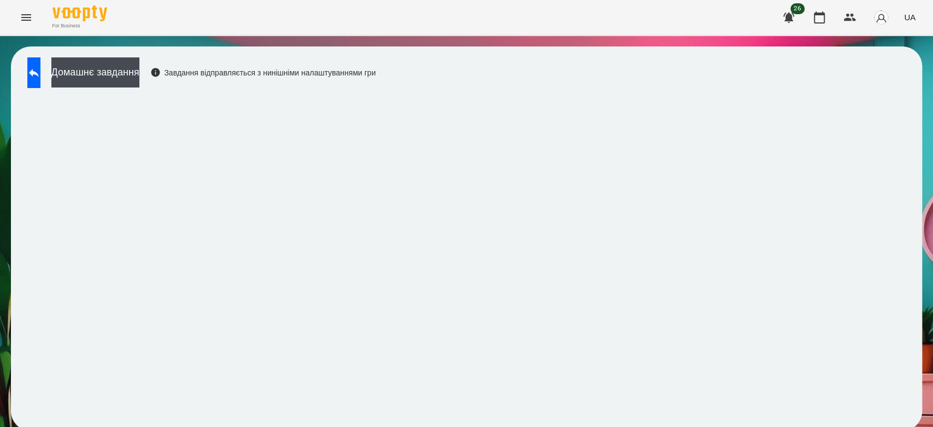
scroll to position [4, 0]
click at [139, 69] on button "Домашнє завдання" at bounding box center [95, 72] width 88 height 30
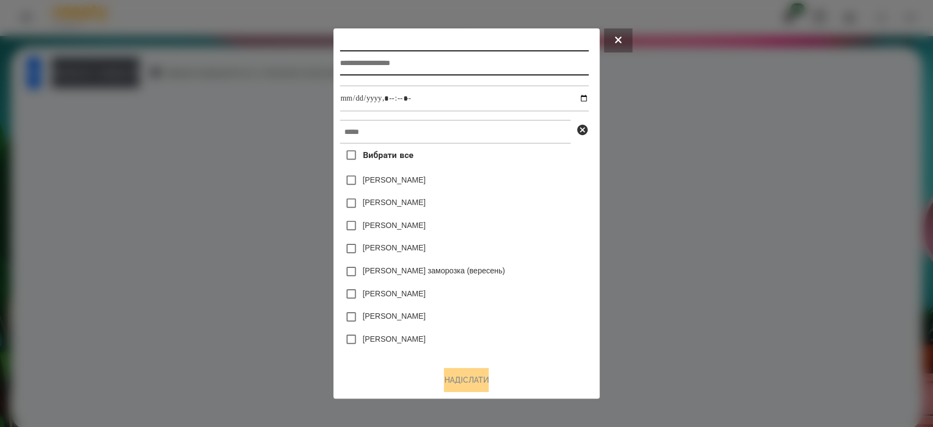
click at [441, 60] on input "text" at bounding box center [464, 62] width 249 height 25
type input "*******"
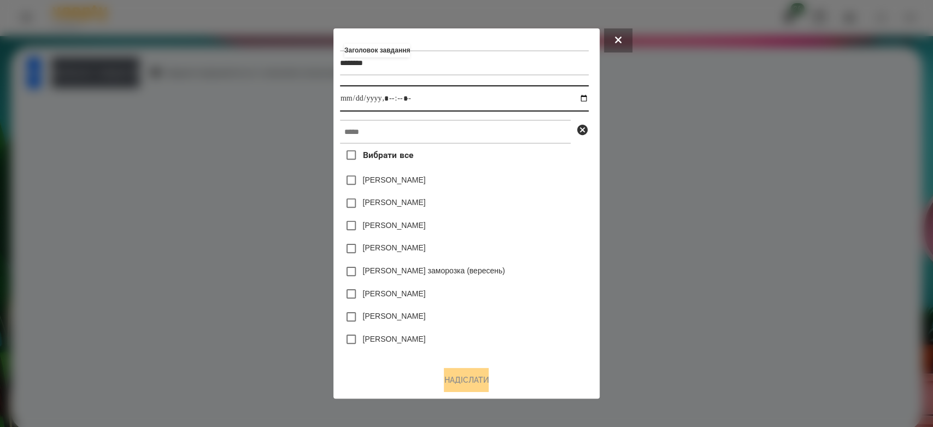
click at [587, 97] on input "datetime-local" at bounding box center [464, 98] width 249 height 26
type input "**********"
drag, startPoint x: 570, startPoint y: 194, endPoint x: 568, endPoint y: 189, distance: 5.9
click at [570, 193] on div "Коля Главач" at bounding box center [464, 203] width 249 height 23
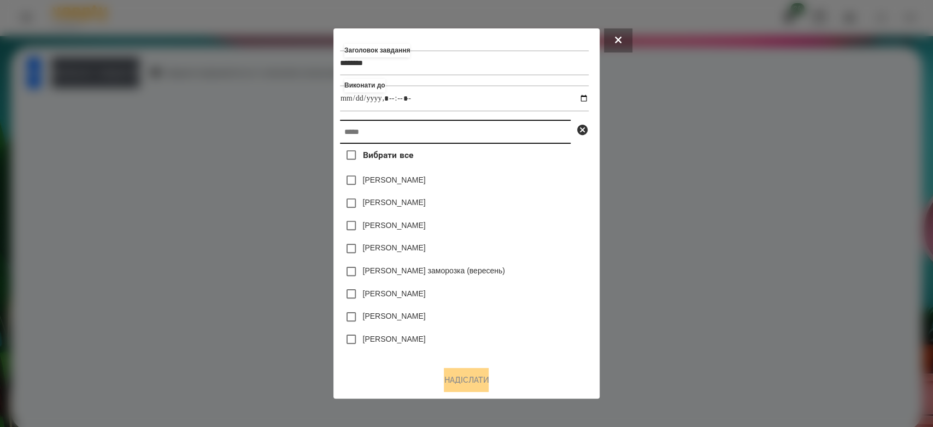
click at [545, 143] on input "text" at bounding box center [455, 132] width 231 height 24
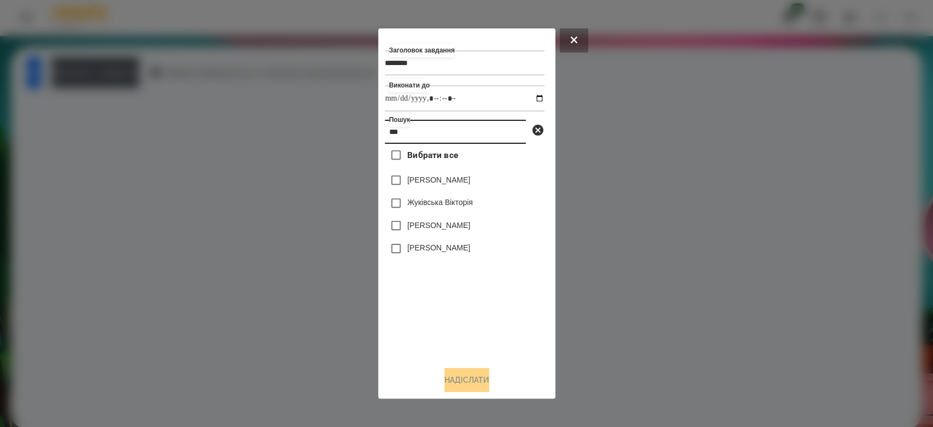
type input "***"
click at [455, 205] on label "Жуківська Вікторія" at bounding box center [440, 202] width 66 height 11
click at [472, 379] on button "Надіслати" at bounding box center [466, 380] width 45 height 24
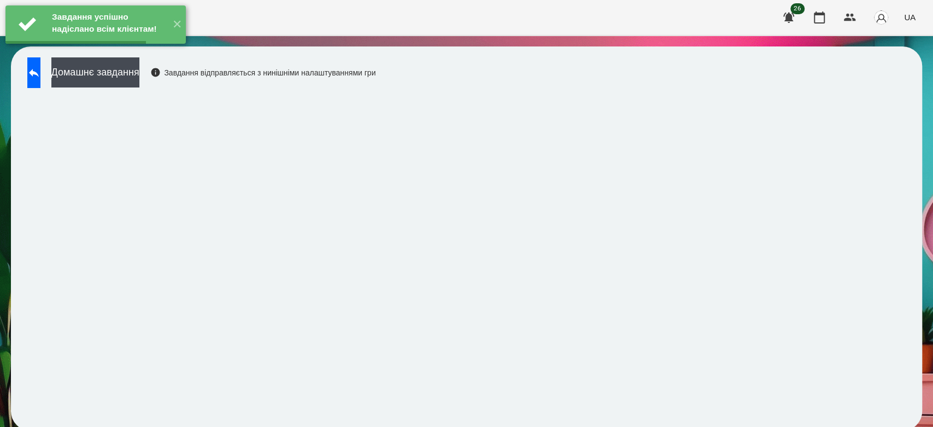
click at [139, 69] on button "Домашнє завдання" at bounding box center [95, 72] width 88 height 30
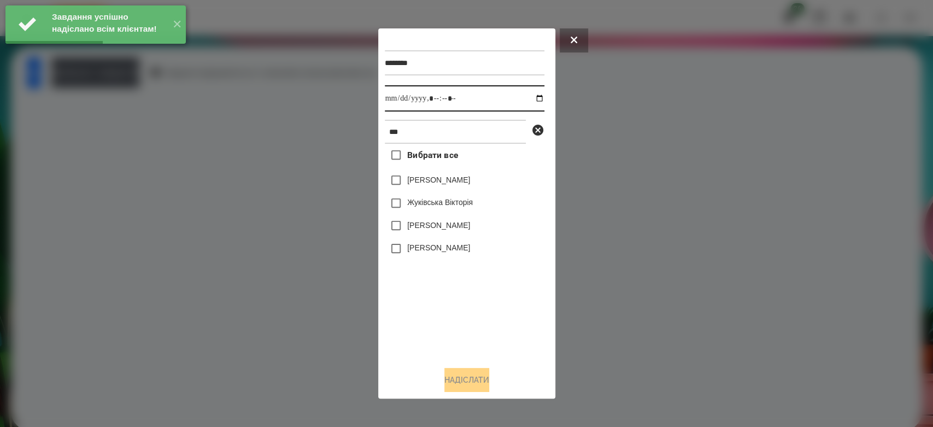
click at [533, 97] on input "datetime-local" at bounding box center [465, 98] width 160 height 26
type input "**********"
click at [490, 282] on div "Вибрати все Федір Жук Жуківська Вікторія Стужук Клім Стужук Гліб" at bounding box center [465, 251] width 160 height 214
click at [459, 204] on label "Жуківська Вікторія" at bounding box center [440, 202] width 66 height 11
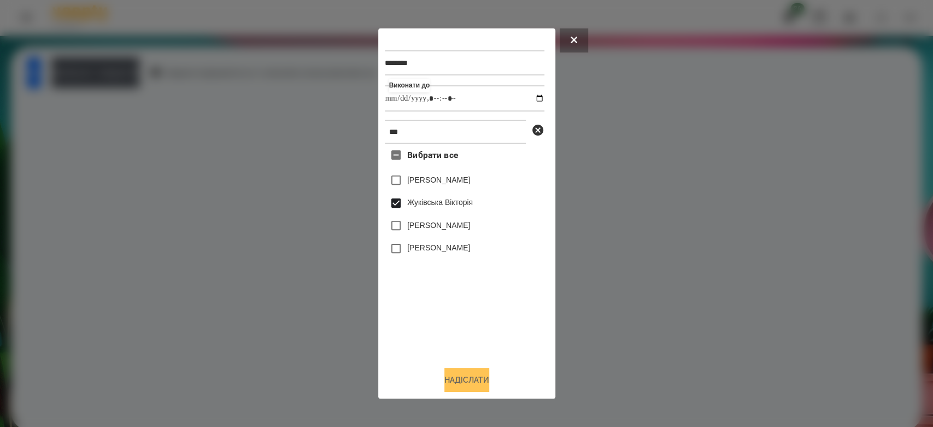
click at [478, 374] on button "Надіслати" at bounding box center [466, 380] width 45 height 24
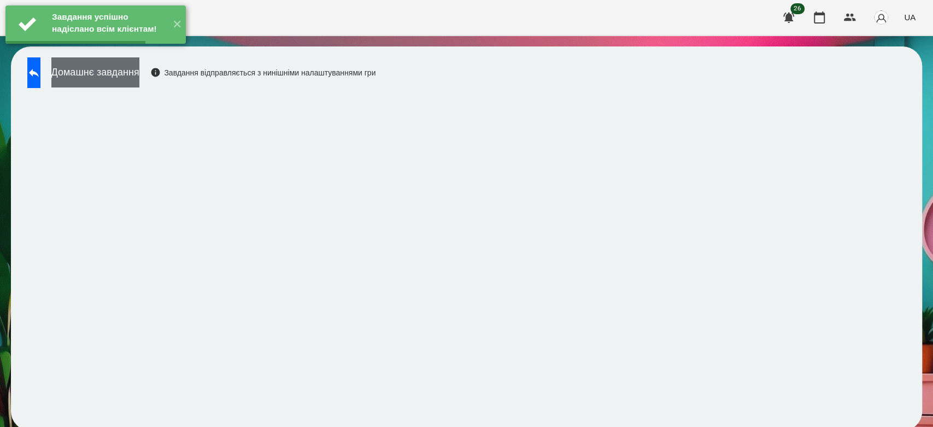
click at [139, 69] on button "Домашнє завдання" at bounding box center [95, 72] width 88 height 30
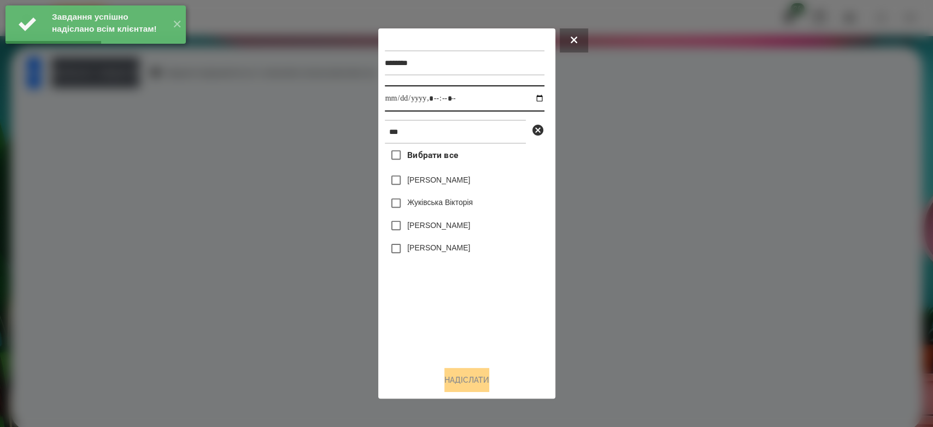
click at [533, 101] on input "datetime-local" at bounding box center [465, 98] width 160 height 26
click at [480, 293] on div "Вибрати все Федір Жук Жуківська Вікторія Стужук Клім Стужук Гліб" at bounding box center [465, 251] width 160 height 214
click at [621, 239] on div at bounding box center [466, 213] width 933 height 427
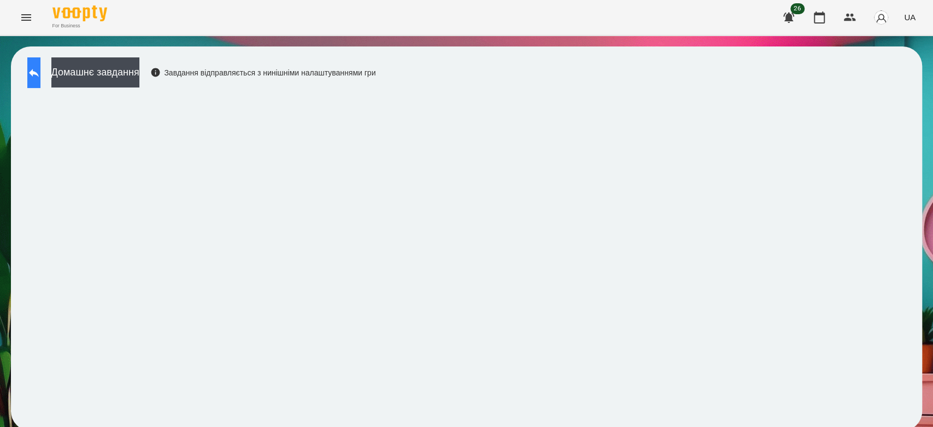
click at [40, 70] on button at bounding box center [33, 72] width 13 height 31
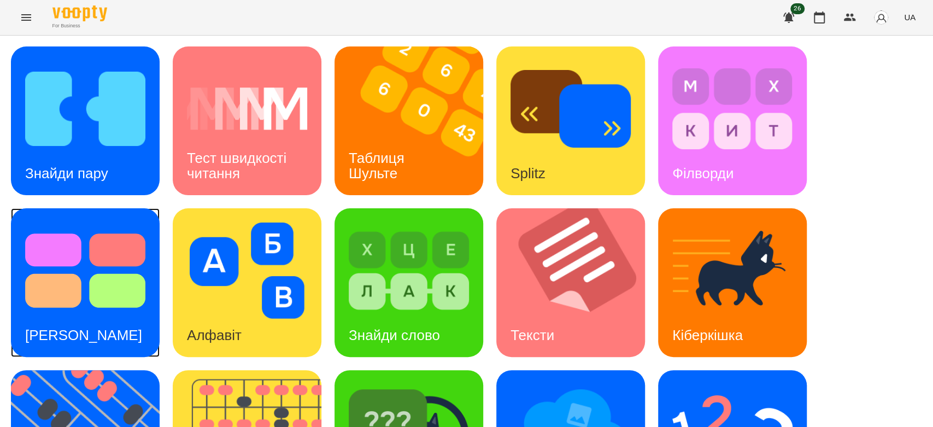
click at [102, 287] on img at bounding box center [85, 270] width 120 height 96
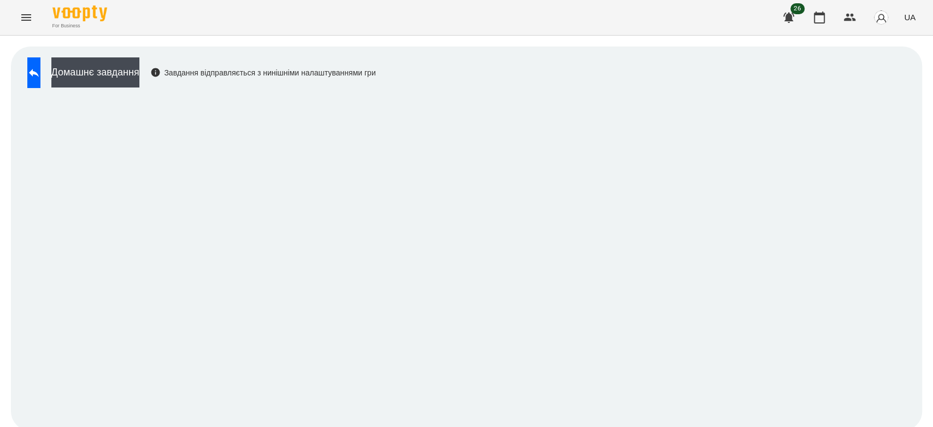
scroll to position [4, 0]
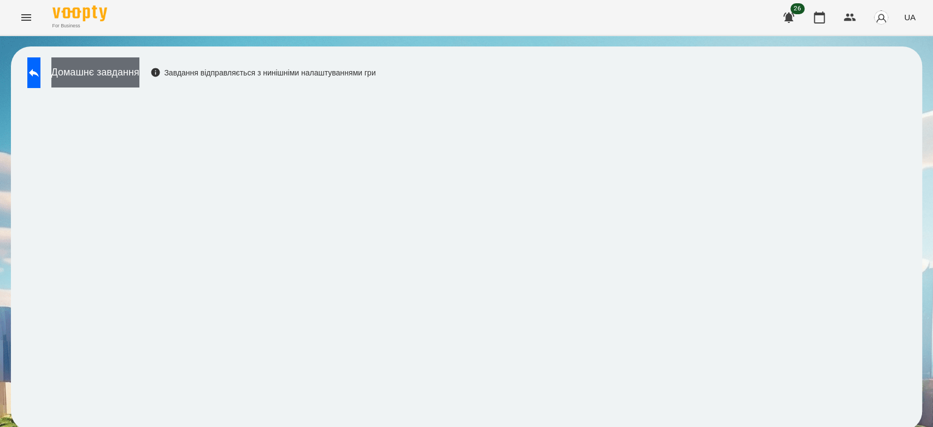
click at [139, 76] on button "Домашнє завдання" at bounding box center [95, 72] width 88 height 30
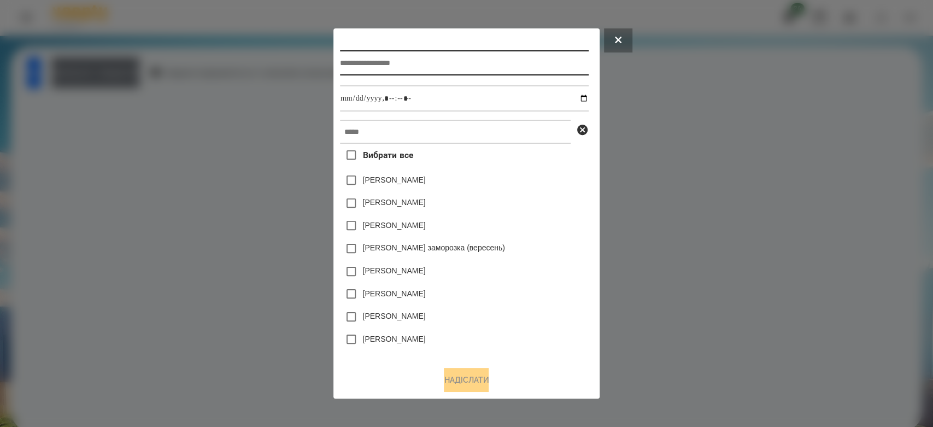
click at [483, 70] on input "text" at bounding box center [464, 62] width 249 height 25
type input "*********"
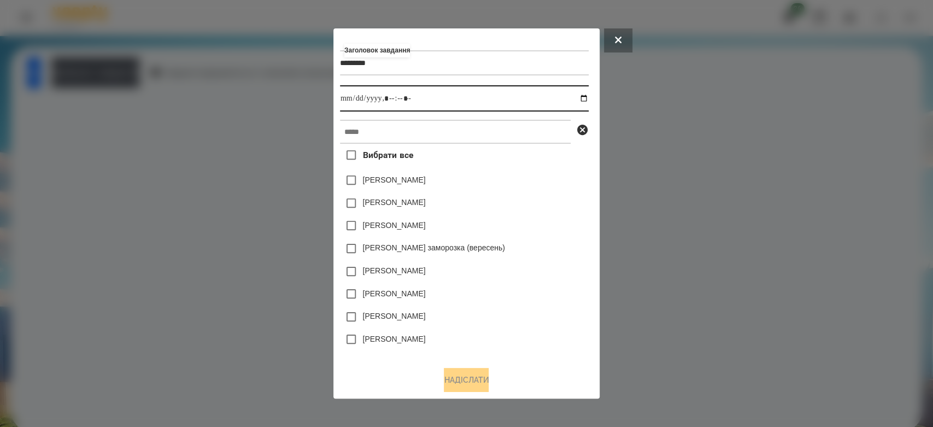
click at [585, 97] on input "datetime-local" at bounding box center [464, 98] width 249 height 26
type input "**********"
click at [529, 191] on div "Коля Главач" at bounding box center [464, 180] width 249 height 23
click at [520, 146] on div "Вибрати все Коля Главач Емма Северен Яна Щербакова Злата Миц заморозка (вересен…" at bounding box center [464, 251] width 249 height 214
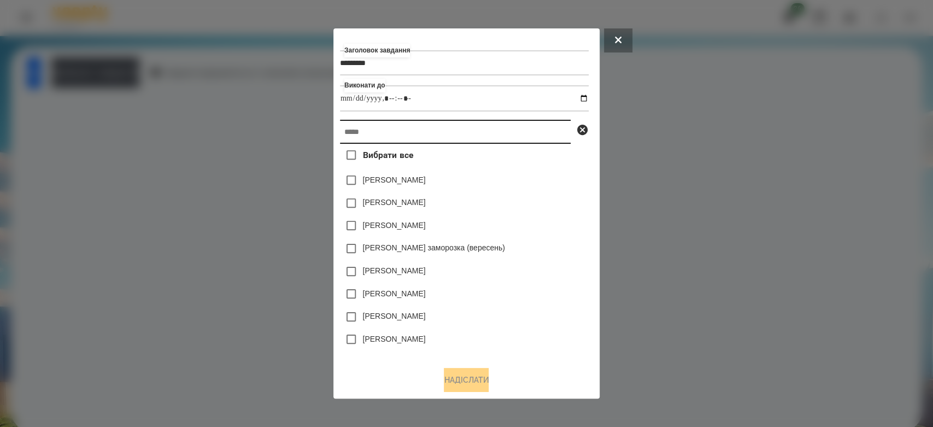
click at [523, 133] on input "text" at bounding box center [455, 132] width 231 height 24
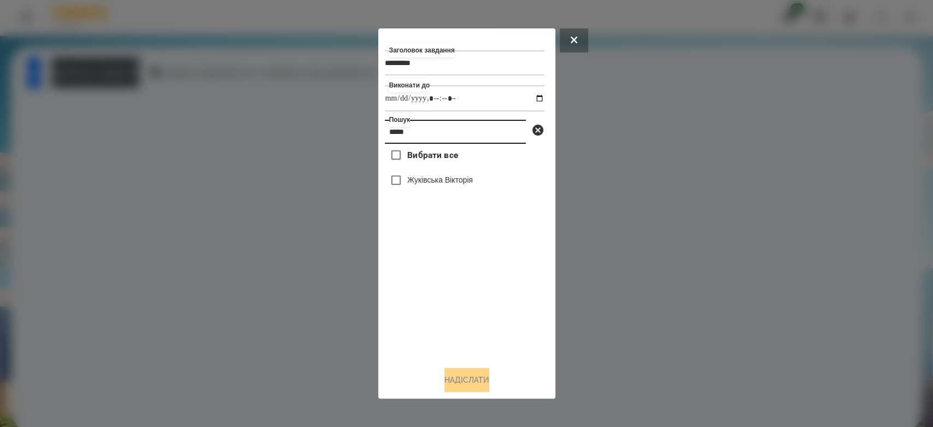
type input "*****"
click at [431, 184] on label "Жуківська Вікторія" at bounding box center [440, 179] width 66 height 11
click at [489, 388] on button "Надіслати" at bounding box center [466, 380] width 45 height 24
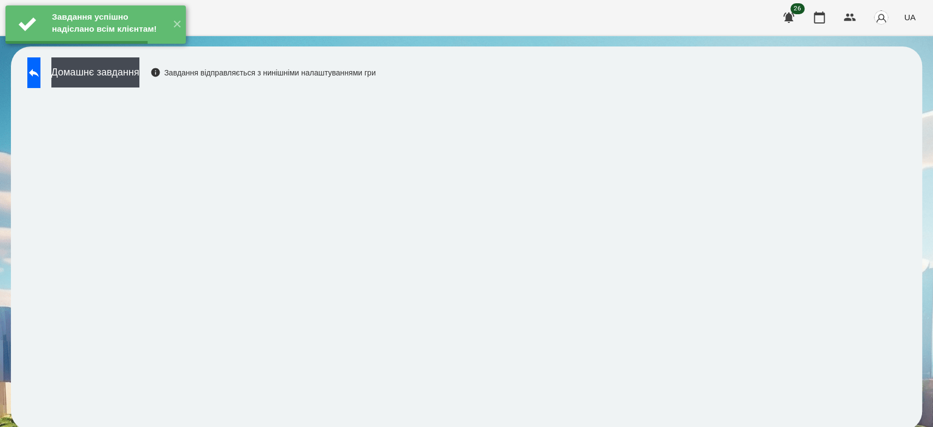
click at [167, 49] on div "Завдання успішно надіслано всім клієнтам! ✕" at bounding box center [95, 24] width 191 height 49
click at [139, 71] on button "Домашнє завдання" at bounding box center [95, 72] width 88 height 30
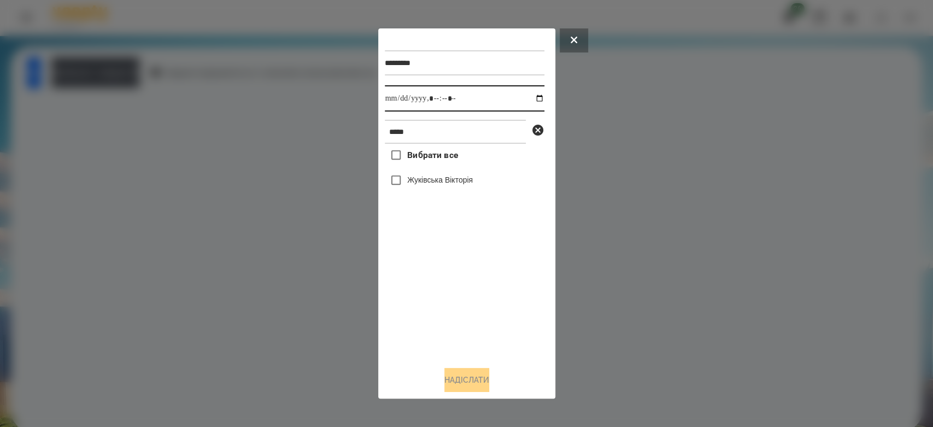
click at [532, 100] on input "datetime-local" at bounding box center [465, 98] width 160 height 26
type input "**********"
click at [473, 325] on div "Вибрати все Жуківська Вікторія" at bounding box center [465, 251] width 160 height 214
click at [445, 174] on div "Жуківська Вікторія" at bounding box center [465, 180] width 160 height 23
click at [452, 185] on label "Жуківська Вікторія" at bounding box center [440, 179] width 66 height 11
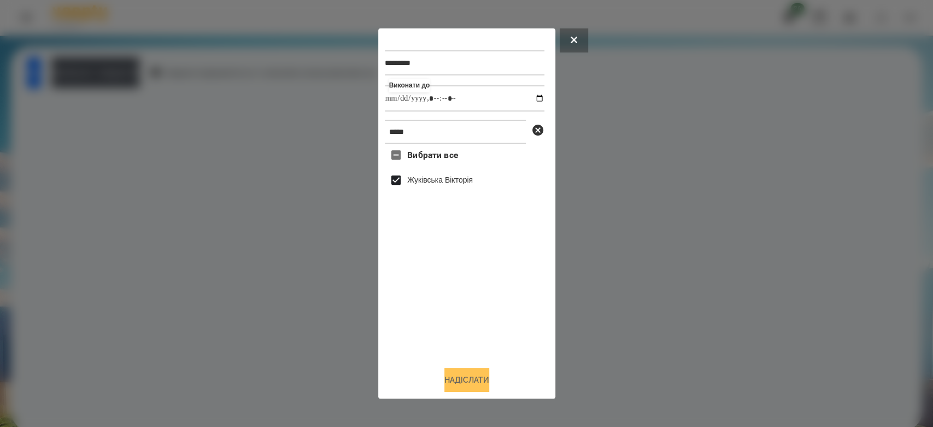
click at [486, 380] on button "Надіслати" at bounding box center [466, 380] width 45 height 24
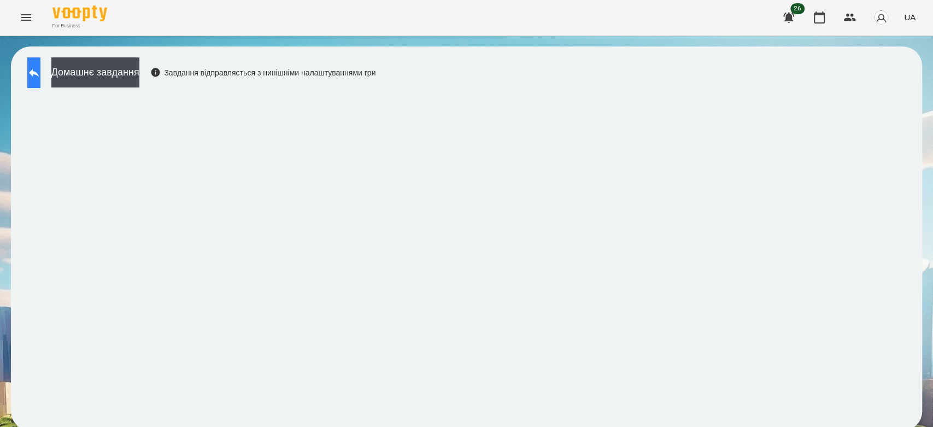
click at [34, 67] on button at bounding box center [33, 72] width 13 height 31
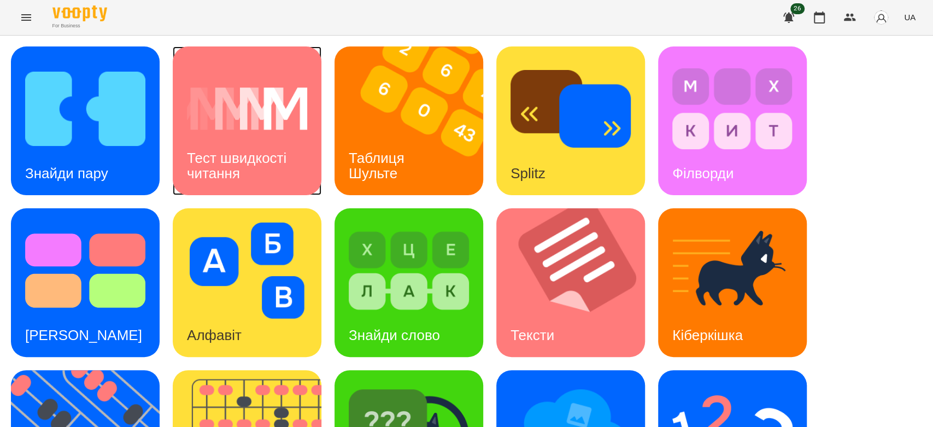
click at [287, 118] on img at bounding box center [247, 109] width 120 height 96
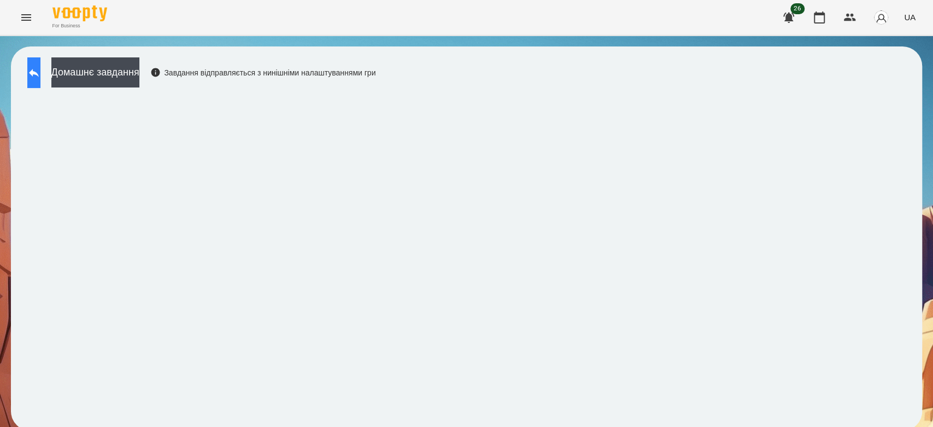
click at [37, 75] on button at bounding box center [33, 72] width 13 height 31
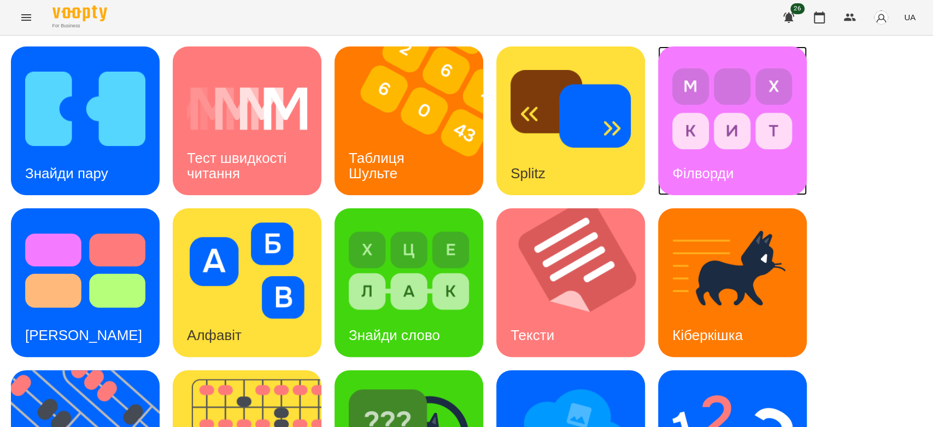
click at [776, 107] on img at bounding box center [732, 109] width 120 height 96
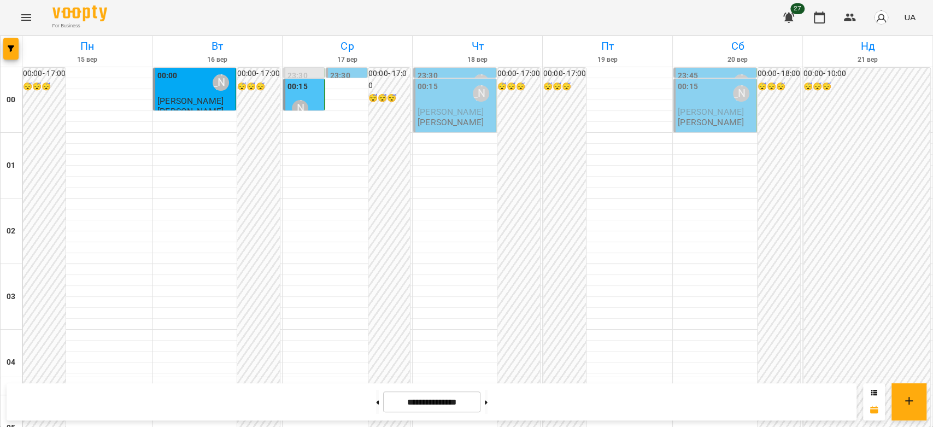
scroll to position [1093, 0]
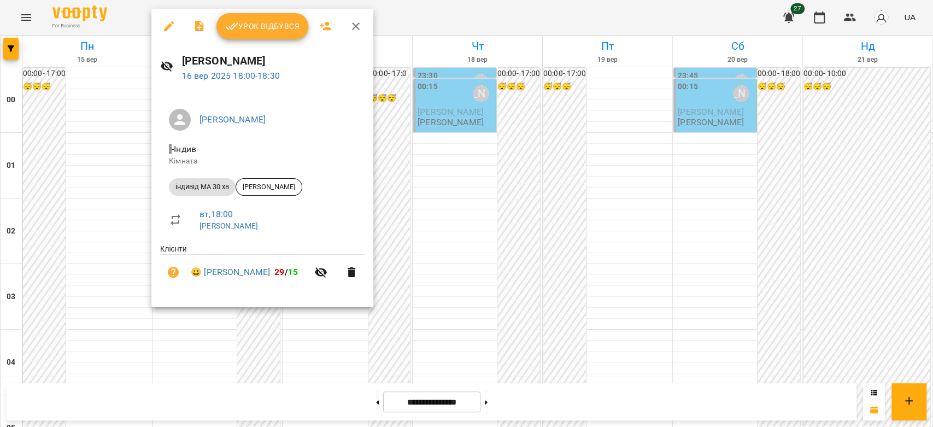
click at [263, 28] on span "Урок відбувся" at bounding box center [262, 26] width 74 height 13
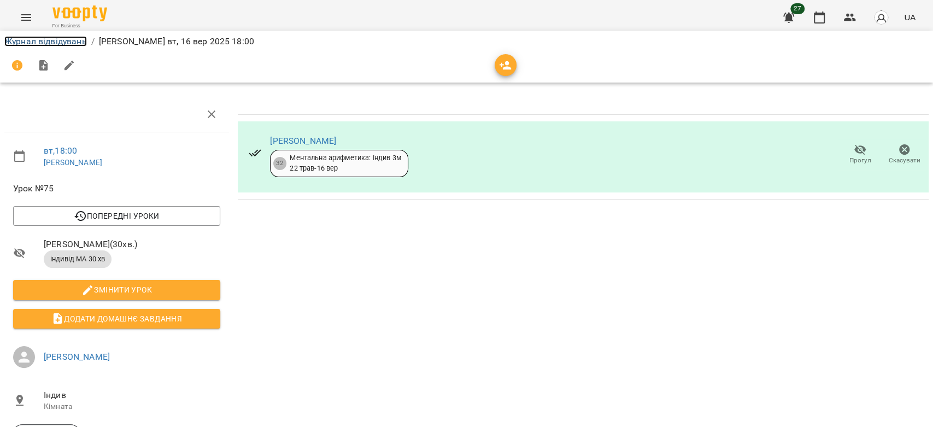
click at [66, 36] on link "Журнал відвідувань" at bounding box center [45, 41] width 82 height 10
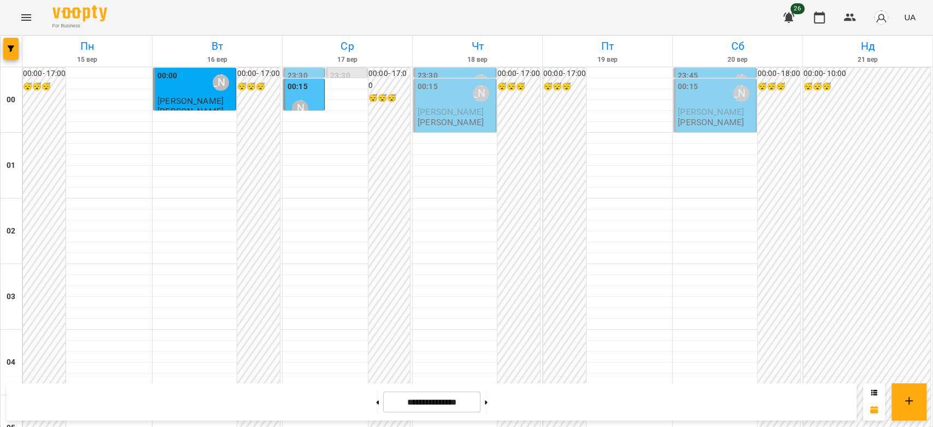
scroll to position [899, 0]
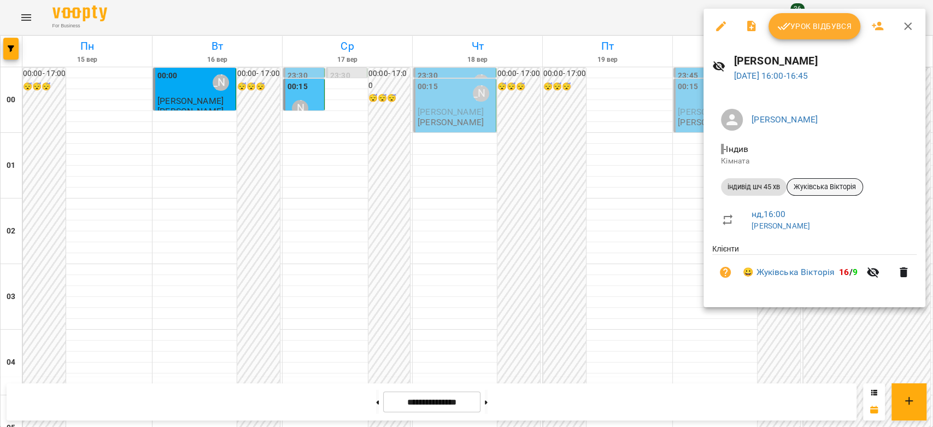
click at [828, 186] on span "Жуківська Вікторія" at bounding box center [824, 187] width 75 height 10
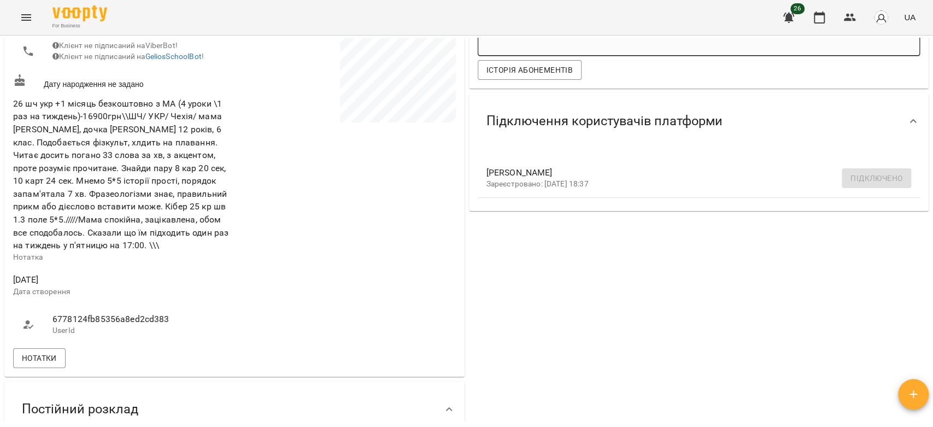
scroll to position [364, 0]
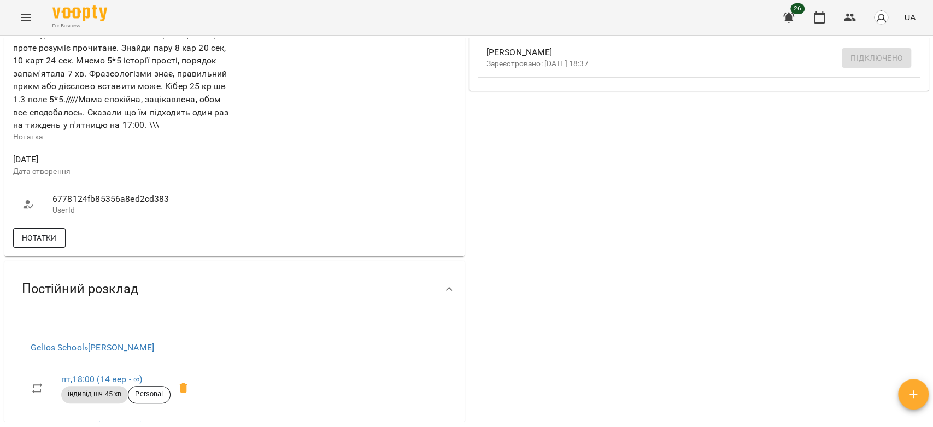
click at [47, 244] on span "Нотатки" at bounding box center [39, 237] width 35 height 13
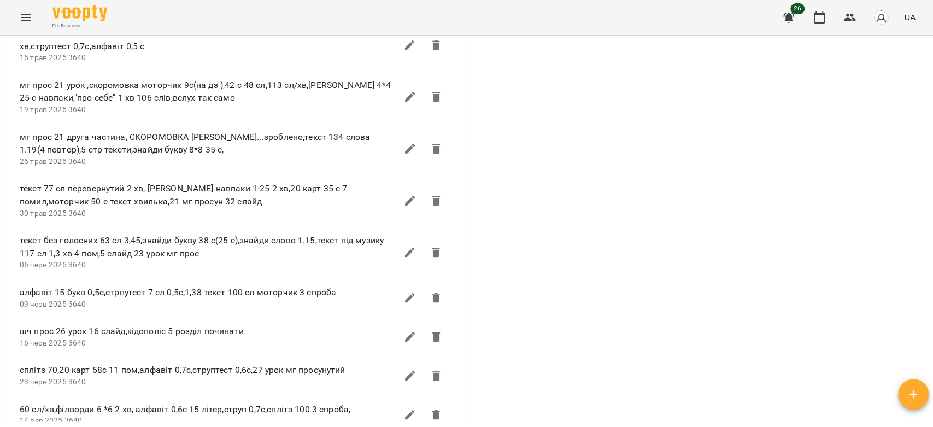
scroll to position [1031, 0]
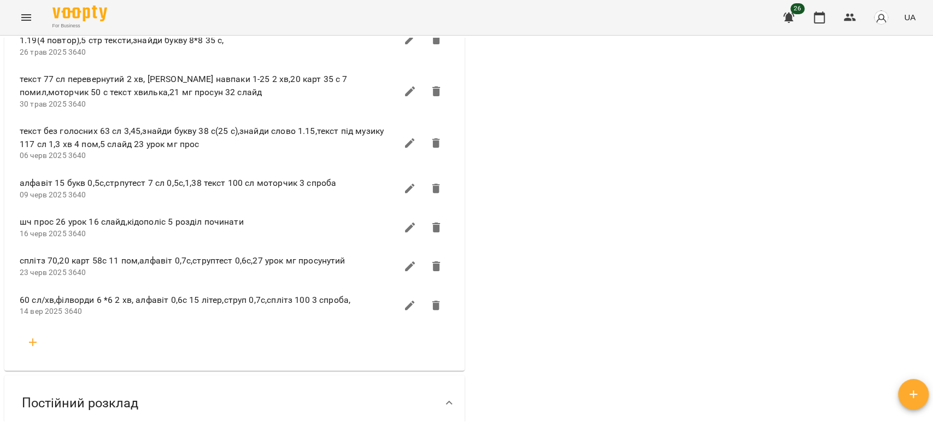
click at [32, 346] on icon "button" at bounding box center [33, 342] width 8 height 8
click at [80, 387] on input "text" at bounding box center [234, 385] width 394 height 17
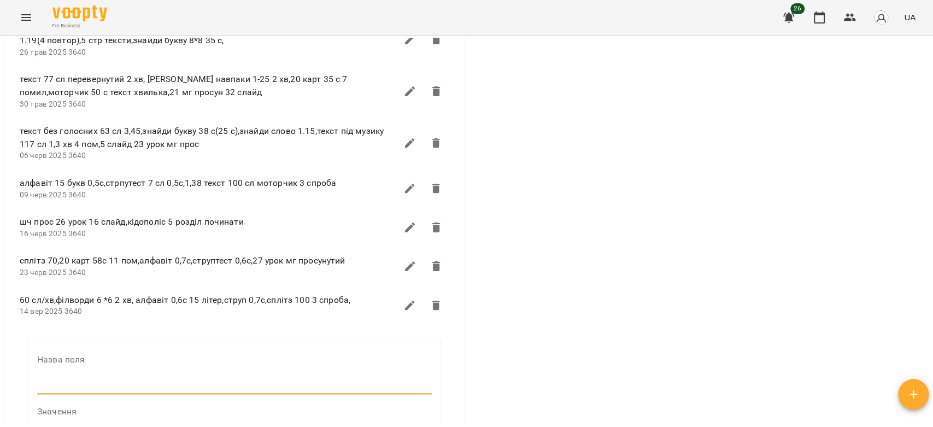
type input "****"
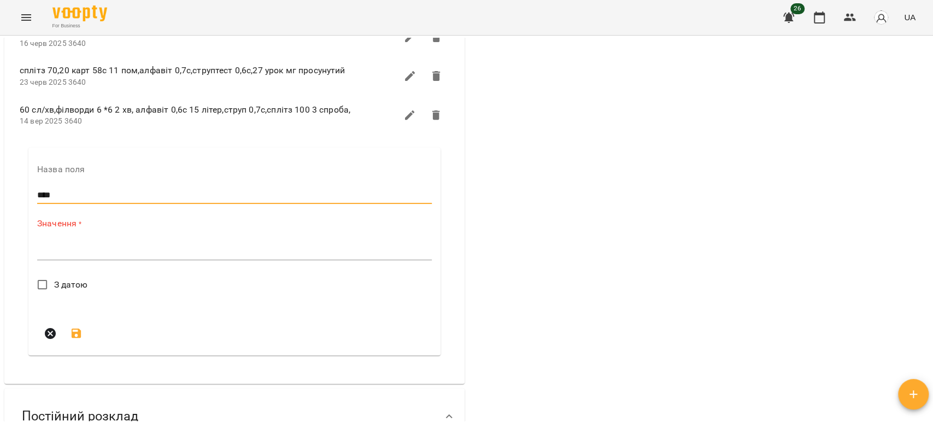
scroll to position [1153, 0]
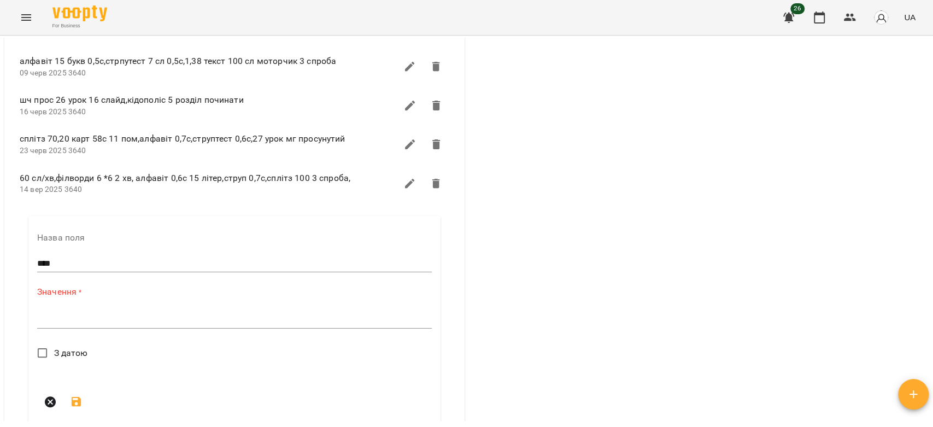
drag, startPoint x: 108, startPoint y: 319, endPoint x: 115, endPoint y: 331, distance: 14.2
click at [108, 320] on div "*" at bounding box center [234, 319] width 394 height 17
click at [115, 325] on textarea at bounding box center [234, 319] width 394 height 10
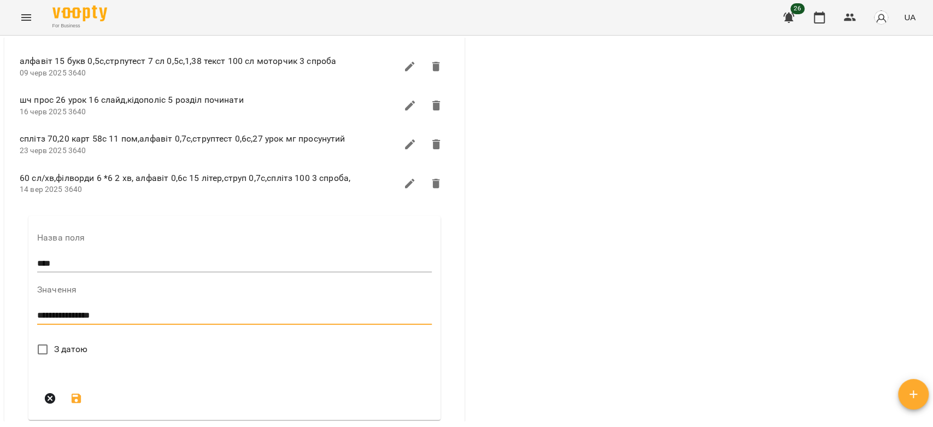
click at [163, 319] on textarea "**********" at bounding box center [232, 315] width 390 height 10
click at [158, 321] on textarea "**********" at bounding box center [232, 315] width 390 height 10
click at [174, 321] on textarea "**********" at bounding box center [232, 315] width 390 height 10
click at [250, 320] on textarea "**********" at bounding box center [232, 315] width 390 height 10
click at [336, 321] on textarea "**********" at bounding box center [232, 315] width 390 height 10
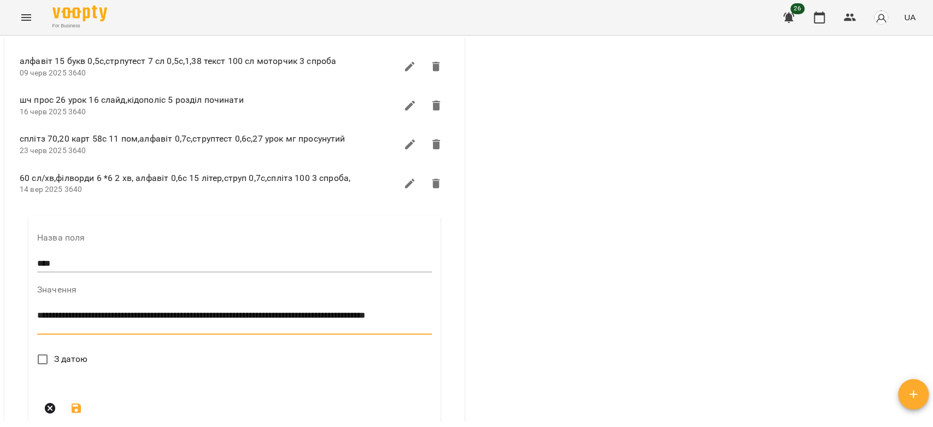
type textarea "**********"
click at [65, 366] on span "З датою" at bounding box center [71, 358] width 34 height 13
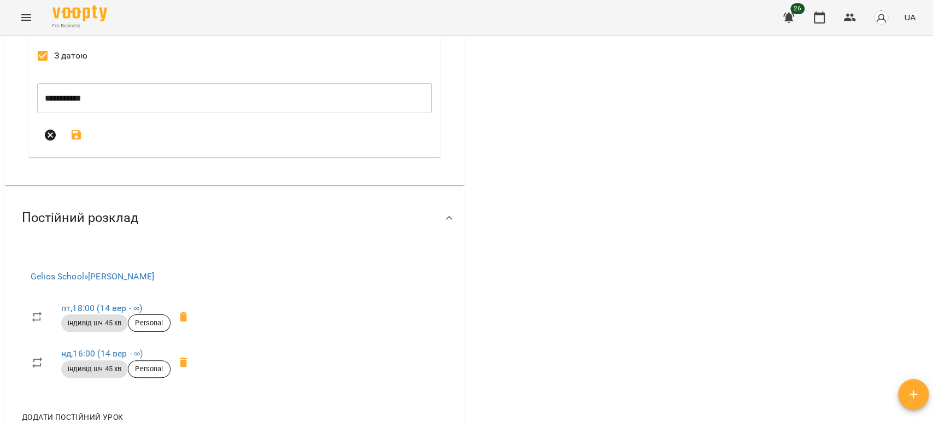
scroll to position [1335, 0]
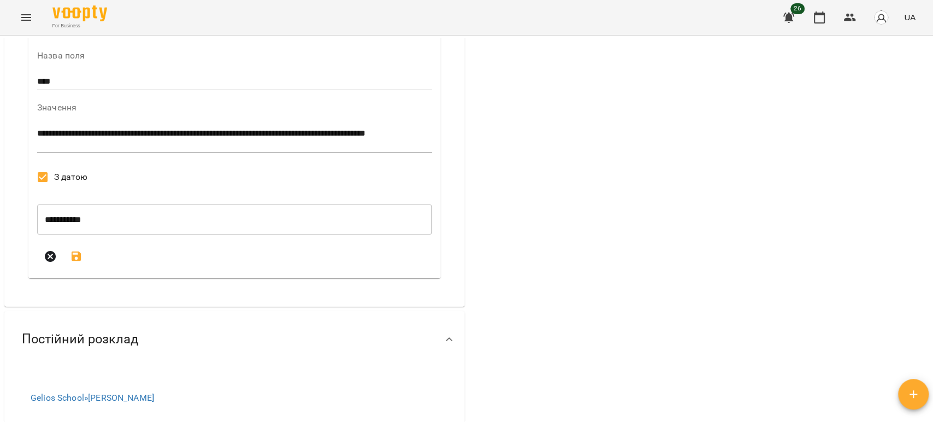
click at [73, 262] on icon "submit" at bounding box center [76, 256] width 13 height 13
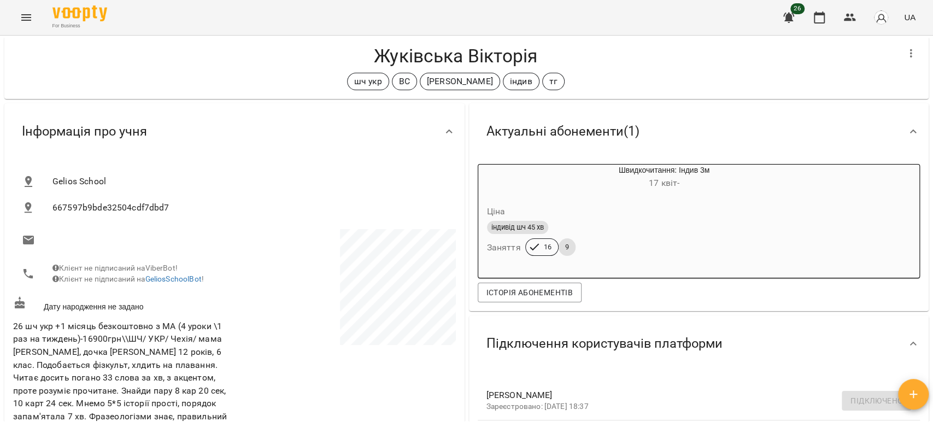
scroll to position [0, 0]
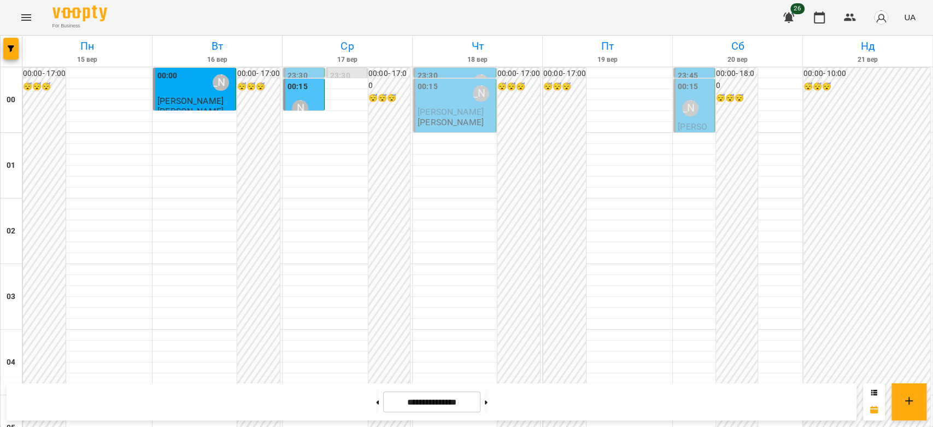
scroll to position [1153, 0]
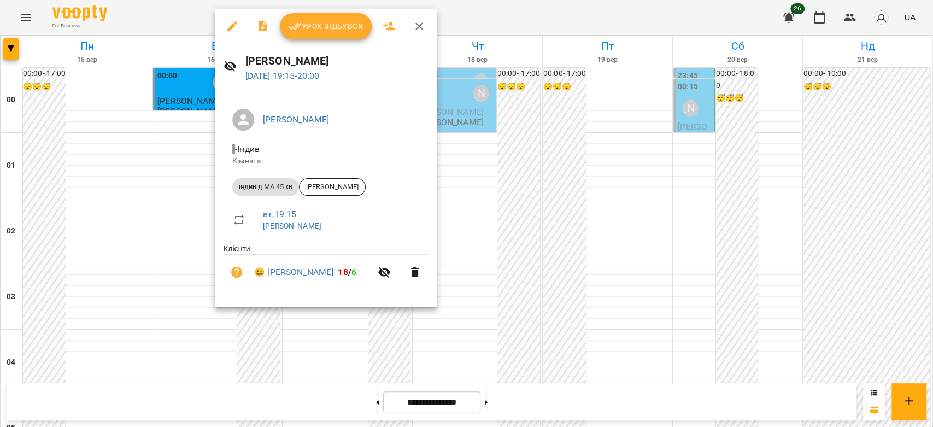
click at [174, 210] on div at bounding box center [466, 213] width 933 height 427
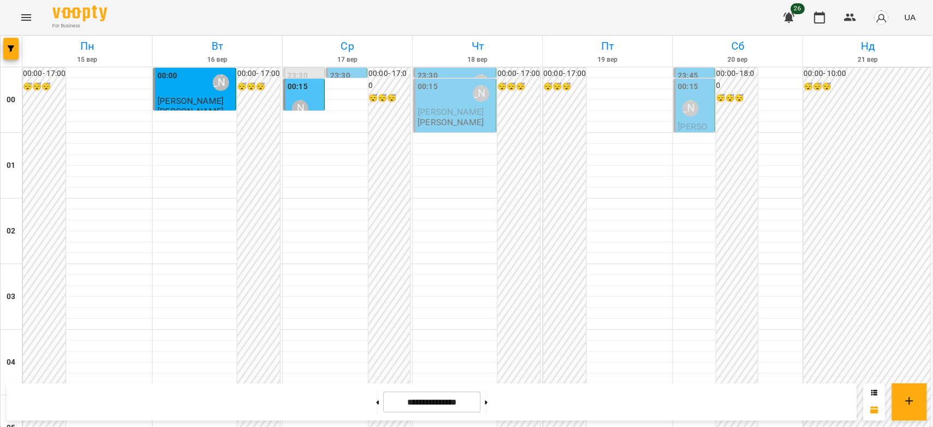
scroll to position [1141, 0]
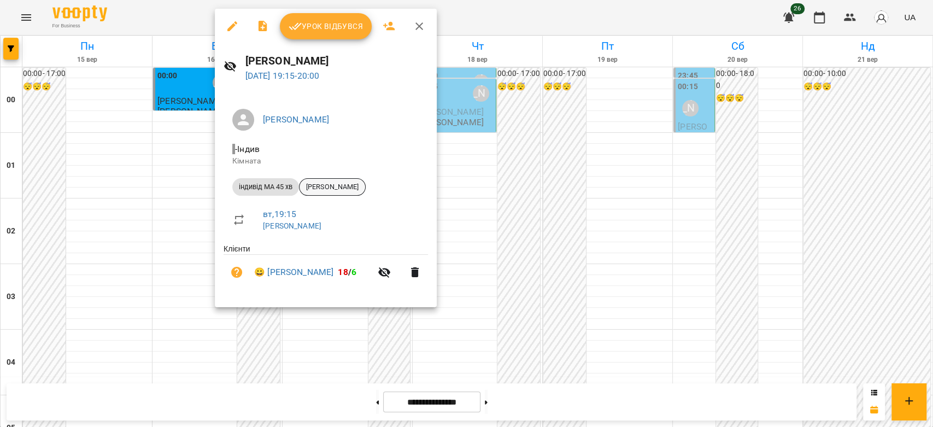
click at [326, 189] on span "[PERSON_NAME]" at bounding box center [332, 187] width 66 height 10
